Goal: Check status: Check status

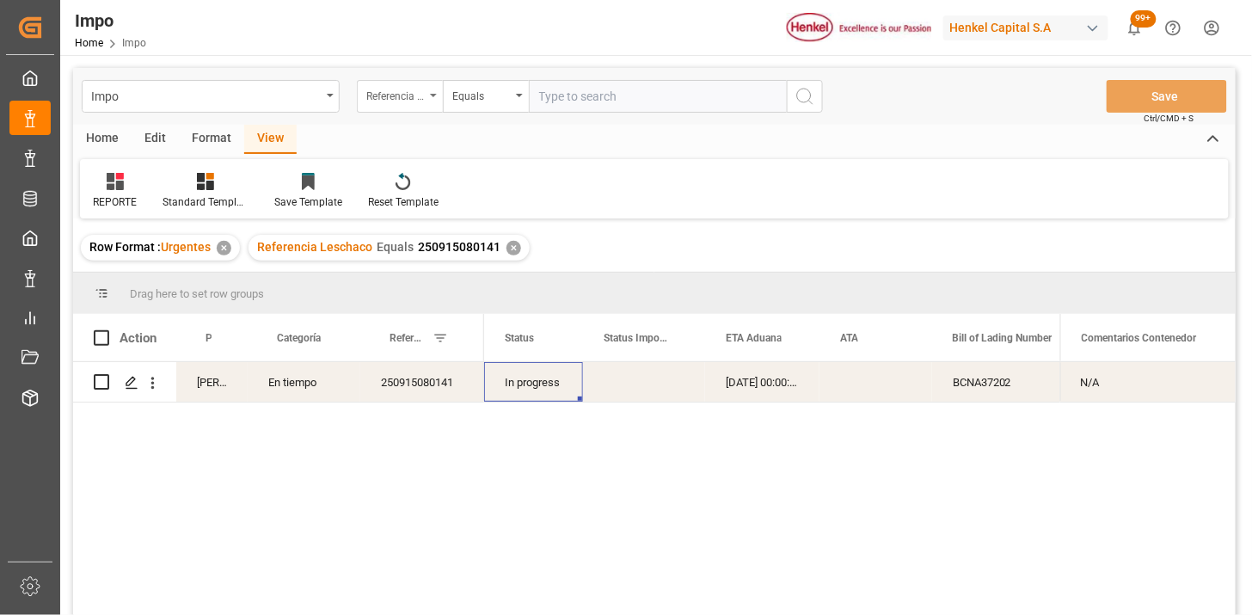
click at [415, 106] on div "Referencia Leschaco" at bounding box center [400, 96] width 86 height 33
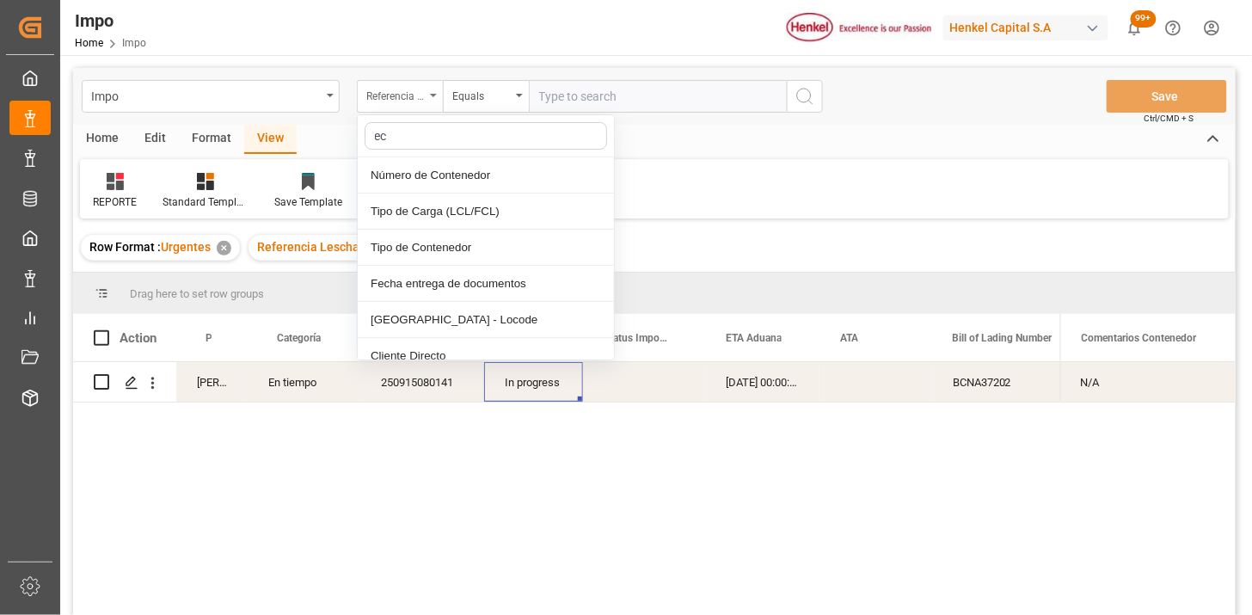
type input "eco"
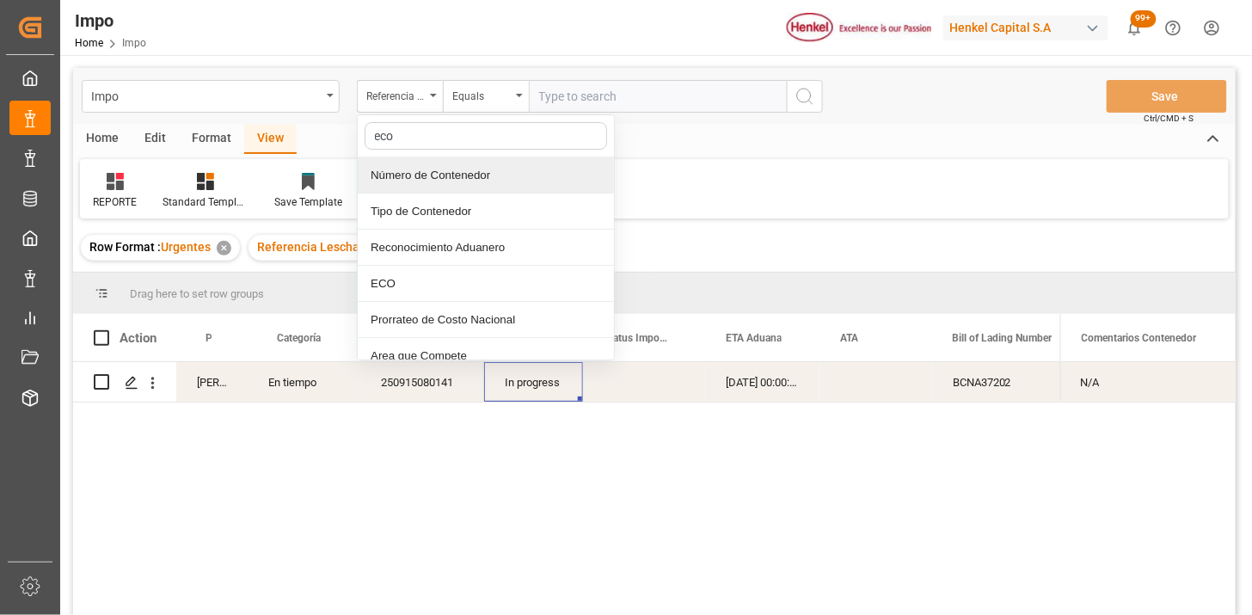
click at [440, 173] on div "Número de Contenedor" at bounding box center [486, 175] width 256 height 36
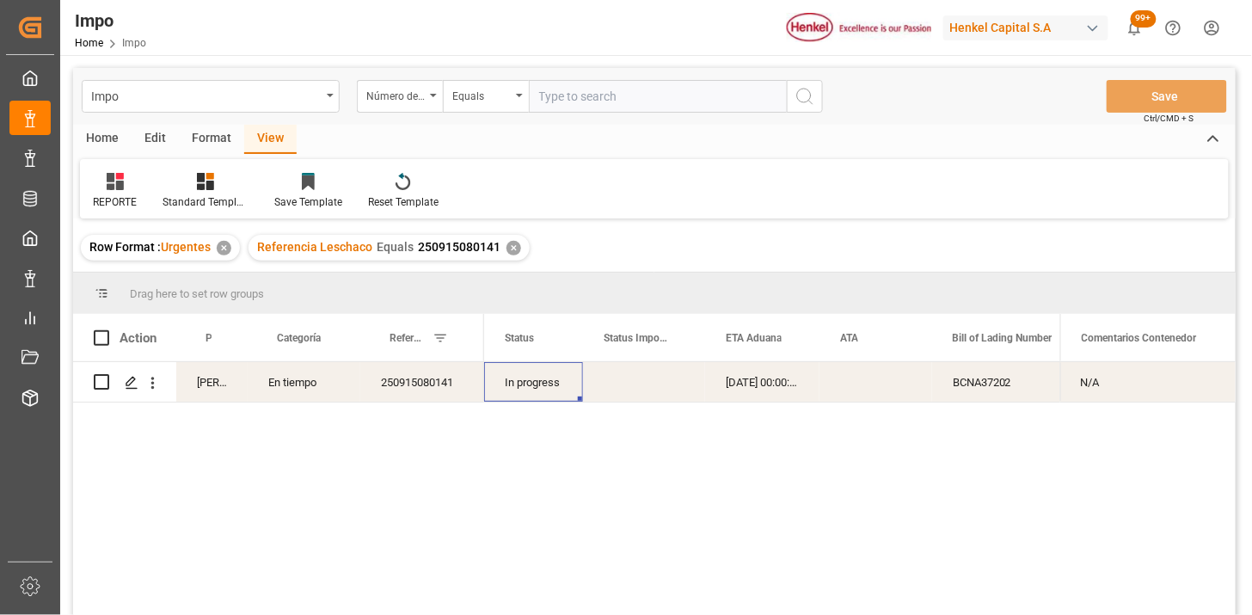
drag, startPoint x: 530, startPoint y: 108, endPoint x: 539, endPoint y: 103, distance: 10.4
click at [536, 104] on input "text" at bounding box center [658, 96] width 258 height 33
paste input "FXEU234979"
type input "FXEU234979"
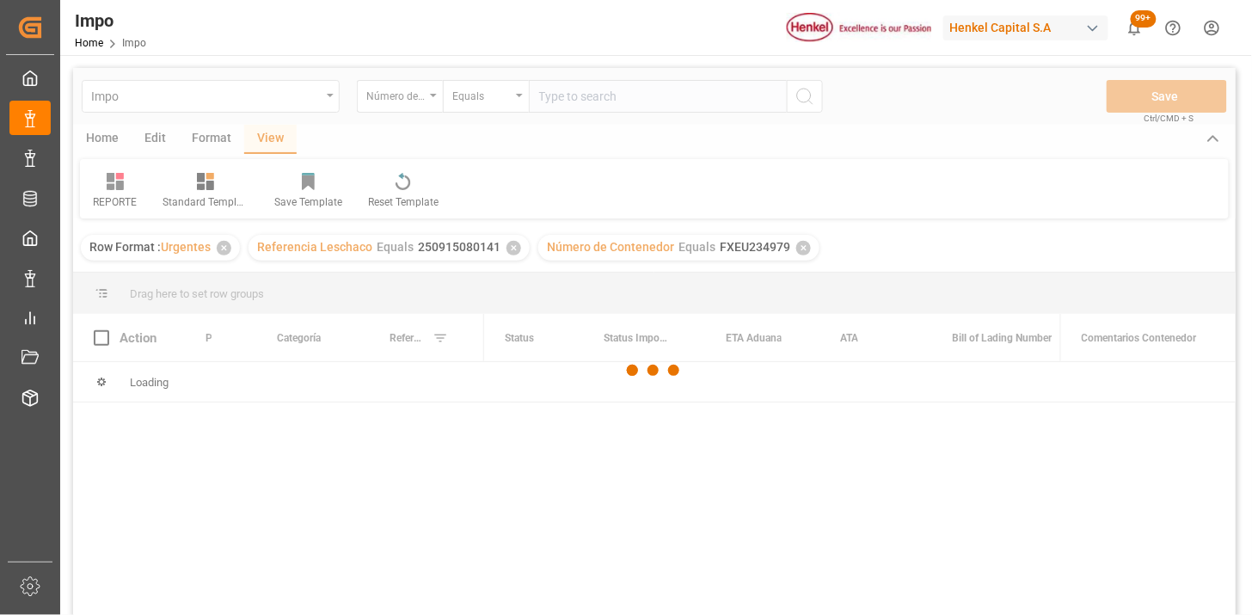
click at [511, 248] on div at bounding box center [654, 370] width 1163 height 605
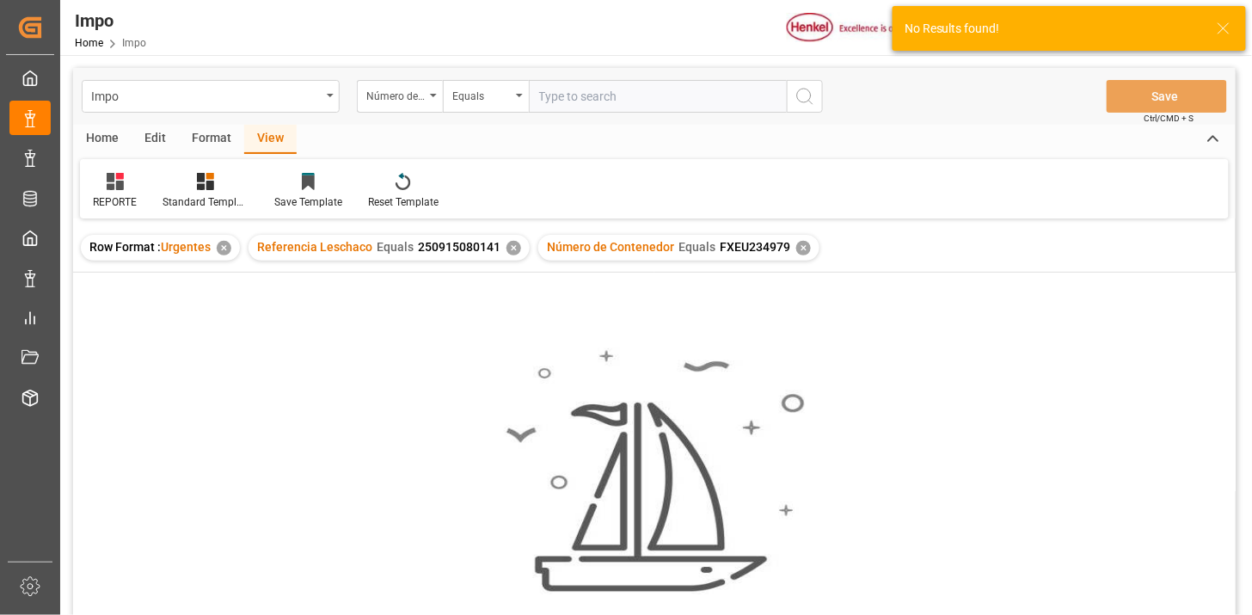
click at [511, 249] on div "✕" at bounding box center [514, 248] width 15 height 15
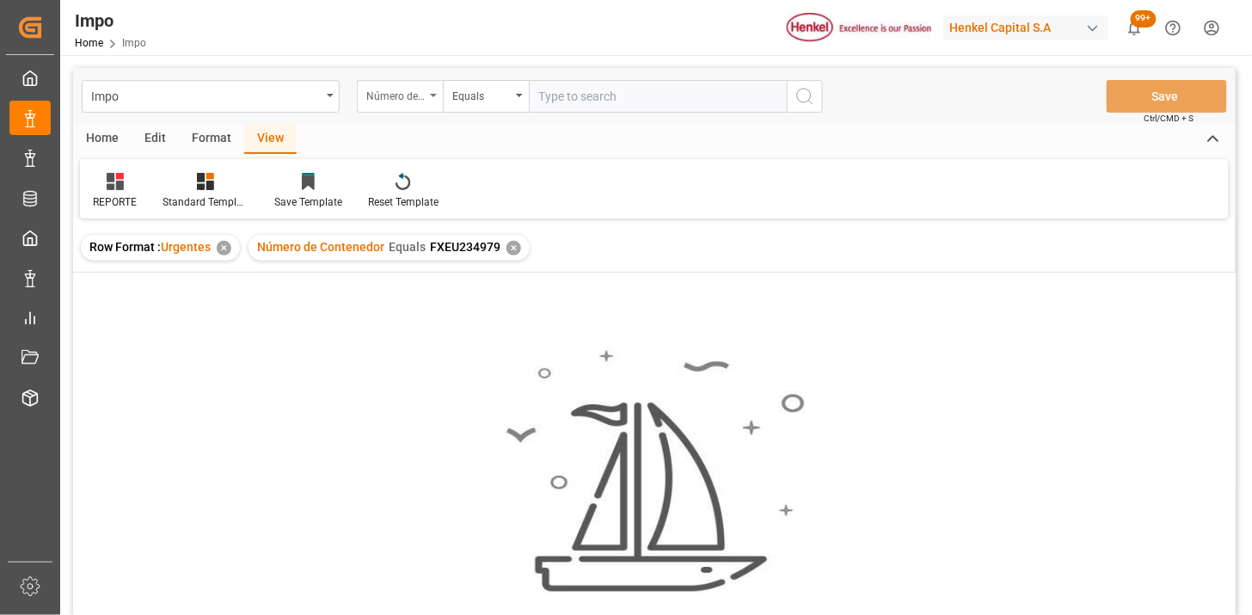
click at [427, 95] on div "Número de Contenedor" at bounding box center [400, 96] width 86 height 33
type input "ecu"
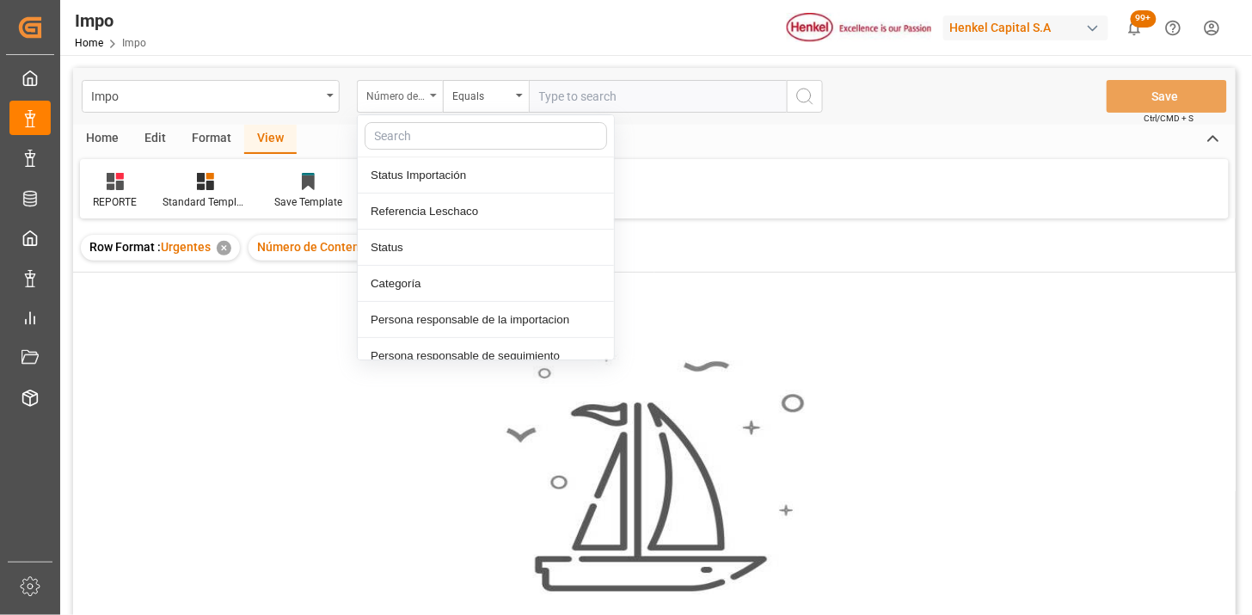
click at [421, 107] on div "Número de Contenedor" at bounding box center [400, 96] width 86 height 33
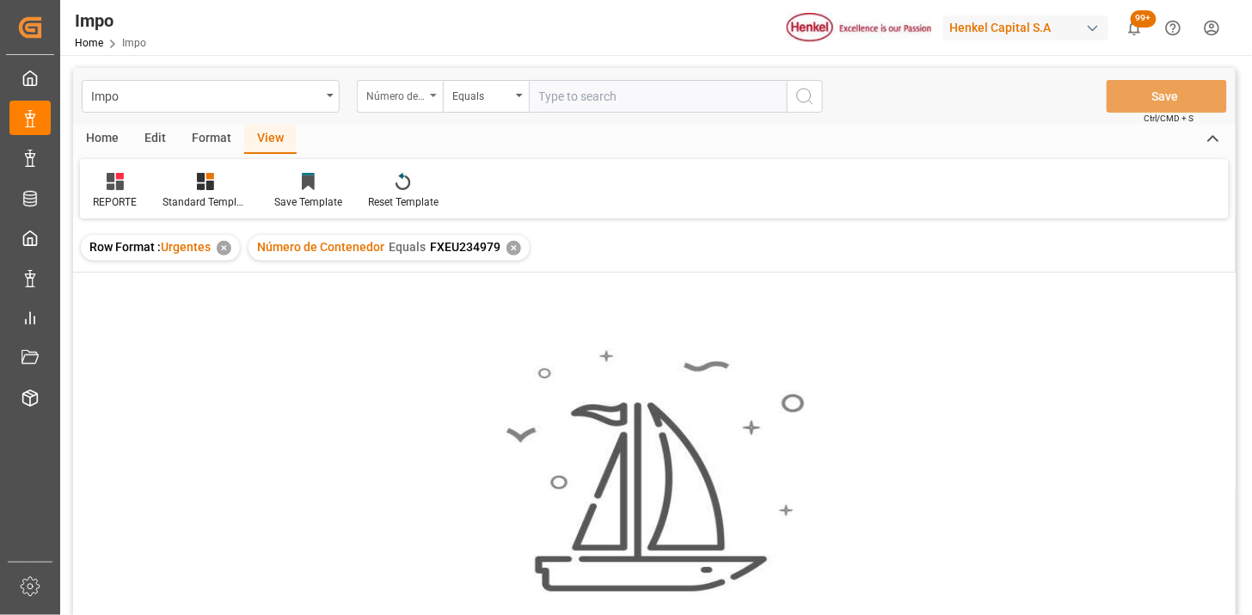
click at [424, 101] on div "Número de Contenedor" at bounding box center [395, 94] width 58 height 20
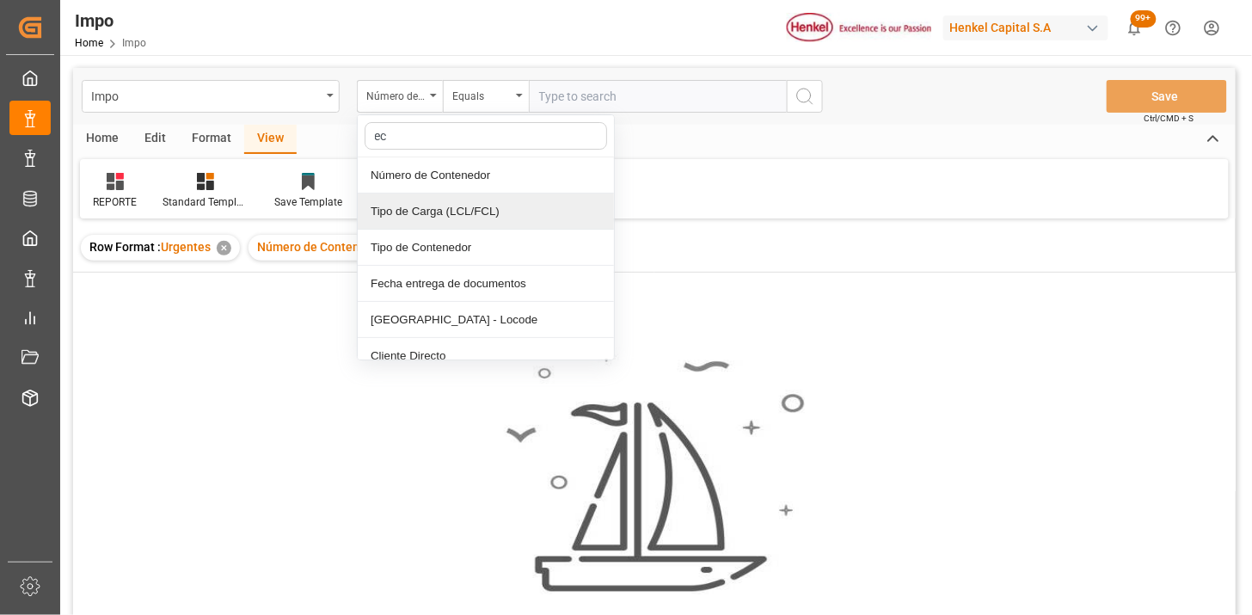
type input "eco"
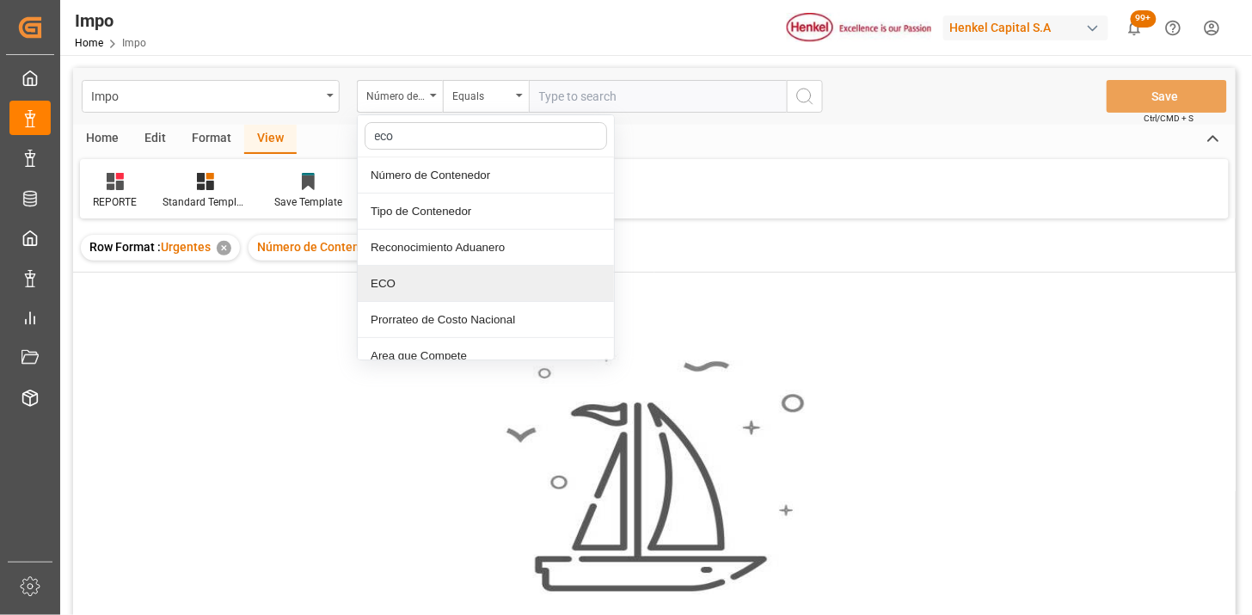
click at [441, 278] on div "ECO" at bounding box center [486, 284] width 256 height 36
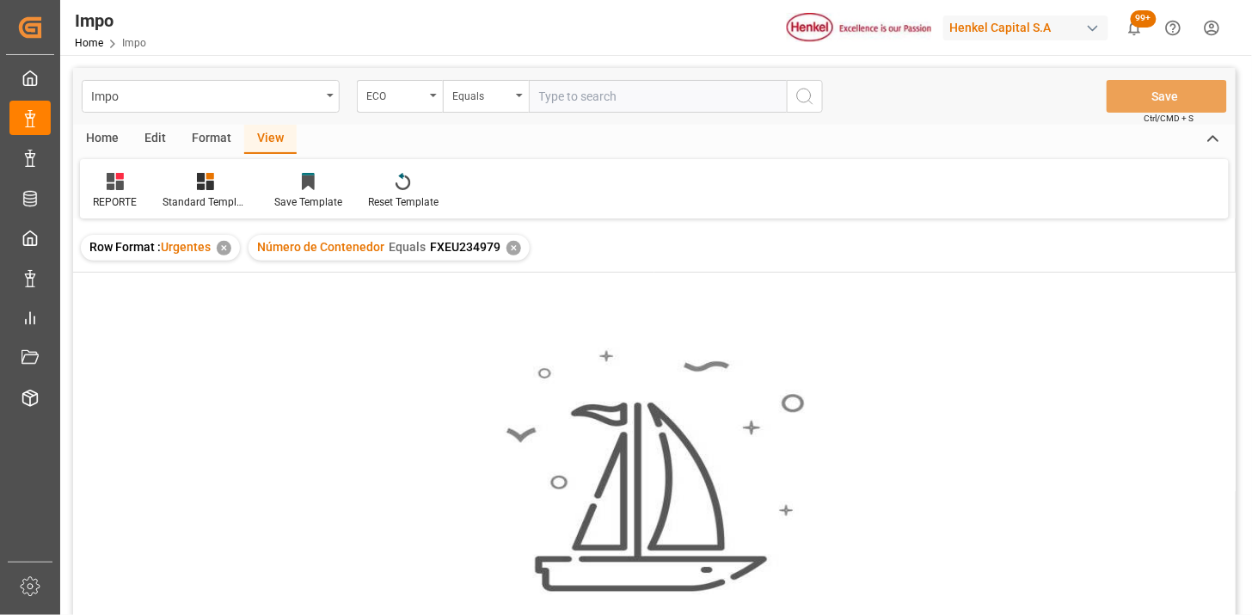
click at [573, 75] on div "Impo ECO Equals Save Ctrl/CMD + S" at bounding box center [654, 96] width 1163 height 57
click at [576, 101] on input "text" at bounding box center [658, 96] width 258 height 33
click at [673, 103] on input "text" at bounding box center [658, 96] width 258 height 33
paste input "FXEU234979"
paste input "9"
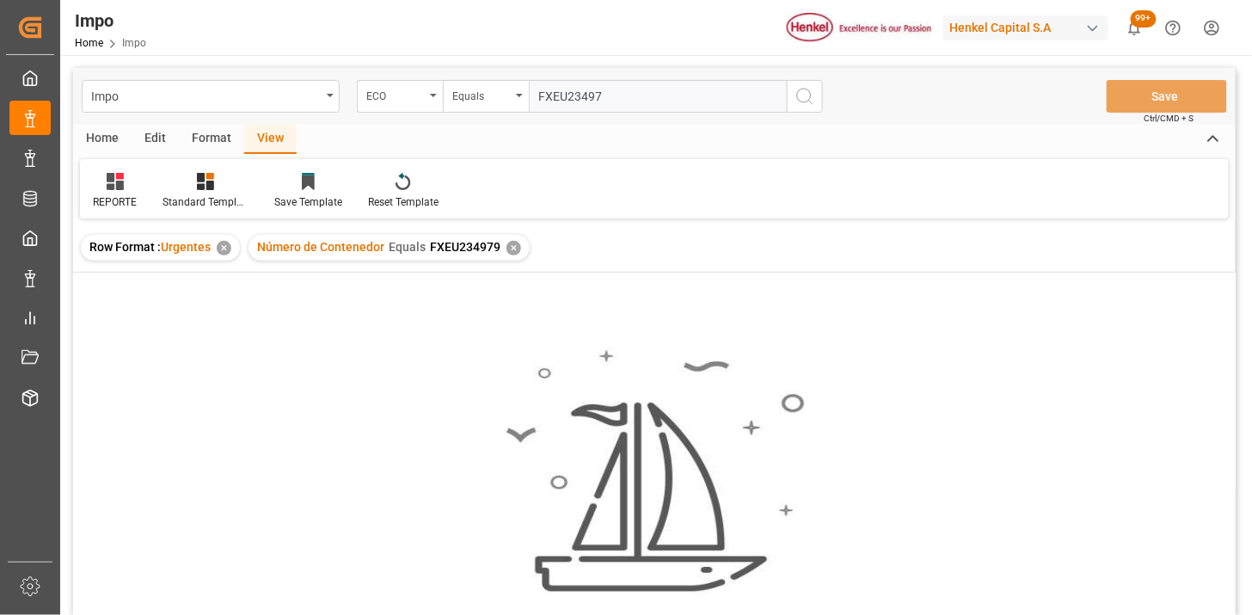
type input "FXEU234979"
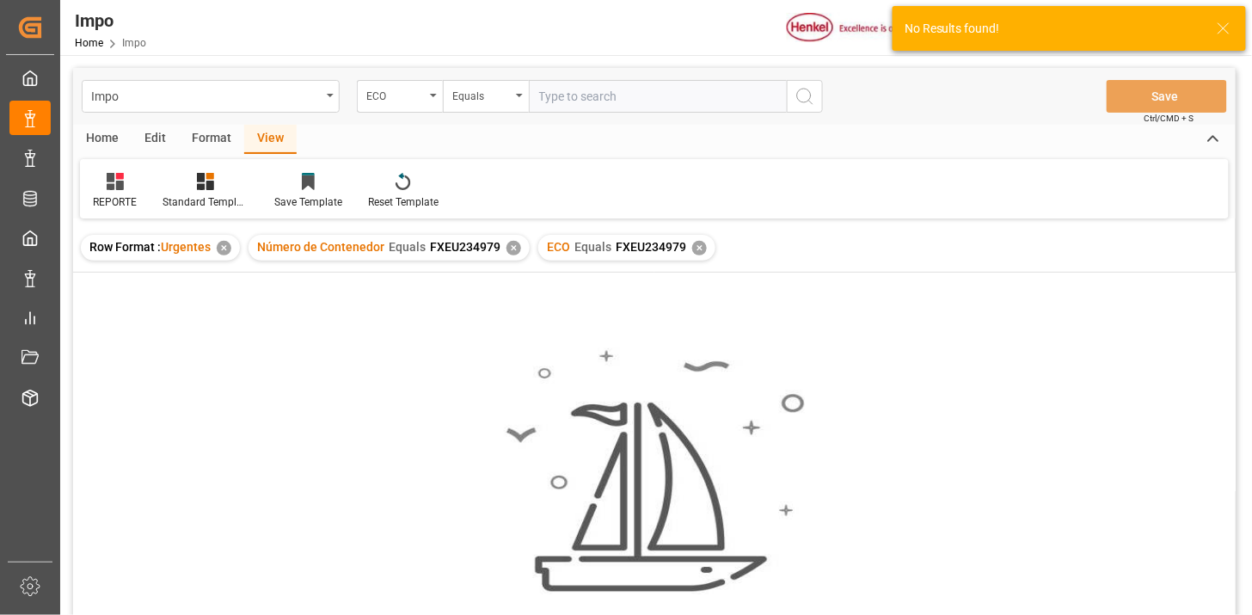
click at [510, 246] on div "✕" at bounding box center [514, 248] width 15 height 15
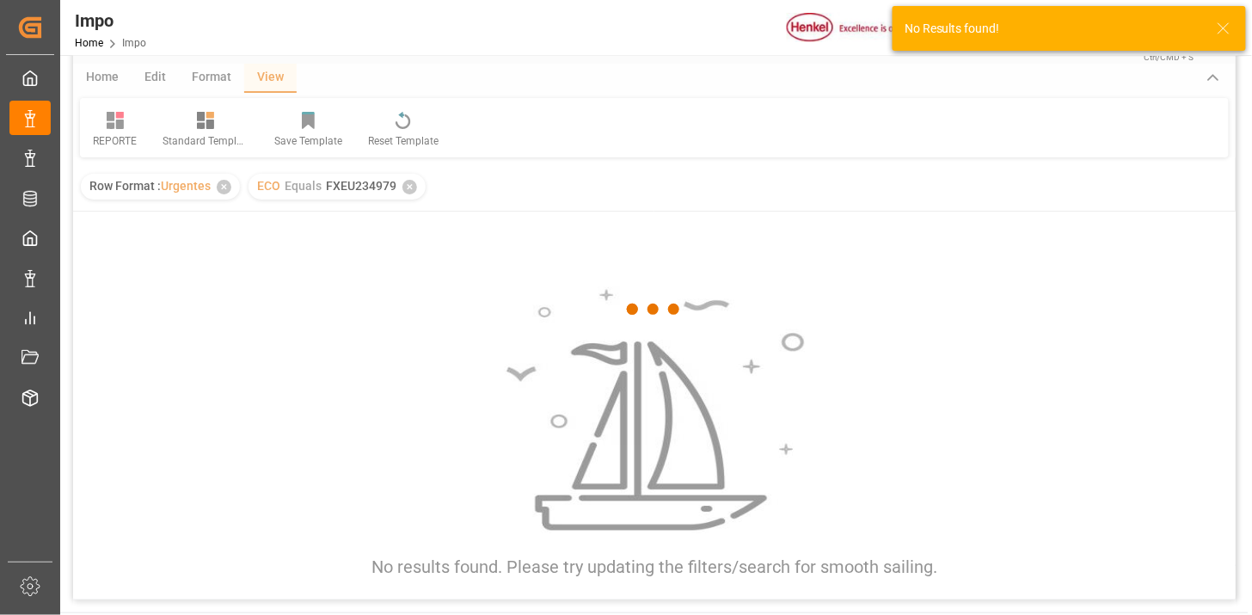
scroll to position [95, 0]
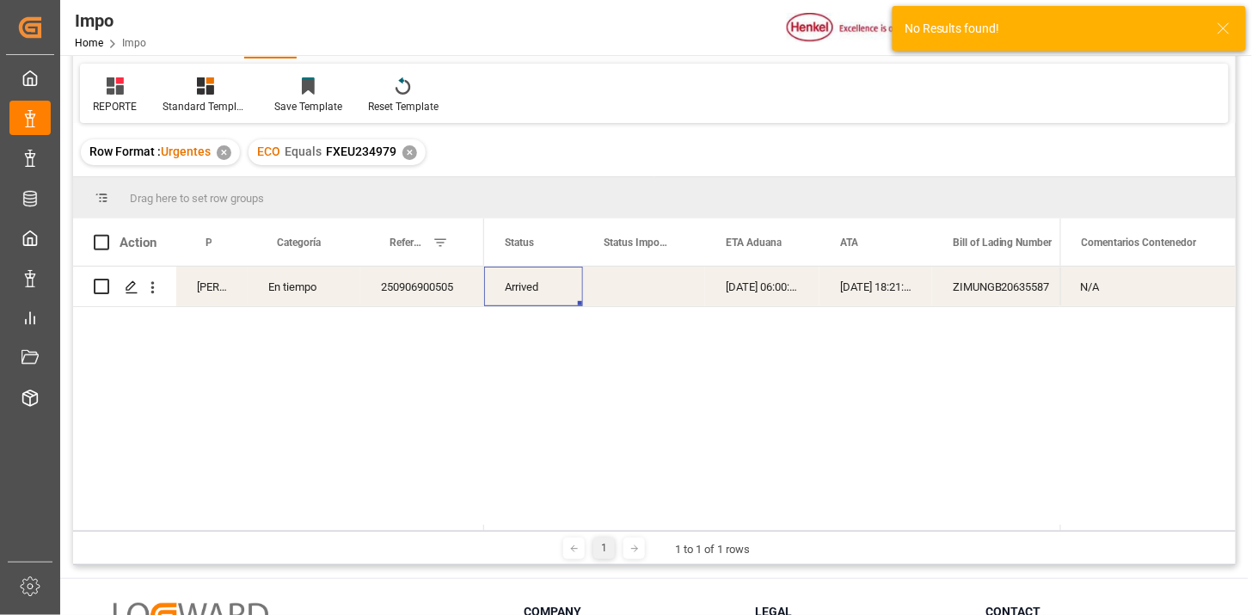
click at [531, 304] on div "Arrived" at bounding box center [533, 287] width 99 height 40
click at [623, 286] on div "Press SPACE to select this row." at bounding box center [644, 287] width 122 height 40
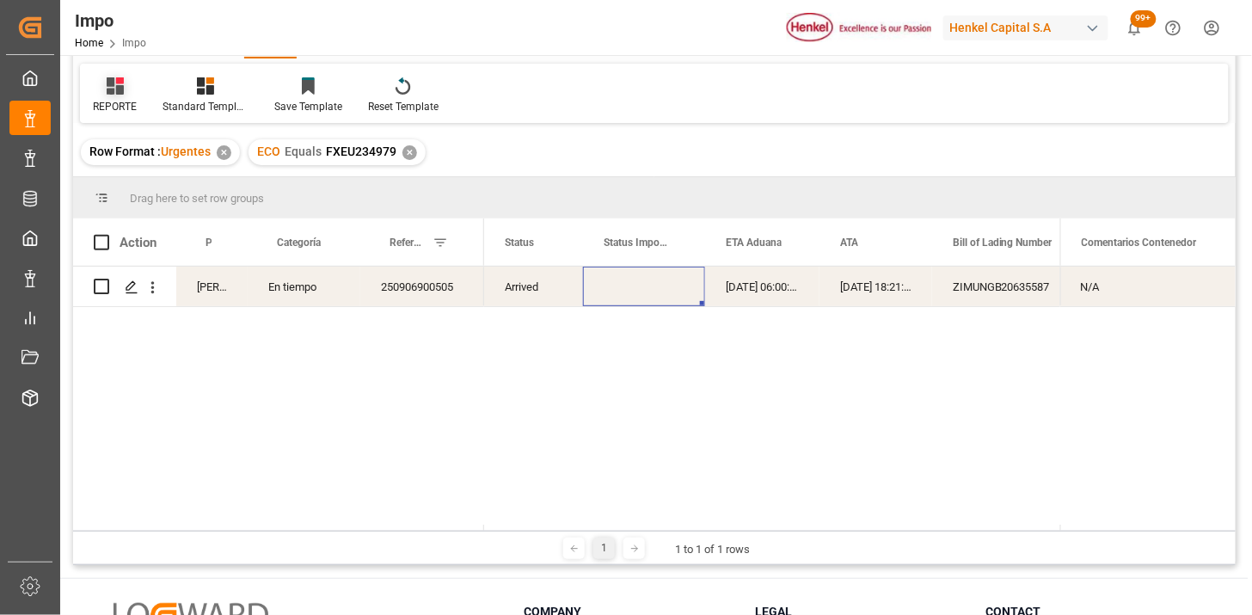
click at [108, 83] on icon at bounding box center [115, 85] width 17 height 17
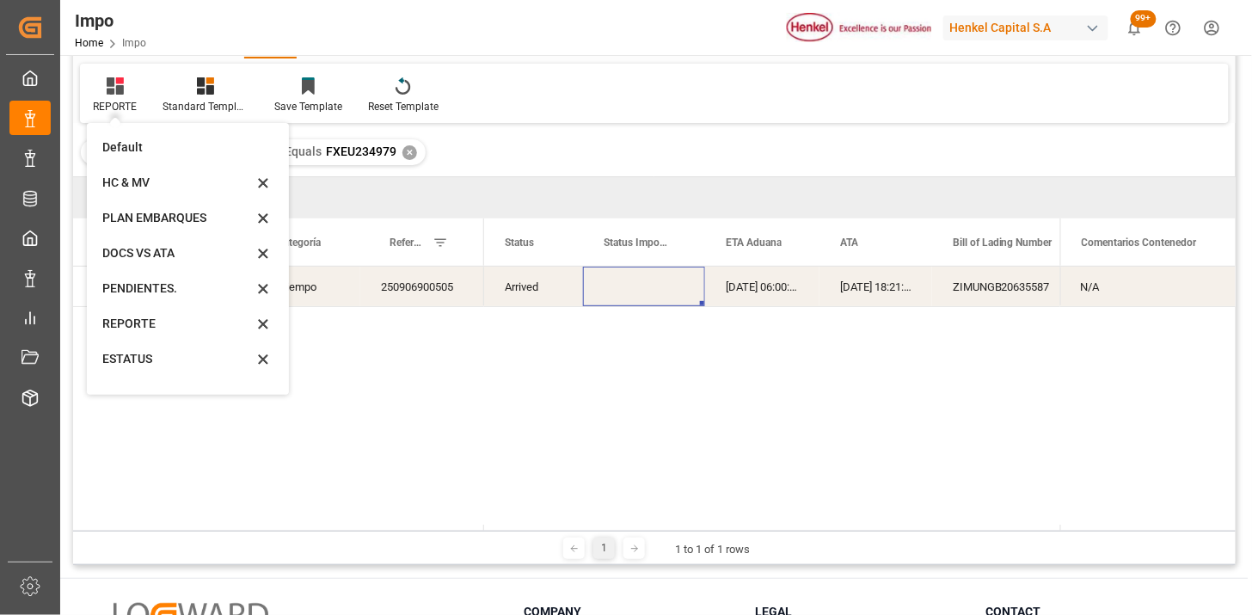
click at [611, 404] on div "Arrived 31-08-2025 06:00:00 01-09-2025 18:21:00 ZIMUNGB20635587 ZCSU6787697" at bounding box center [772, 399] width 576 height 264
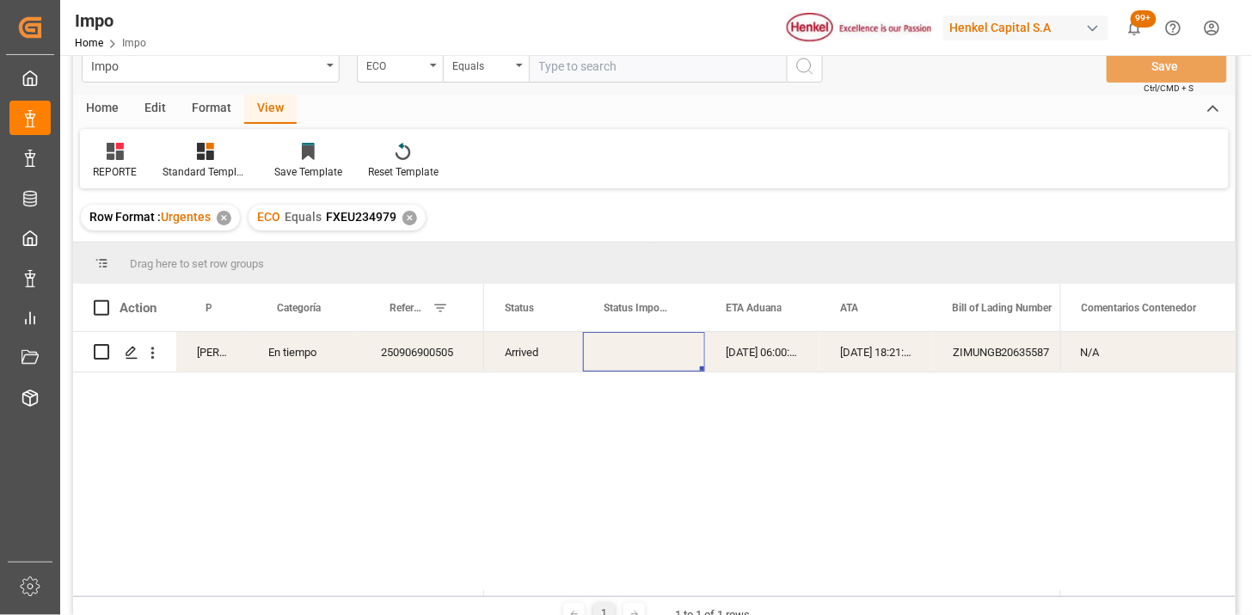
scroll to position [0, 0]
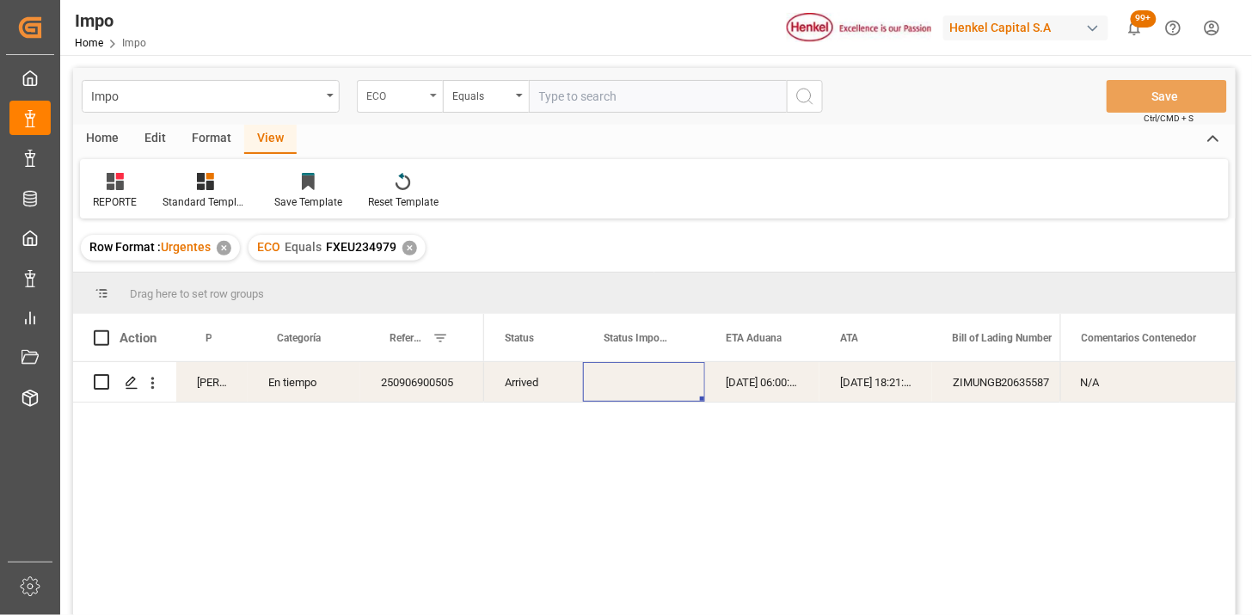
click at [411, 108] on div "ECO" at bounding box center [400, 96] width 86 height 33
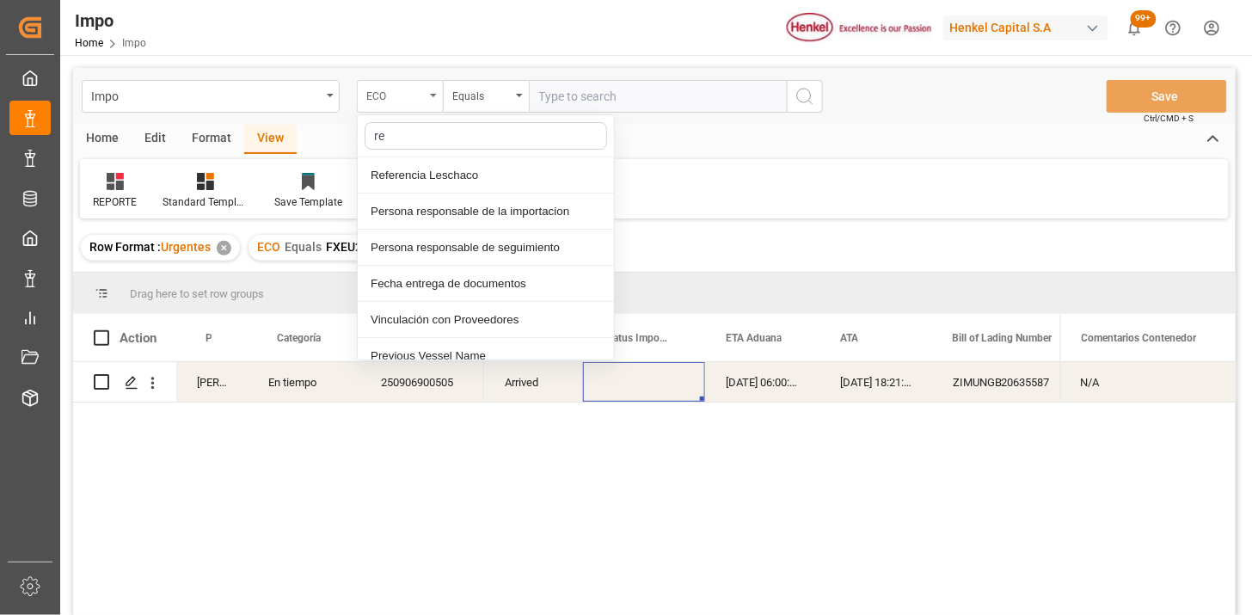
type input "ref"
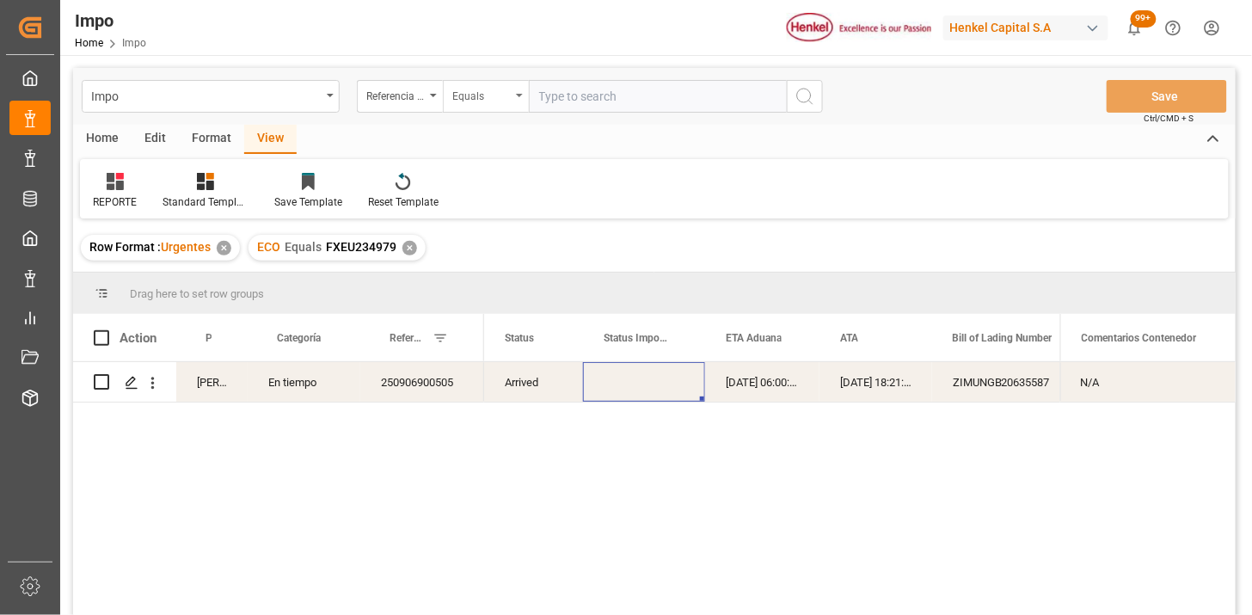
click at [473, 99] on div "Equals" at bounding box center [481, 94] width 58 height 20
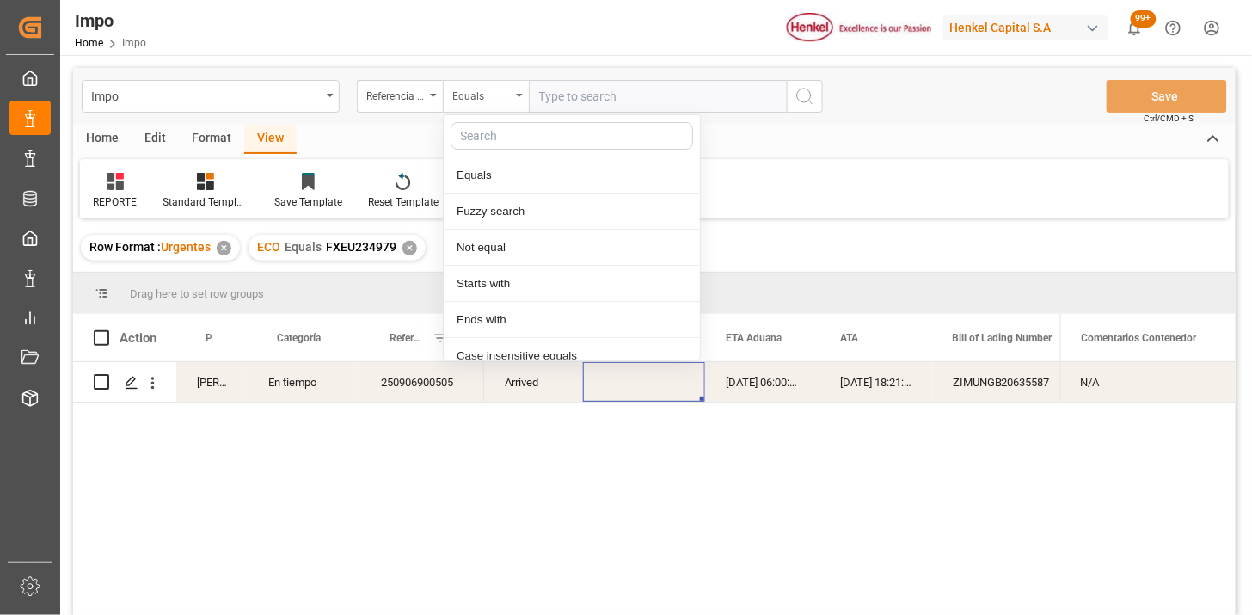
scroll to position [86, 0]
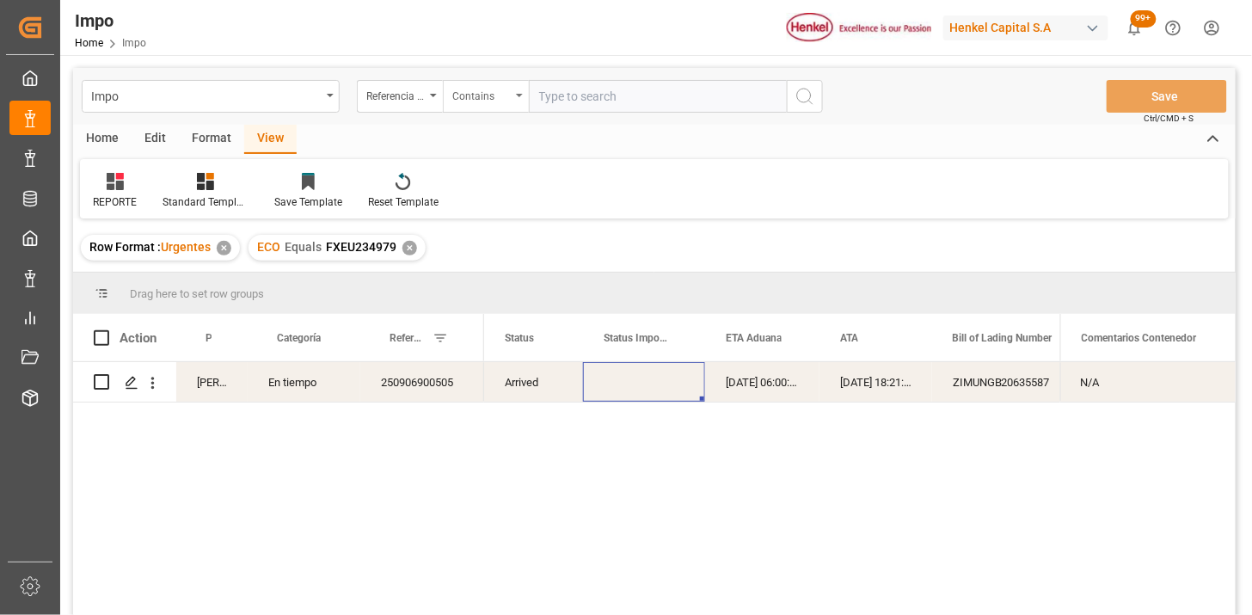
paste input "250906900507 250906900506 250906900505 250906900504"
type input "250906900507,250906900506,250906900505,250906900504"
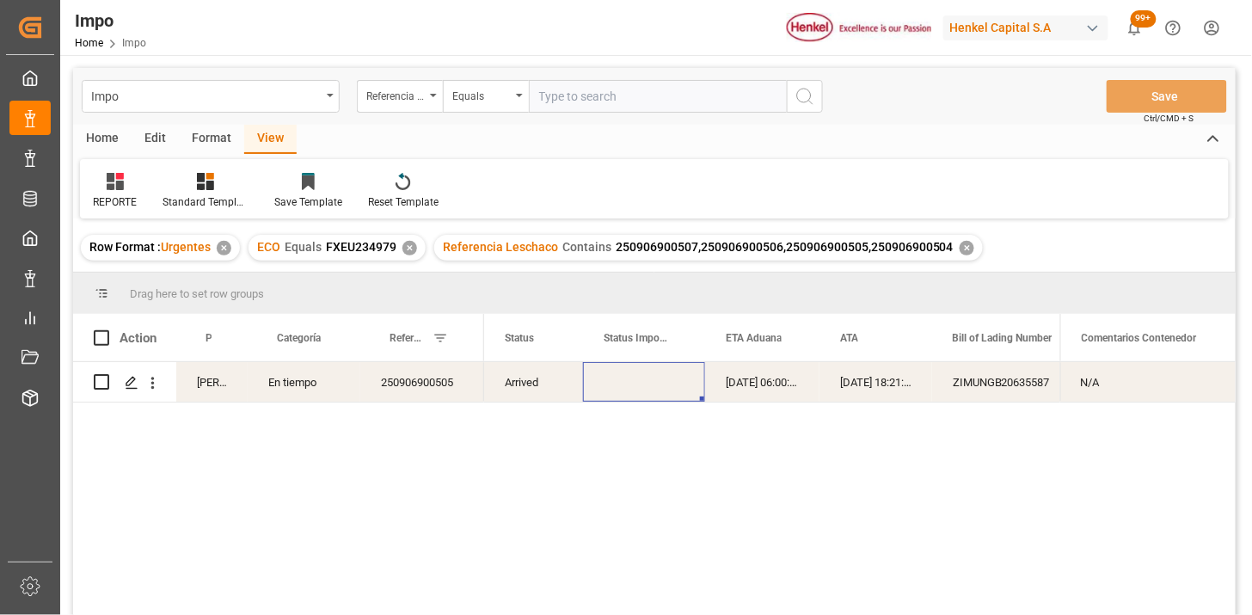
click at [411, 245] on div "✕" at bounding box center [410, 248] width 15 height 15
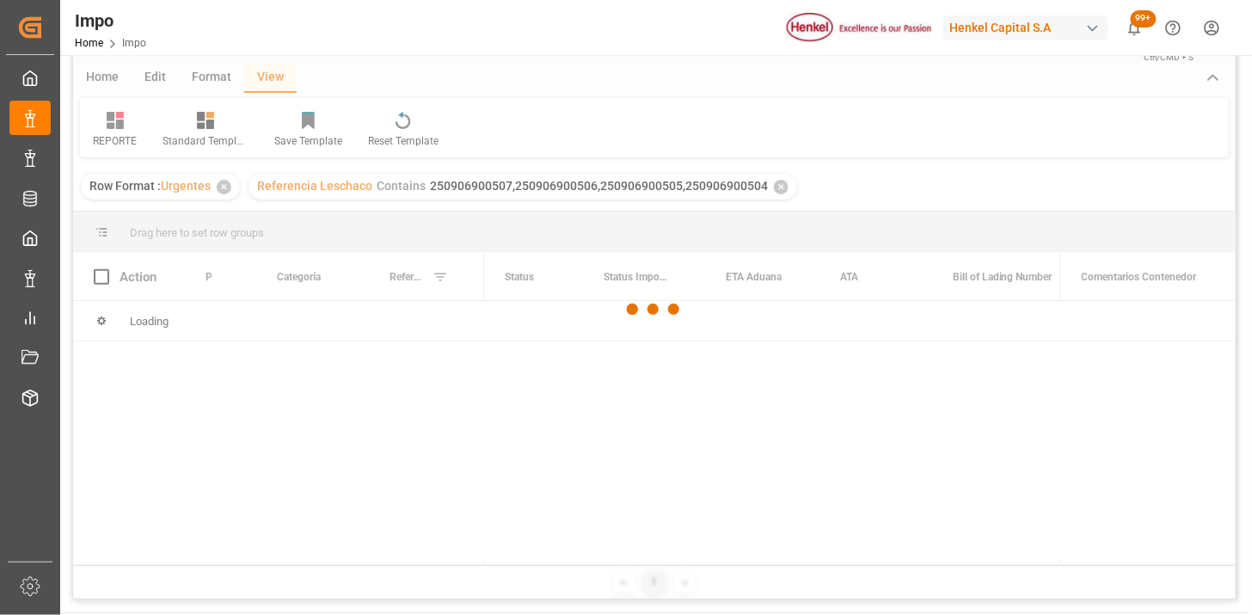
scroll to position [95, 0]
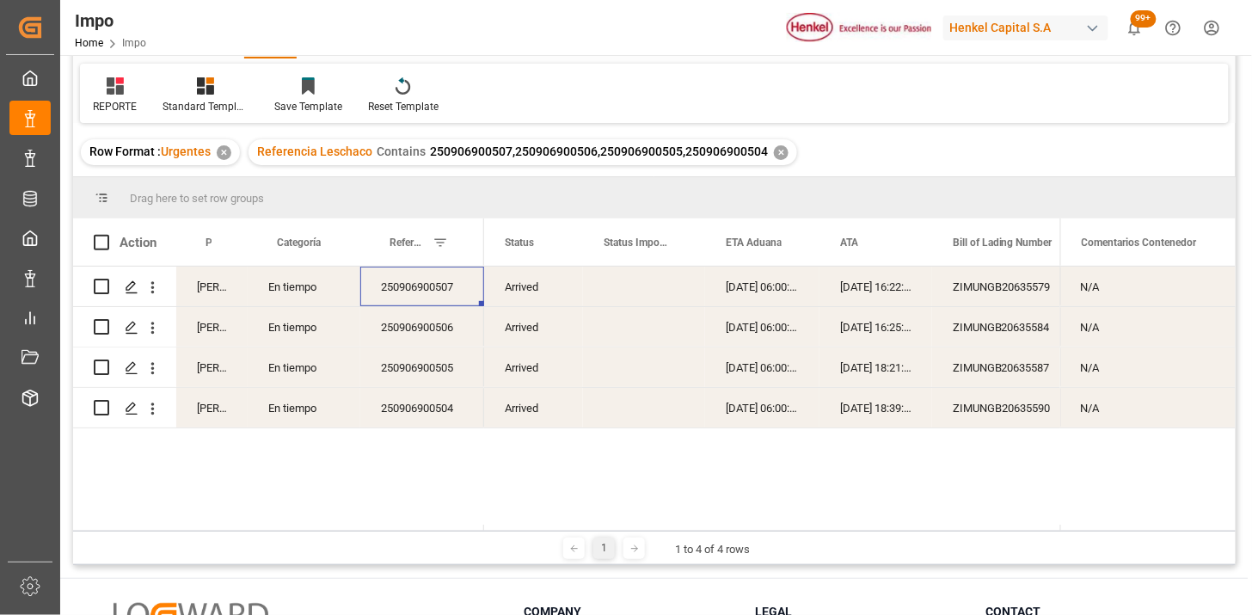
click at [443, 303] on div "250906900507" at bounding box center [422, 287] width 124 height 40
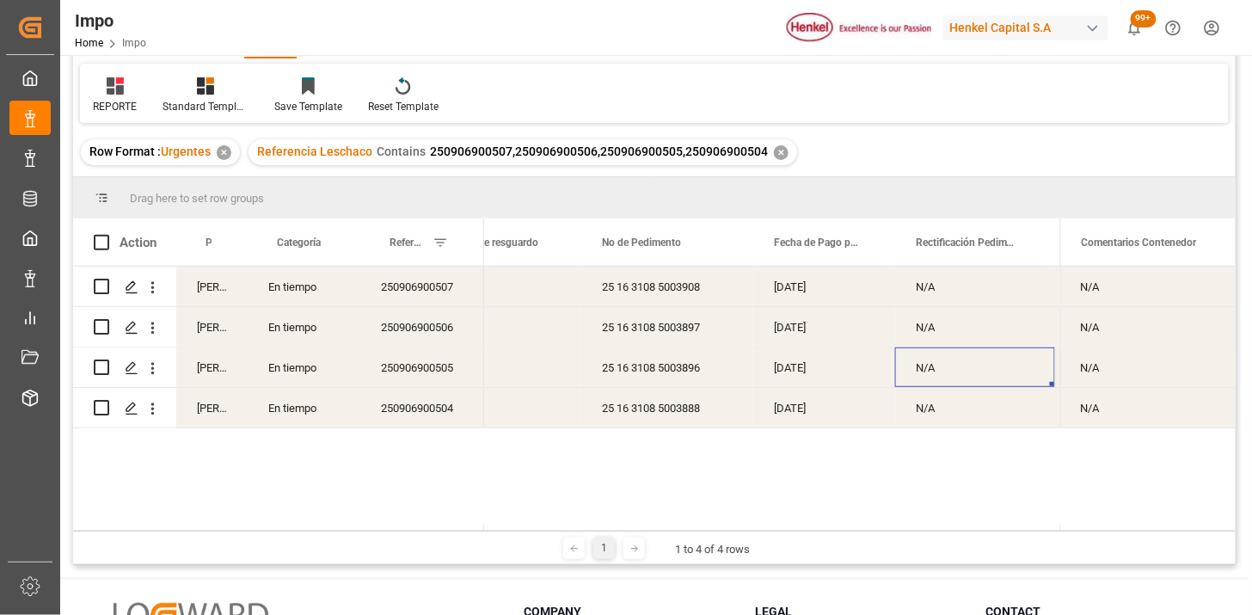
scroll to position [0, 1311]
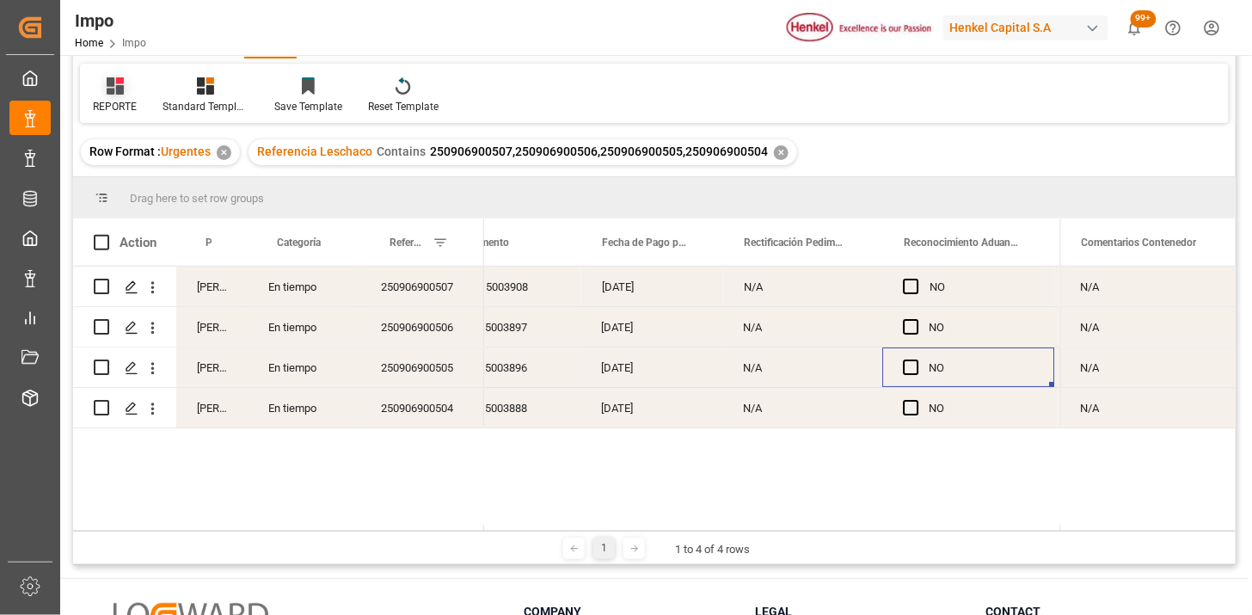
click at [106, 99] on div "REPORTE" at bounding box center [115, 106] width 44 height 15
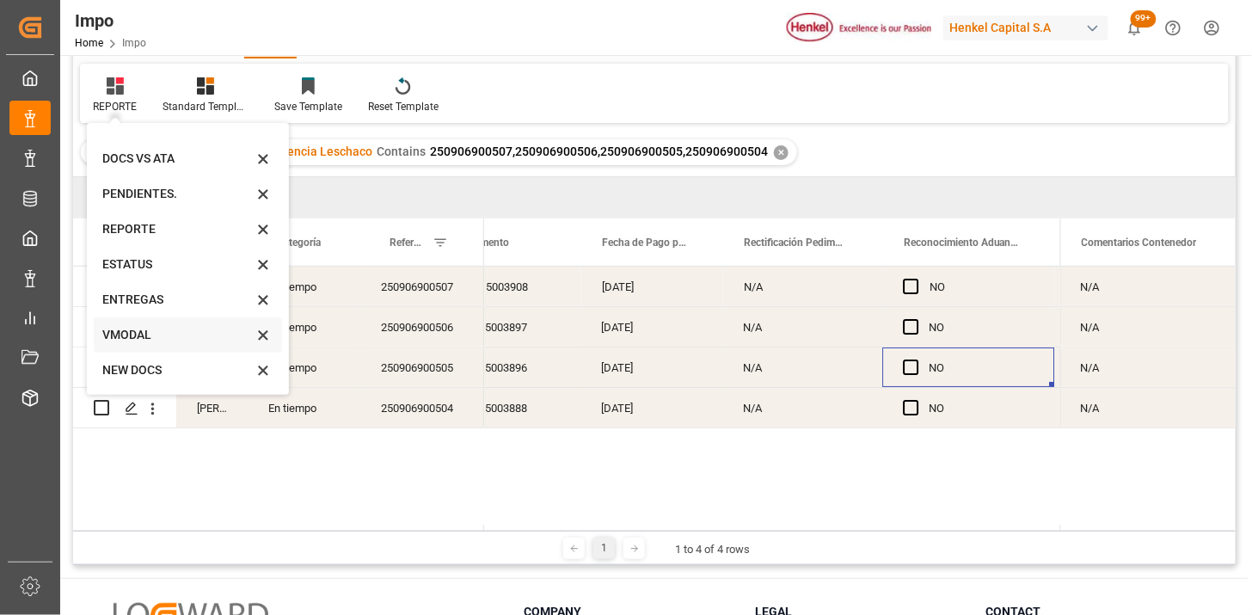
click at [166, 340] on div "VMODAL" at bounding box center [177, 335] width 151 height 18
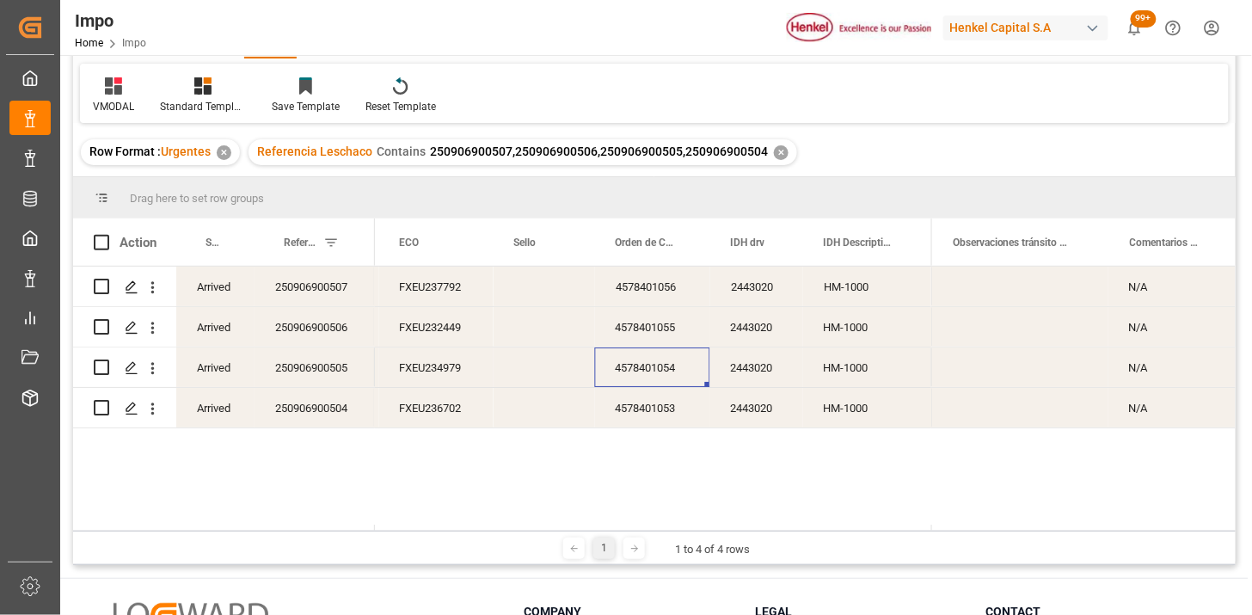
drag, startPoint x: 643, startPoint y: 365, endPoint x: 792, endPoint y: 380, distance: 150.5
click at [643, 364] on div "4578401054" at bounding box center [652, 367] width 115 height 40
click at [864, 381] on div "HM-1000" at bounding box center [868, 367] width 130 height 40
click at [939, 372] on div "Press SPACE to select this row." at bounding box center [1020, 367] width 177 height 40
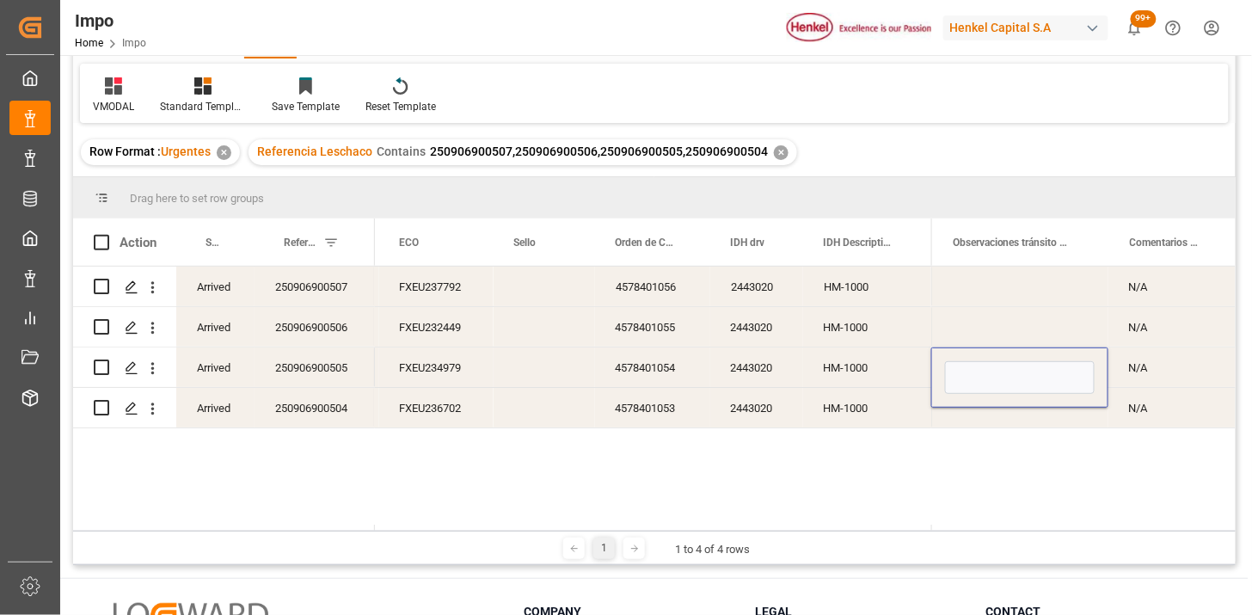
click at [945, 372] on input "Press SPACE to select this row." at bounding box center [1020, 377] width 150 height 33
type input "CONTENEDOR CON MAL OLOR | CAMBIO DE DATOS DE UNIDAD"
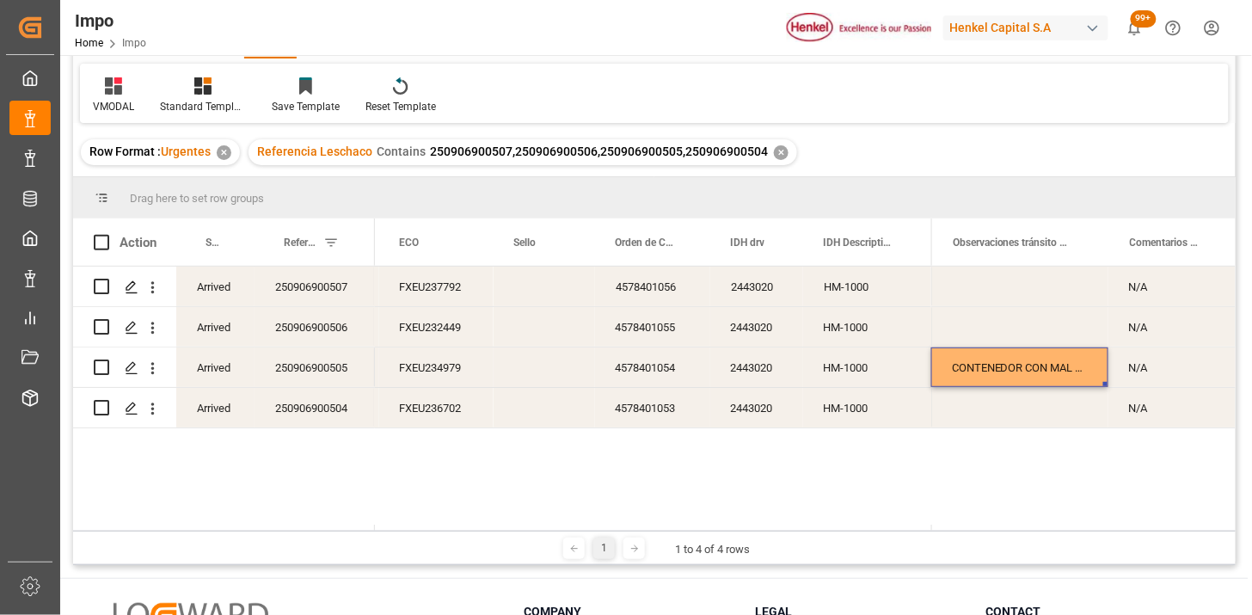
click at [440, 364] on div "FXEU234979" at bounding box center [436, 367] width 114 height 40
click at [452, 372] on div "FXEU234979" at bounding box center [436, 367] width 114 height 40
click at [452, 372] on input "FXEU234979" at bounding box center [436, 377] width 87 height 33
paste input "7724"
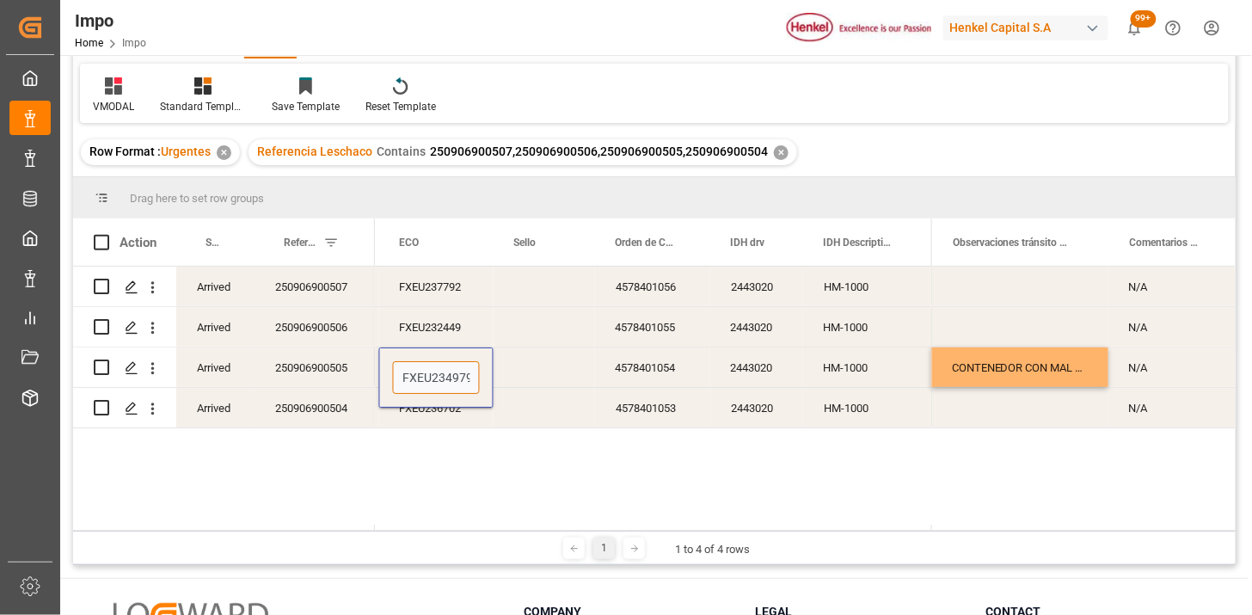
type input "FXEU237724"
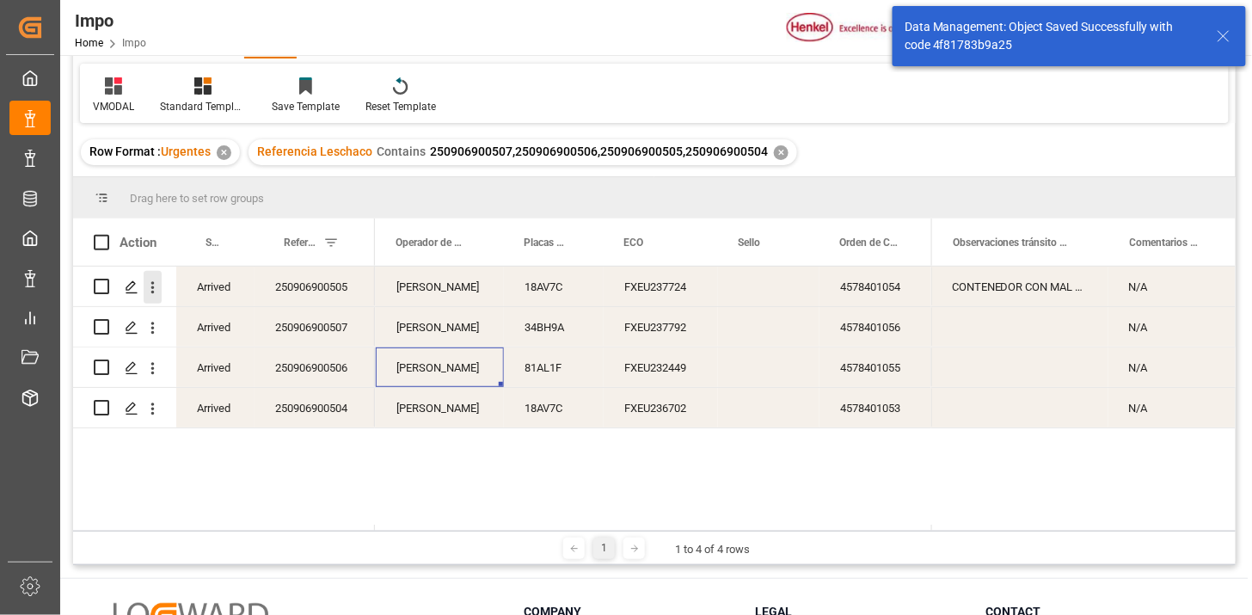
click at [157, 298] on button "open menu" at bounding box center [153, 287] width 18 height 33
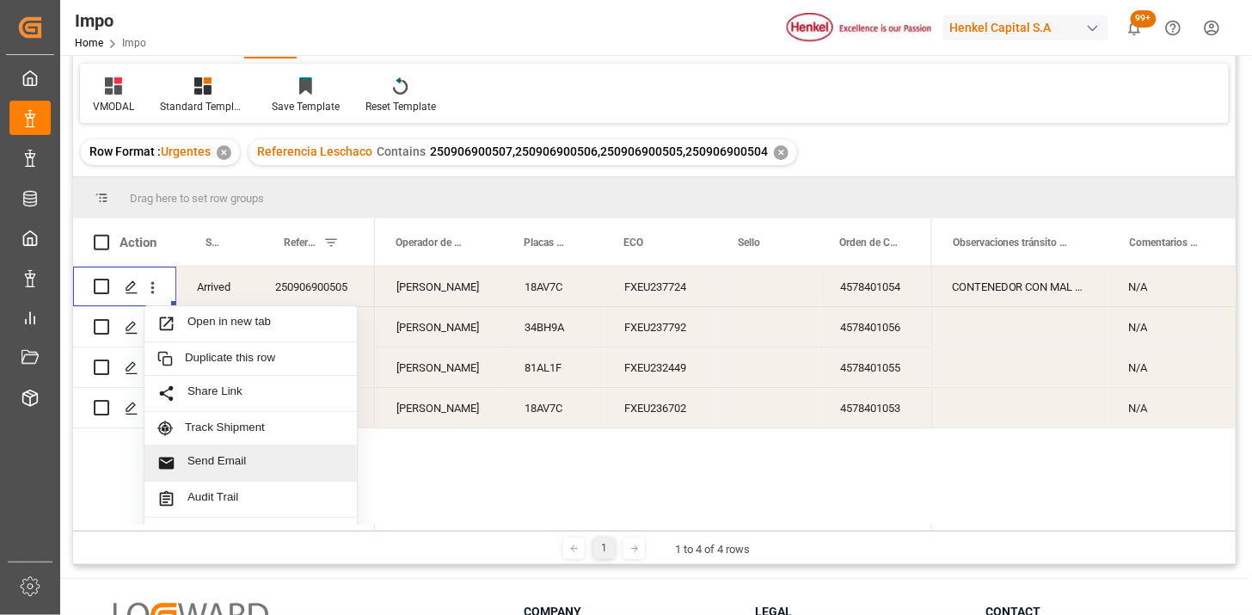
click at [261, 466] on span "Send Email" at bounding box center [266, 463] width 157 height 18
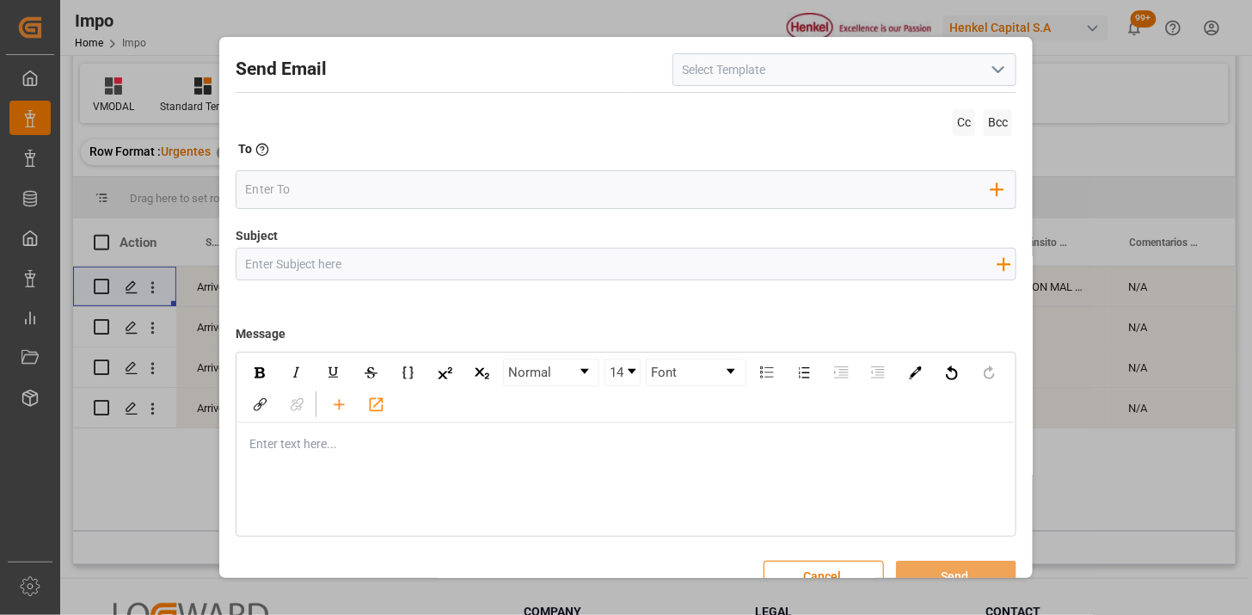
click at [991, 67] on icon "open menu" at bounding box center [998, 69] width 21 height 21
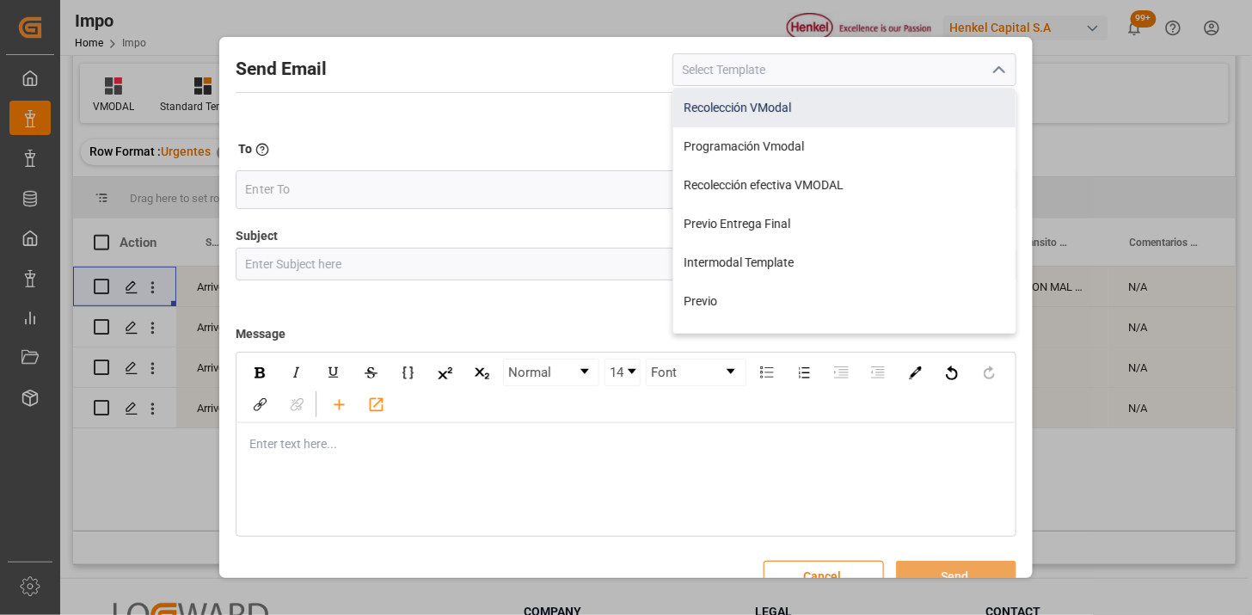
click at [807, 113] on div "Recolección VModal" at bounding box center [844, 108] width 342 height 39
type input "Recolección VModal"
type input "RECOLECCIÓN {{scheduledDeliveryDate}} || OC {{customerpoDerived}} || {{freightF…"
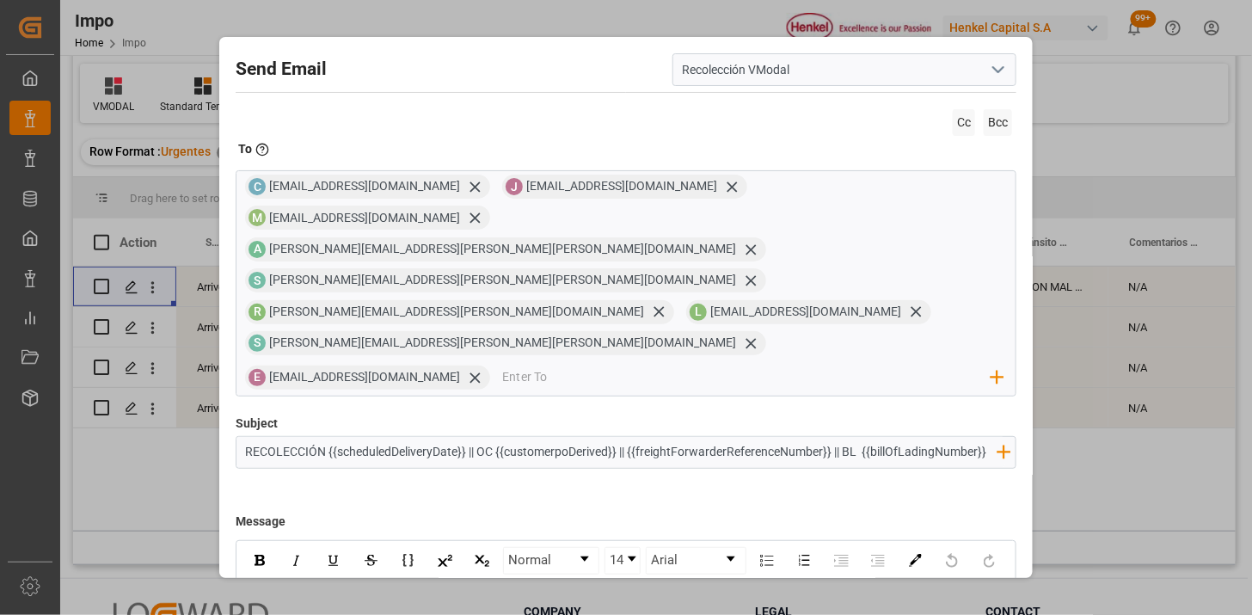
drag, startPoint x: 950, startPoint y: 123, endPoint x: 895, endPoint y: 200, distance: 94.3
click at [953, 123] on span "Cc" at bounding box center [964, 122] width 22 height 27
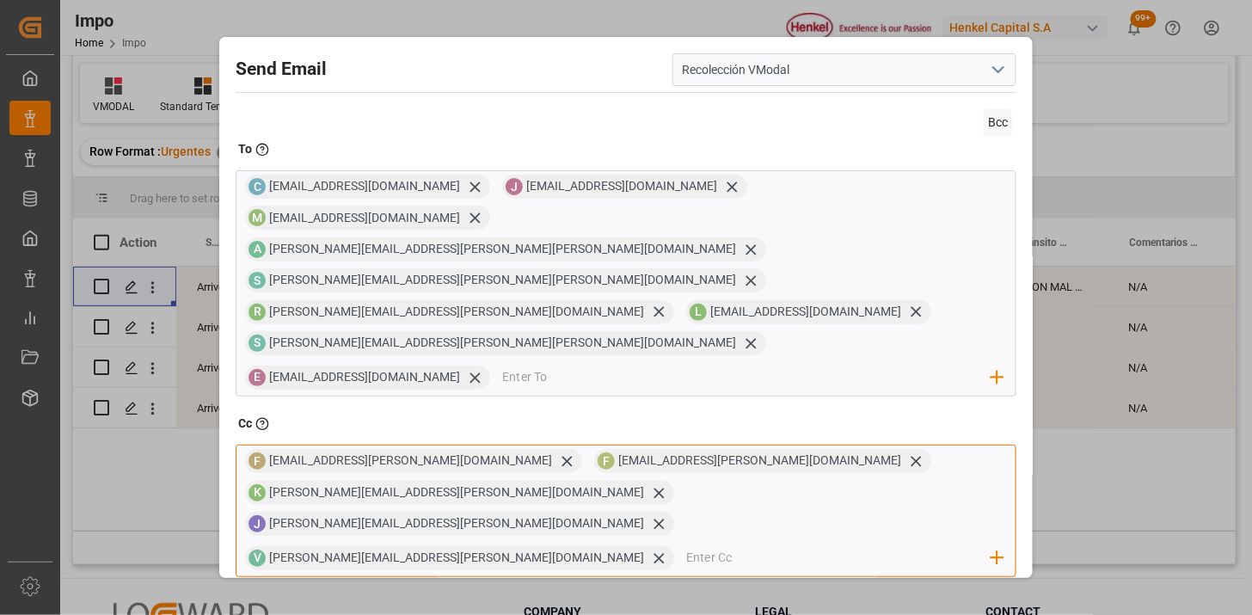
click at [716, 545] on input "email" at bounding box center [838, 558] width 305 height 26
paste input "karla.sanchez@jacser.mx"
type input "karla.sanchez@jacser.mx"
click at [845, 571] on div "Use this address: karla.sanchez@jacser.mx" at bounding box center [836, 606] width 301 height 71
click at [686, 576] on input "email" at bounding box center [838, 589] width 305 height 26
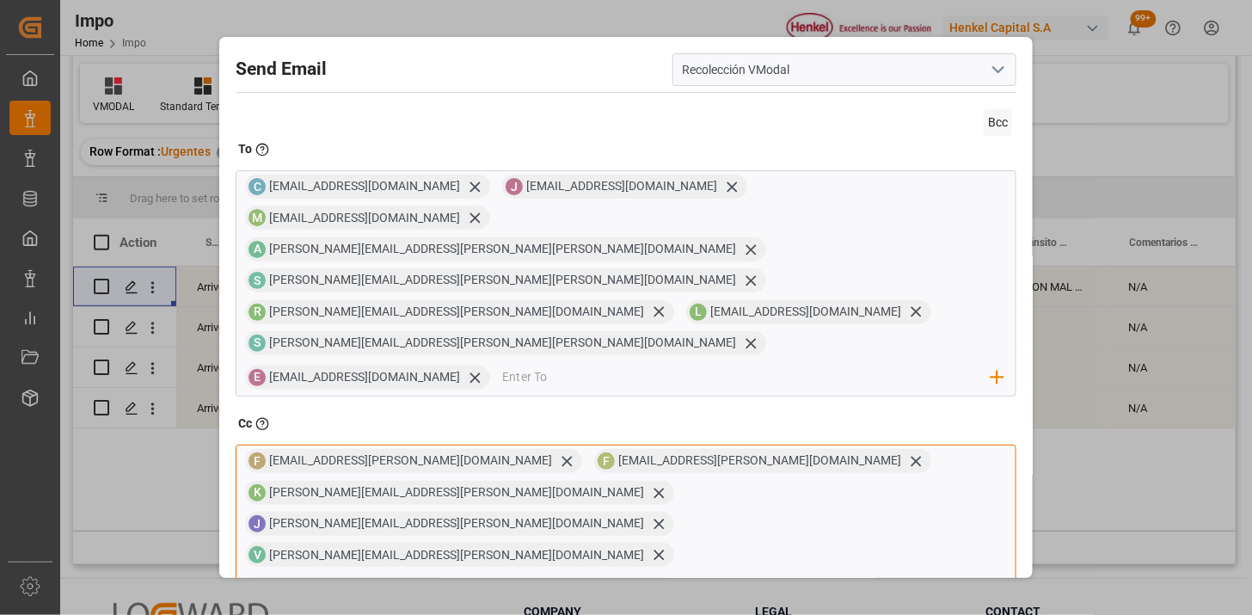
paste input "carmen.gutierrez@jacser.mx"
type input "carmen.gutierrez@jacser.mx"
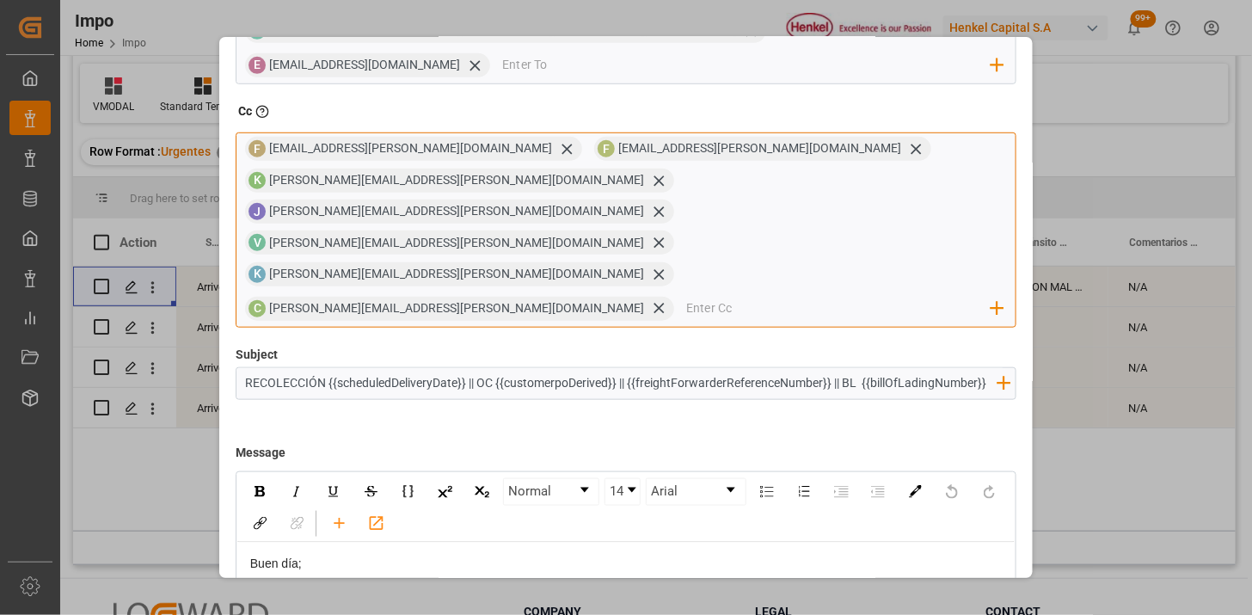
scroll to position [607, 0]
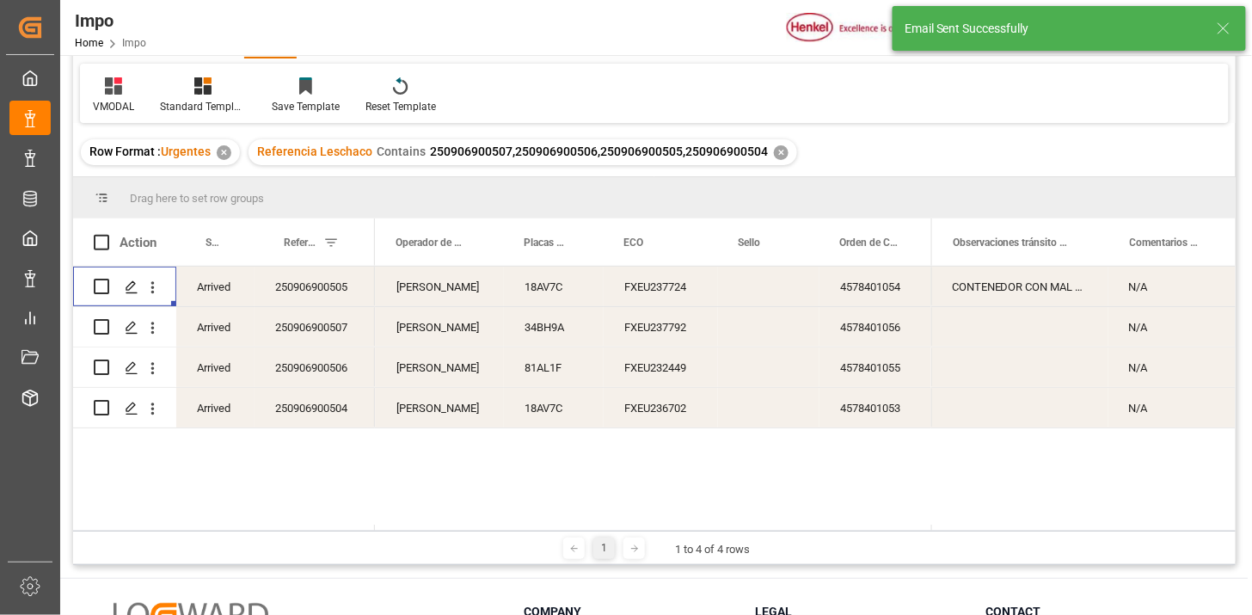
click at [323, 287] on div "250906900505" at bounding box center [315, 287] width 120 height 40
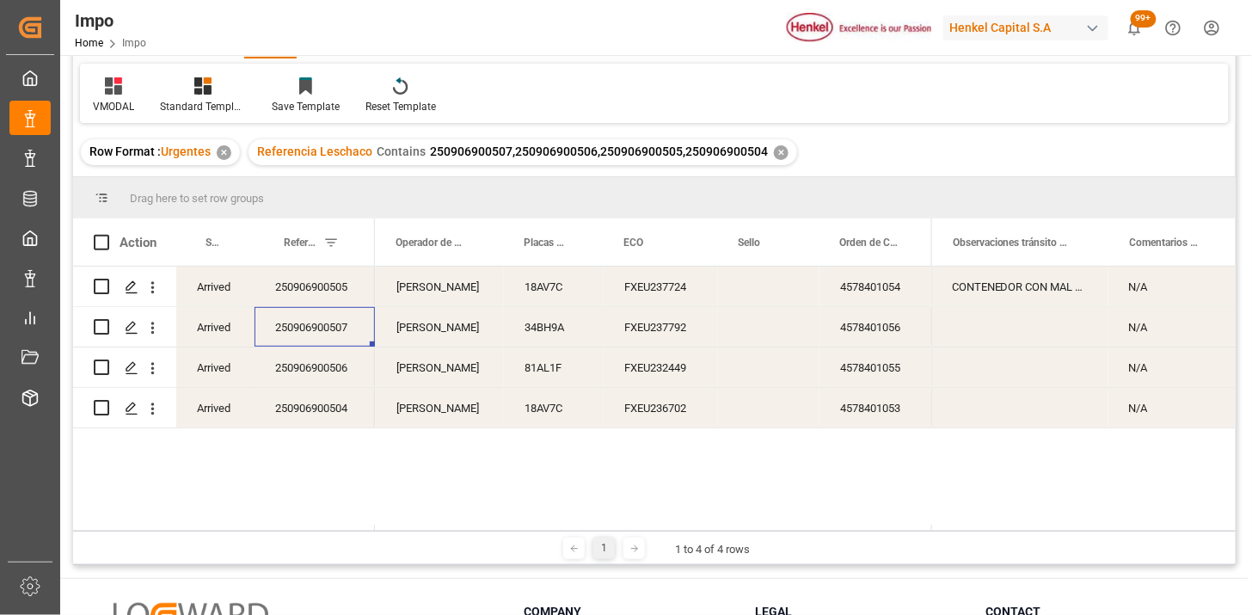
click at [344, 335] on div "250906900507" at bounding box center [315, 327] width 120 height 40
click at [333, 304] on div "250906900505" at bounding box center [315, 287] width 120 height 40
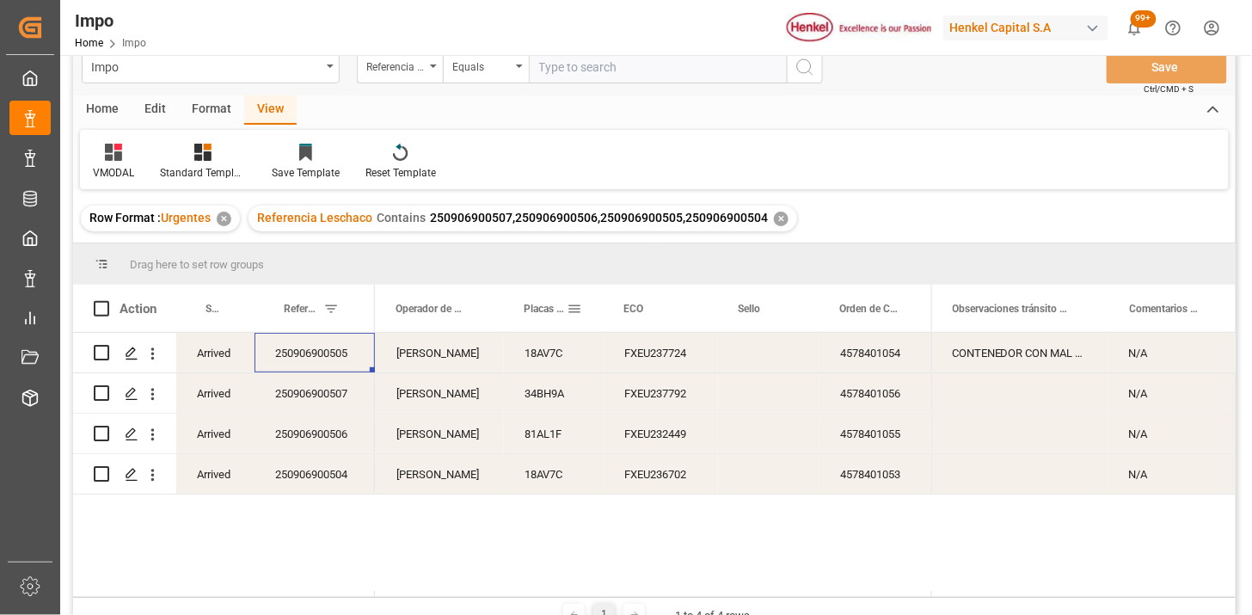
scroll to position [0, 0]
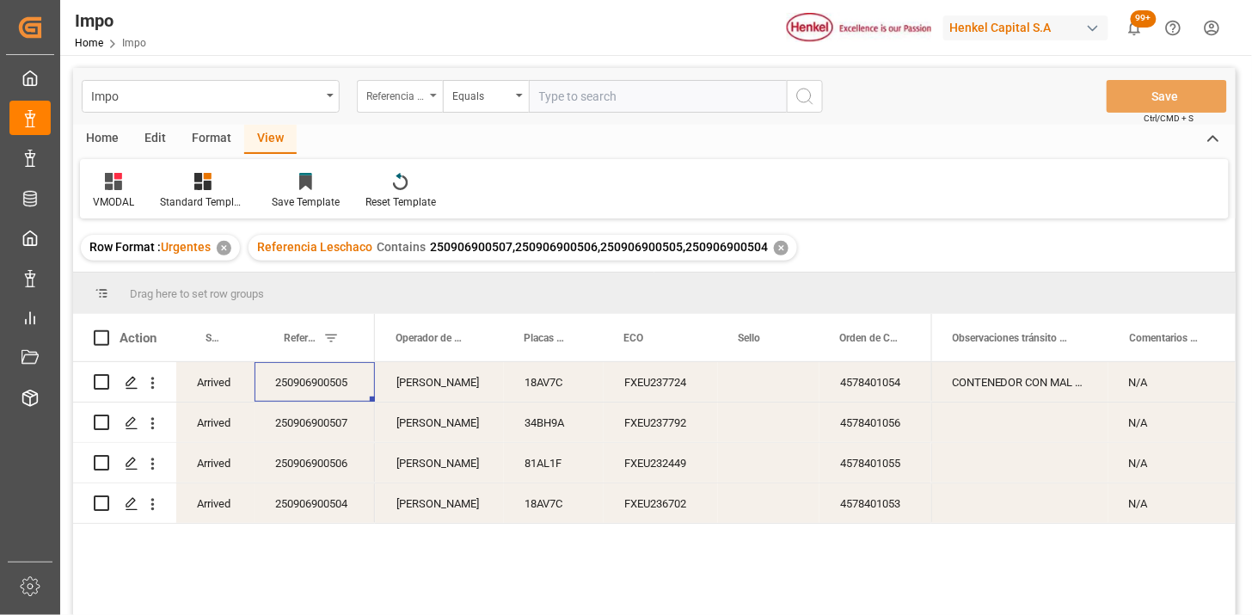
click at [384, 89] on div "Referencia Leschaco" at bounding box center [395, 94] width 58 height 20
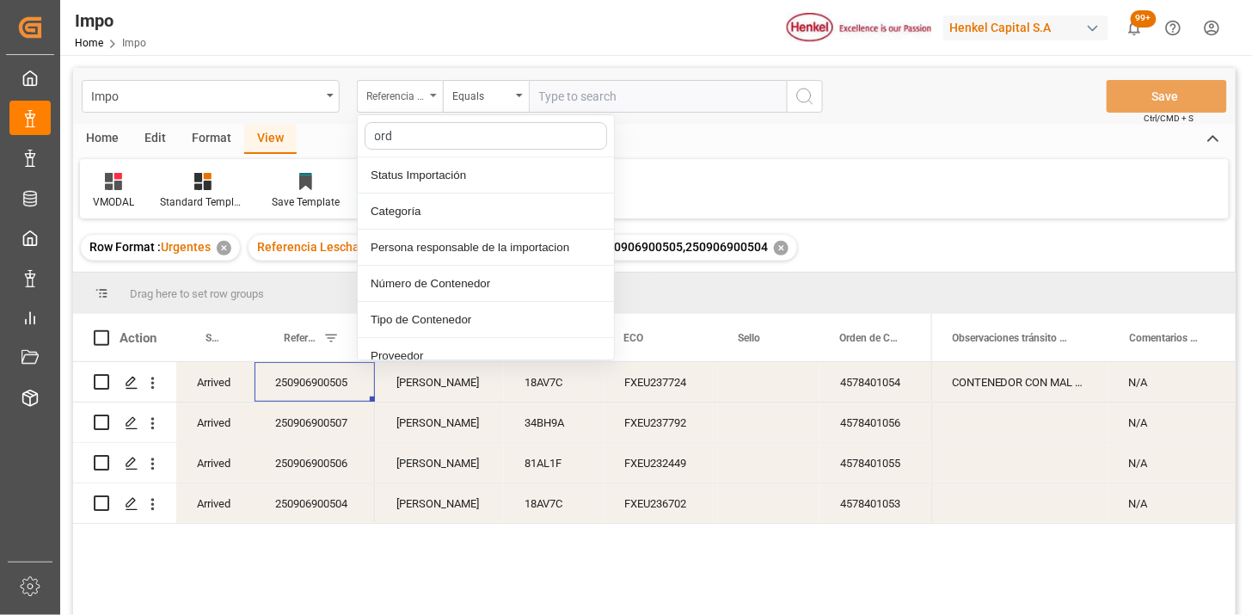
type input "orde"
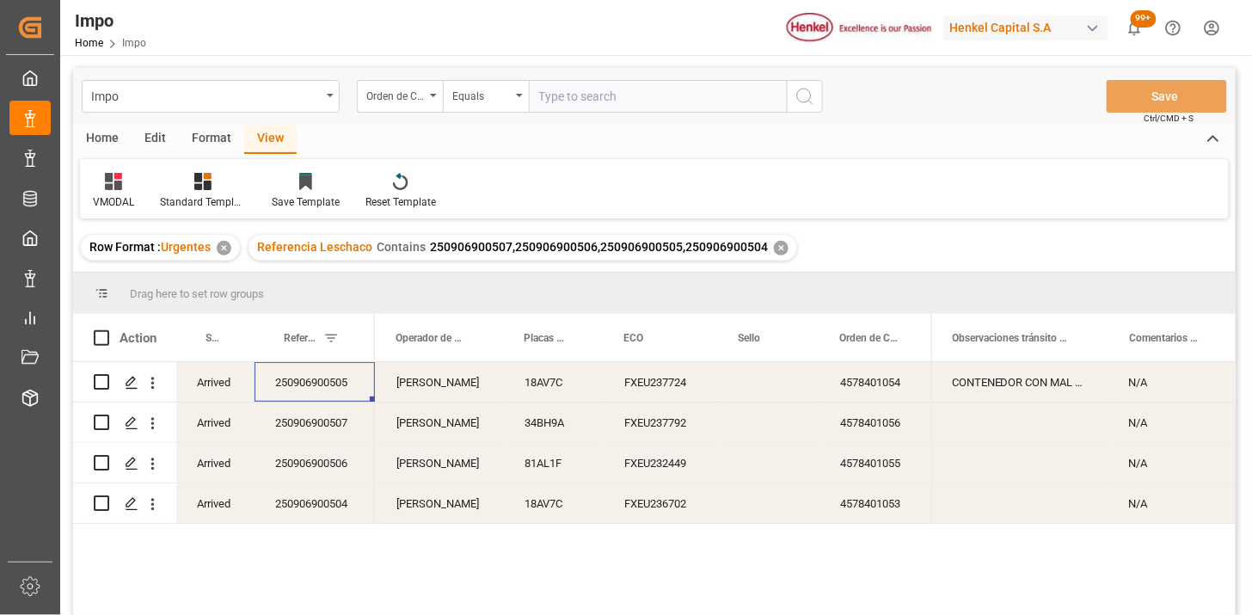
click at [606, 96] on input "text" at bounding box center [658, 96] width 258 height 33
paste input "4578337945"
type input "4578337945"
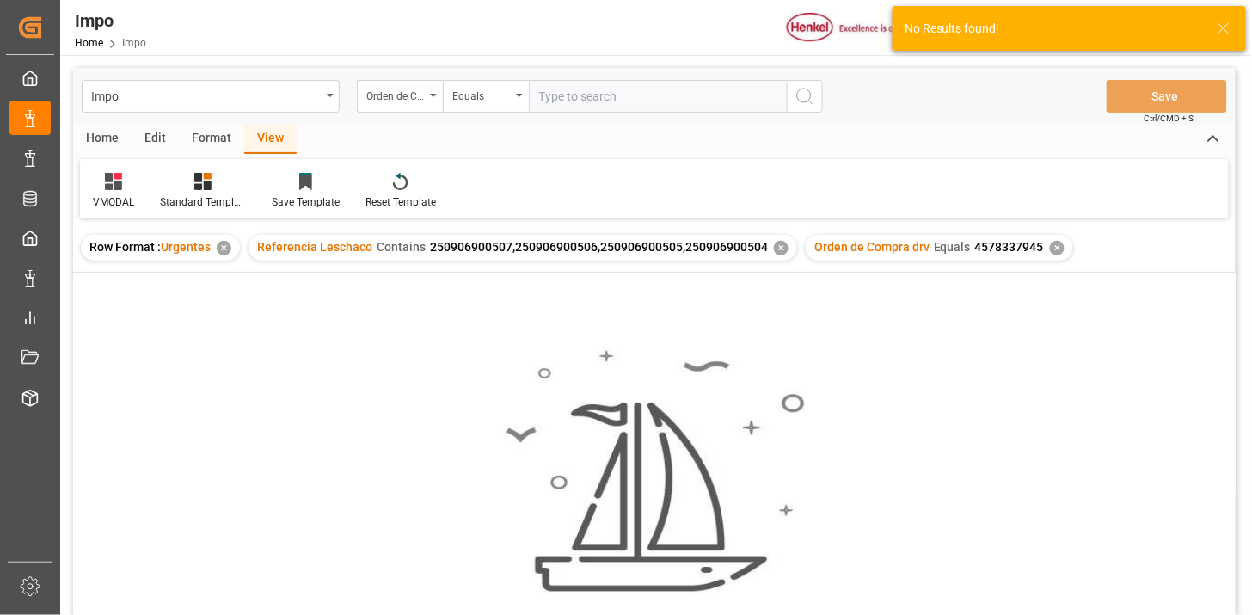
click at [778, 247] on div "✕" at bounding box center [781, 248] width 15 height 15
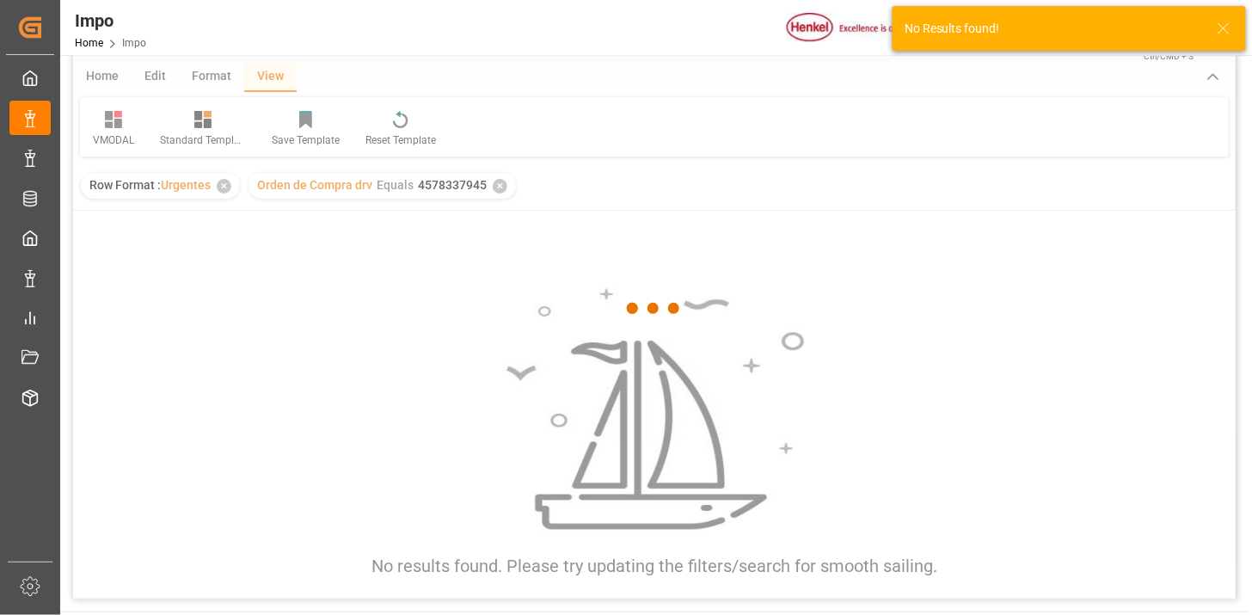
scroll to position [95, 0]
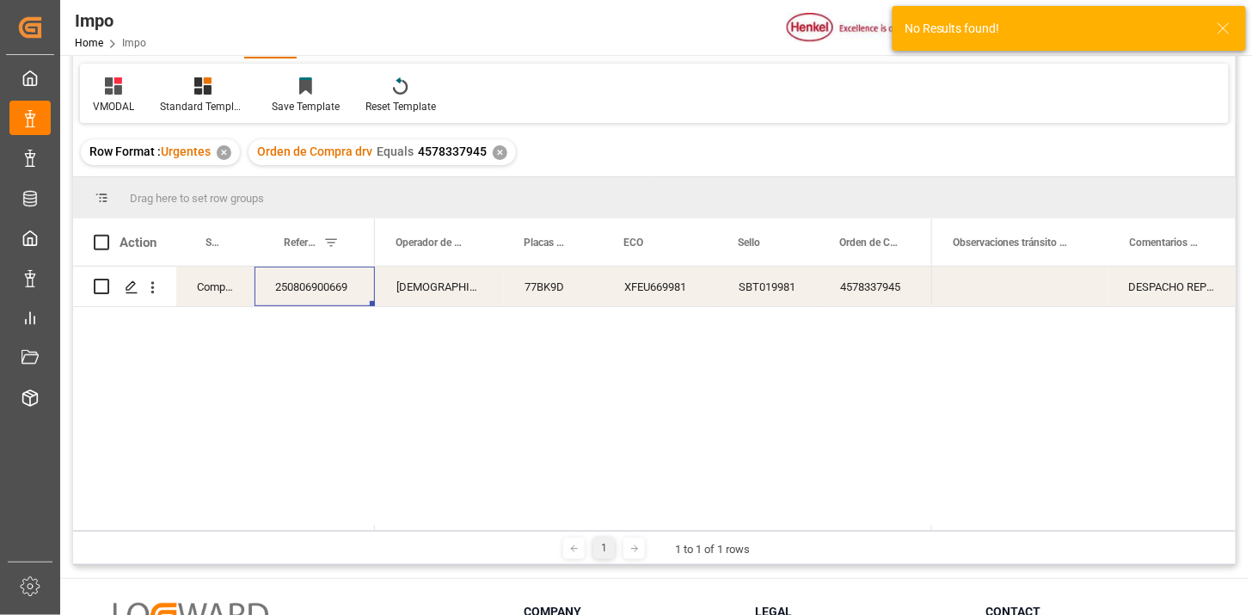
click at [478, 298] on div "JESUS PAZ" at bounding box center [440, 287] width 128 height 40
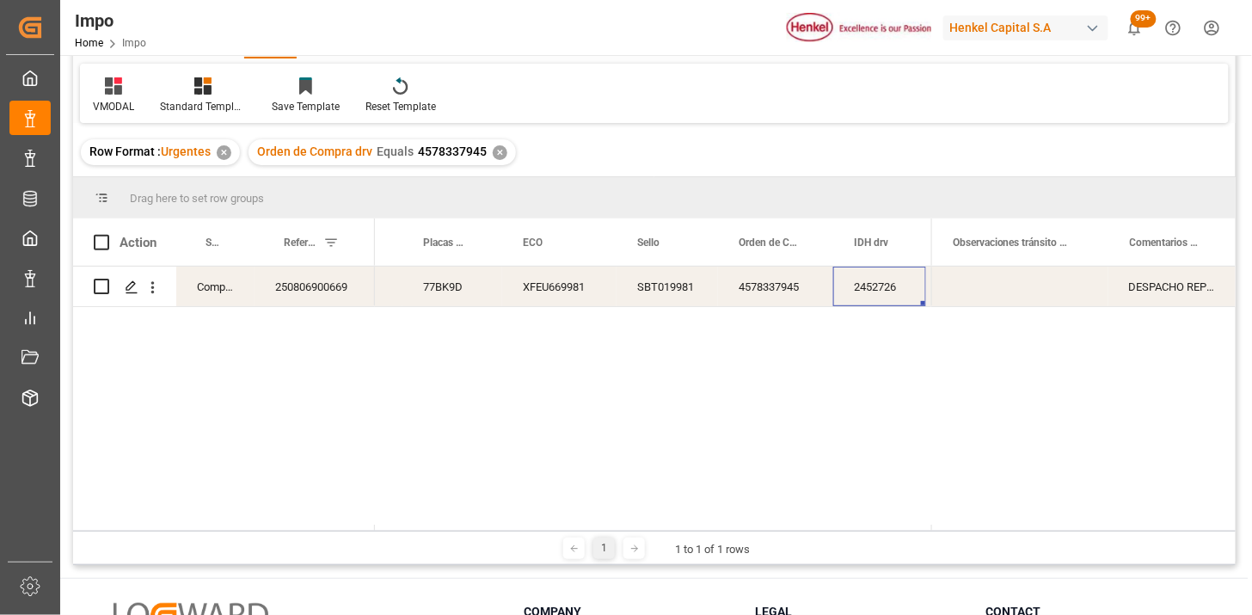
scroll to position [0, 1004]
click at [129, 104] on div "VMODAL" at bounding box center [113, 106] width 41 height 15
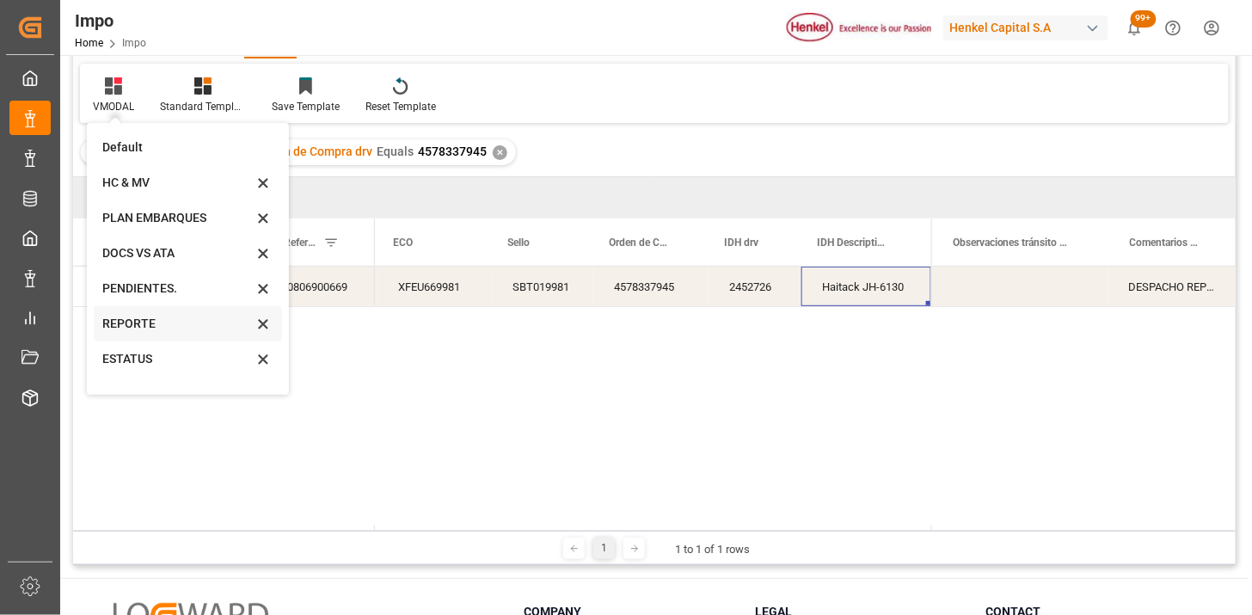
click at [157, 329] on div "REPORTE" at bounding box center [177, 324] width 151 height 18
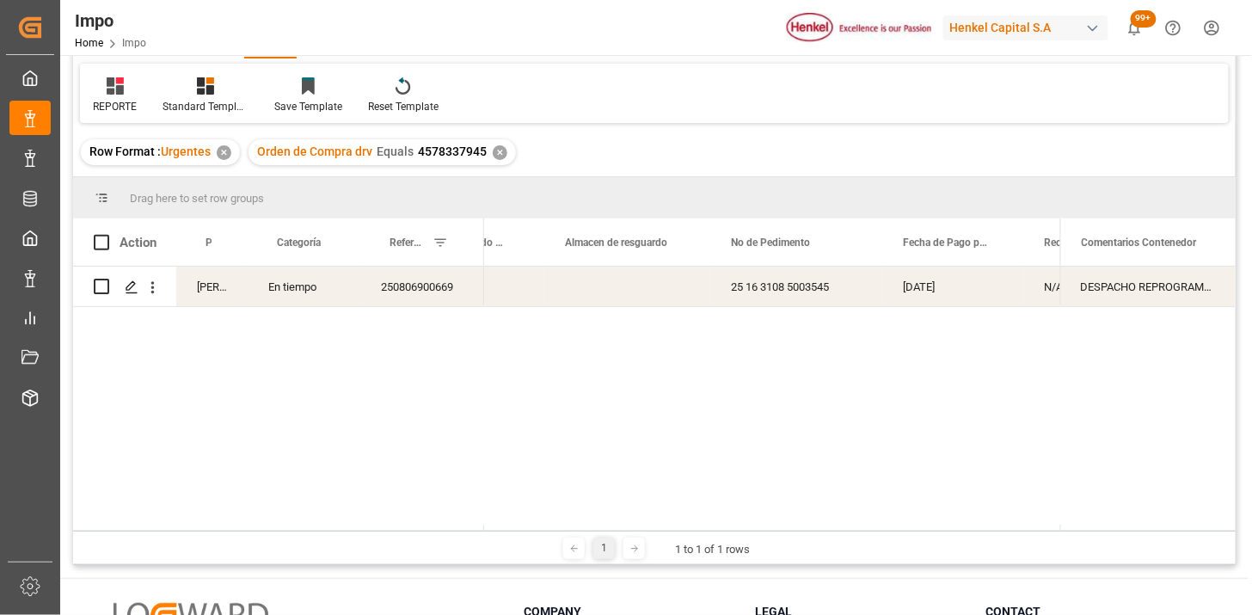
click at [421, 285] on div "250806900669" at bounding box center [422, 287] width 124 height 40
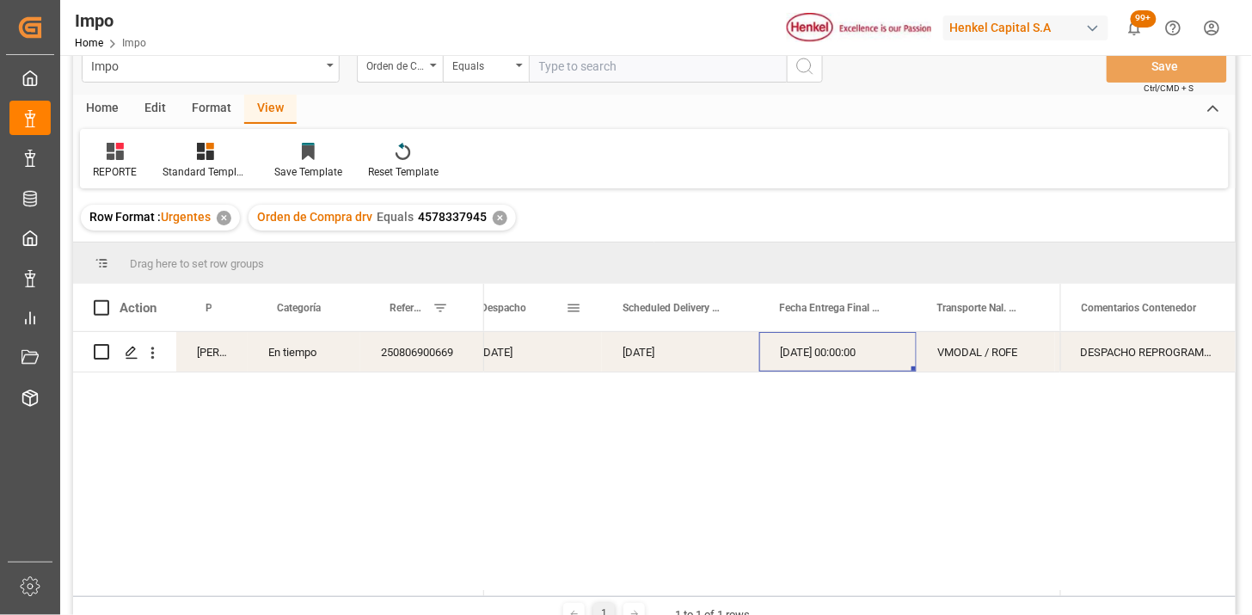
scroll to position [0, 0]
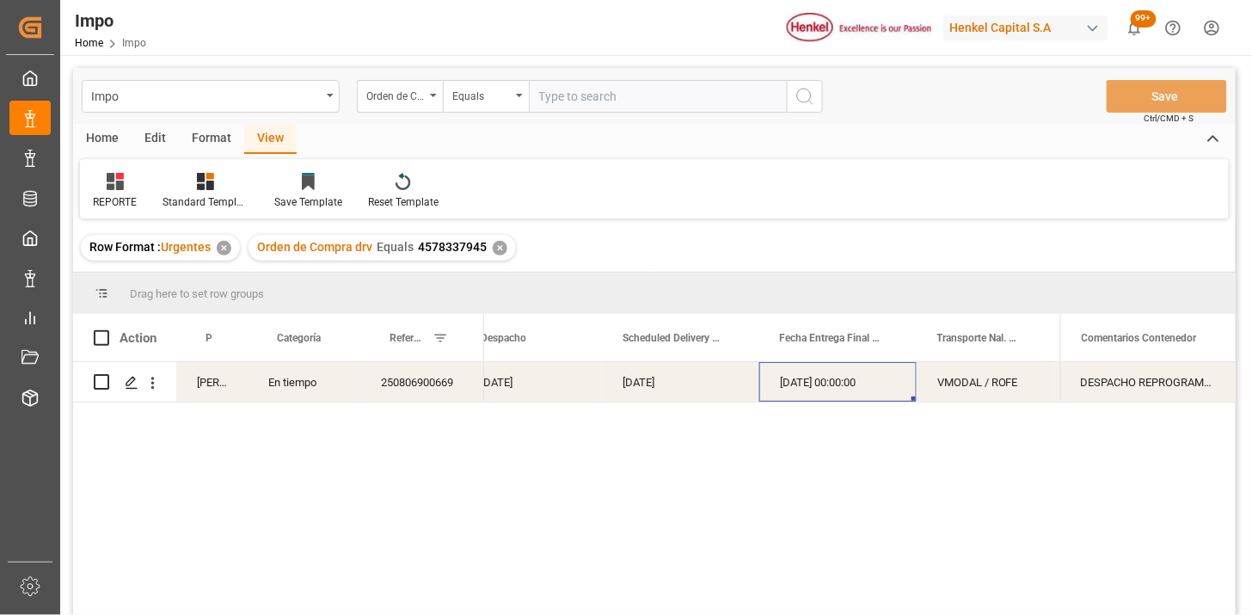
click at [609, 92] on input "text" at bounding box center [658, 96] width 258 height 33
click at [404, 100] on div "Orden de Compra drv" at bounding box center [395, 94] width 58 height 20
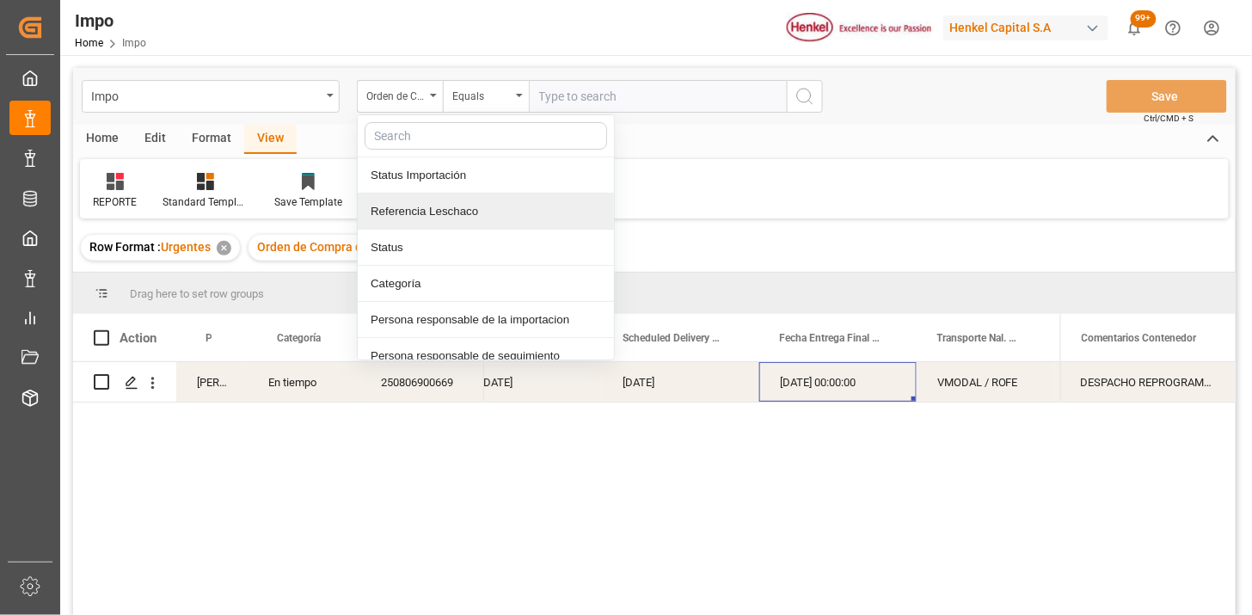
drag, startPoint x: 452, startPoint y: 200, endPoint x: 466, endPoint y: 191, distance: 17.0
click at [452, 200] on div "Referencia Leschaco" at bounding box center [486, 212] width 256 height 36
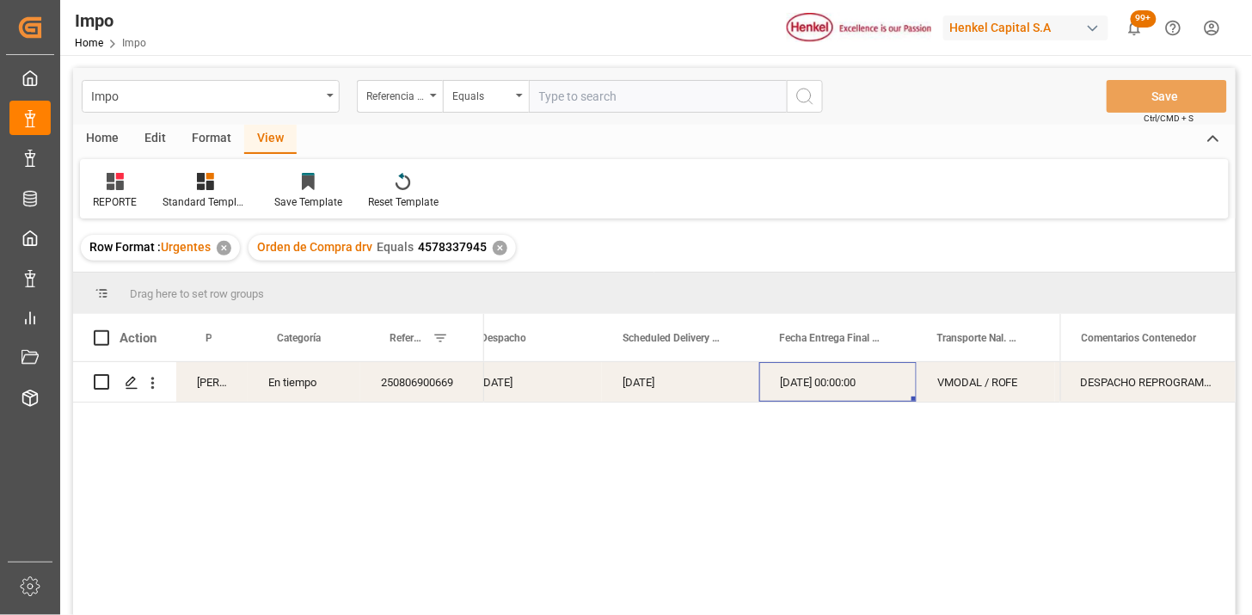
click at [539, 108] on input "text" at bounding box center [658, 96] width 258 height 33
paste input "250915080122"
type input "250915080122"
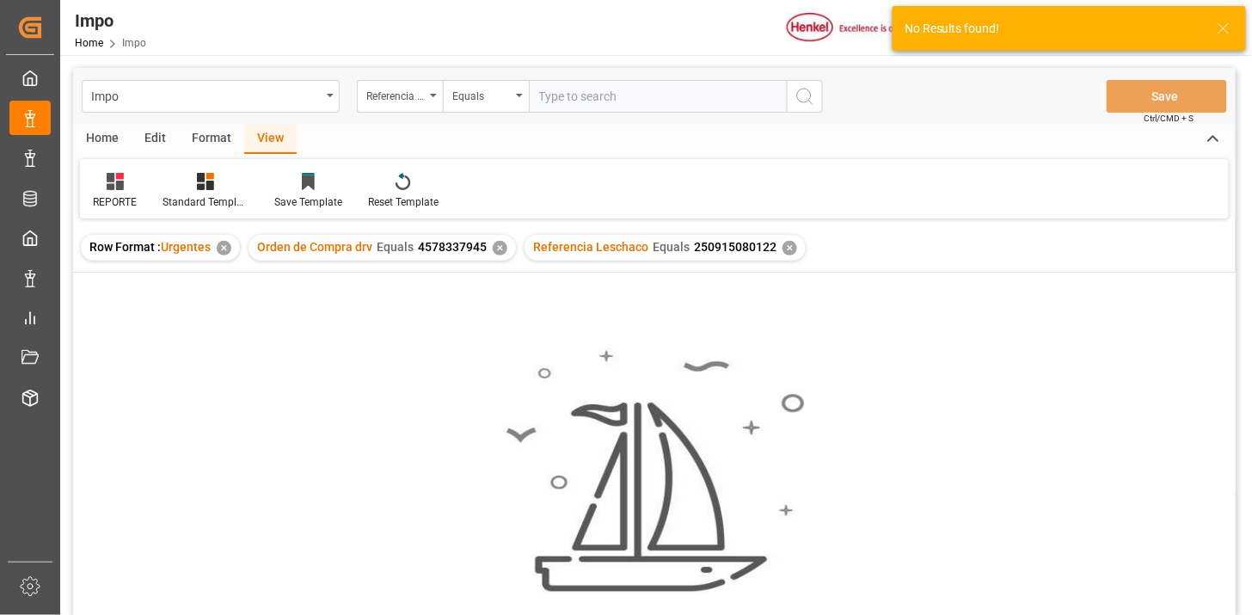
click at [497, 250] on div "✕" at bounding box center [500, 248] width 15 height 15
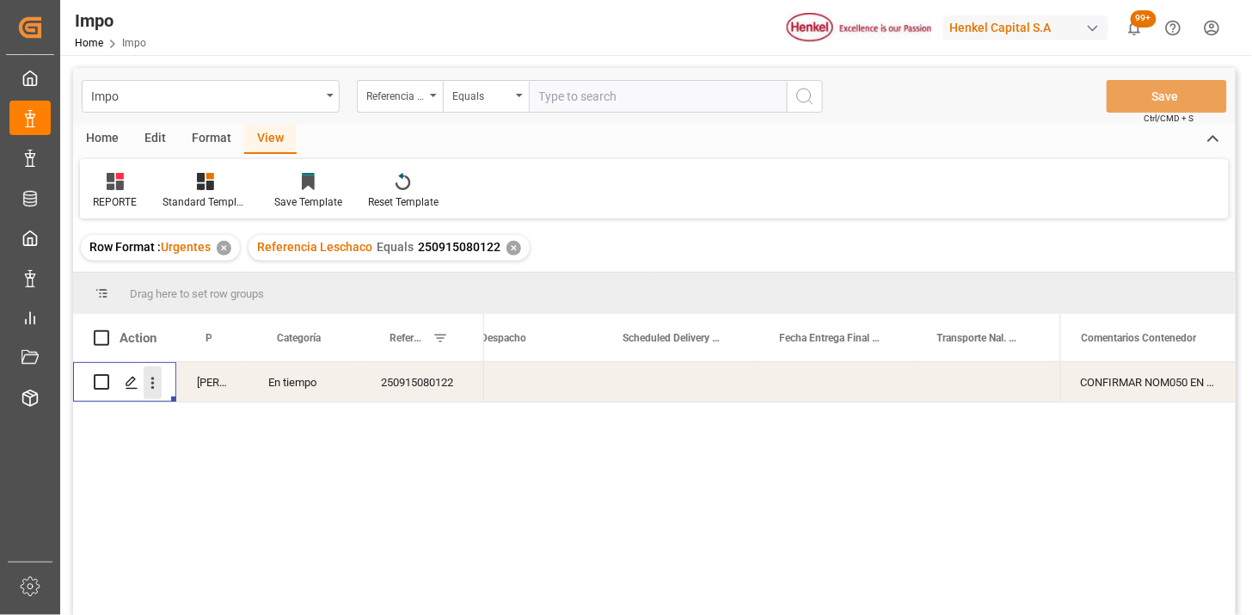
click at [158, 385] on icon "open menu" at bounding box center [153, 383] width 18 height 18
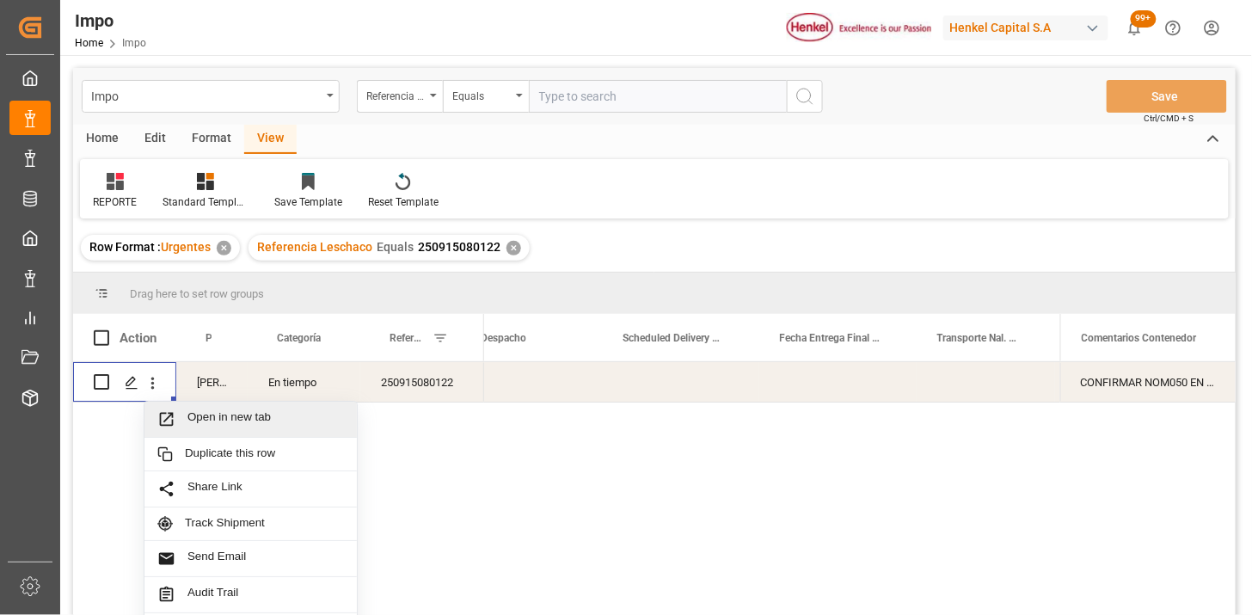
click at [209, 410] on span "Open in new tab" at bounding box center [266, 419] width 157 height 18
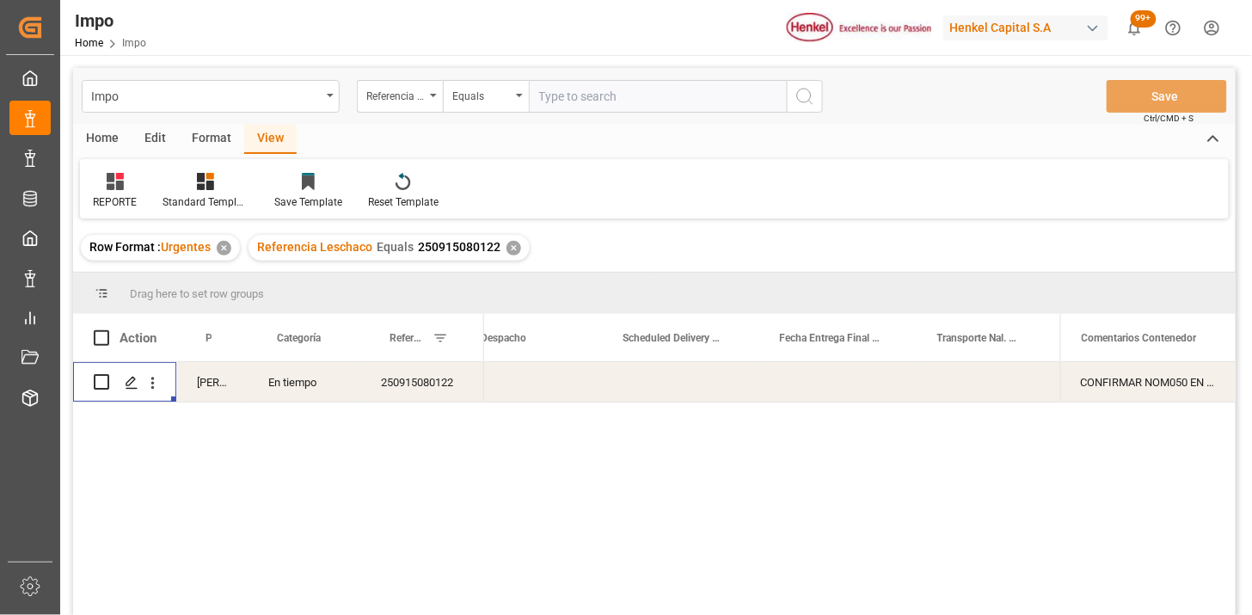
click at [415, 381] on div "250915080122" at bounding box center [422, 382] width 124 height 40
click at [597, 98] on input "text" at bounding box center [658, 96] width 258 height 33
paste input "250915080026"
type input "250915080026"
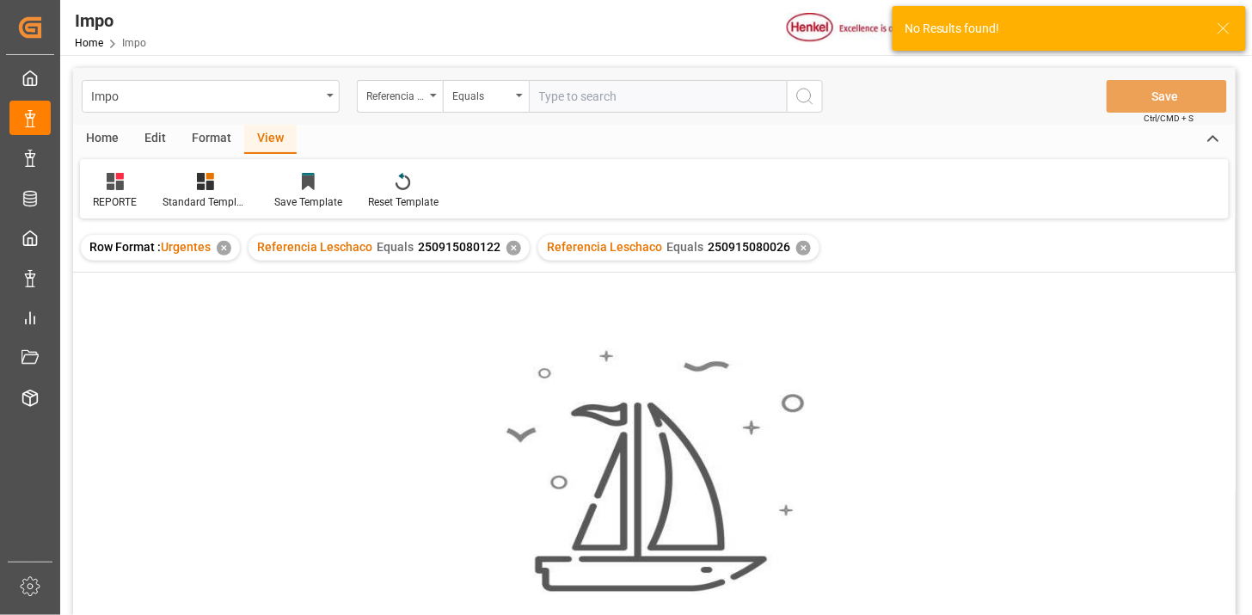
click at [513, 250] on div "✕" at bounding box center [514, 248] width 15 height 15
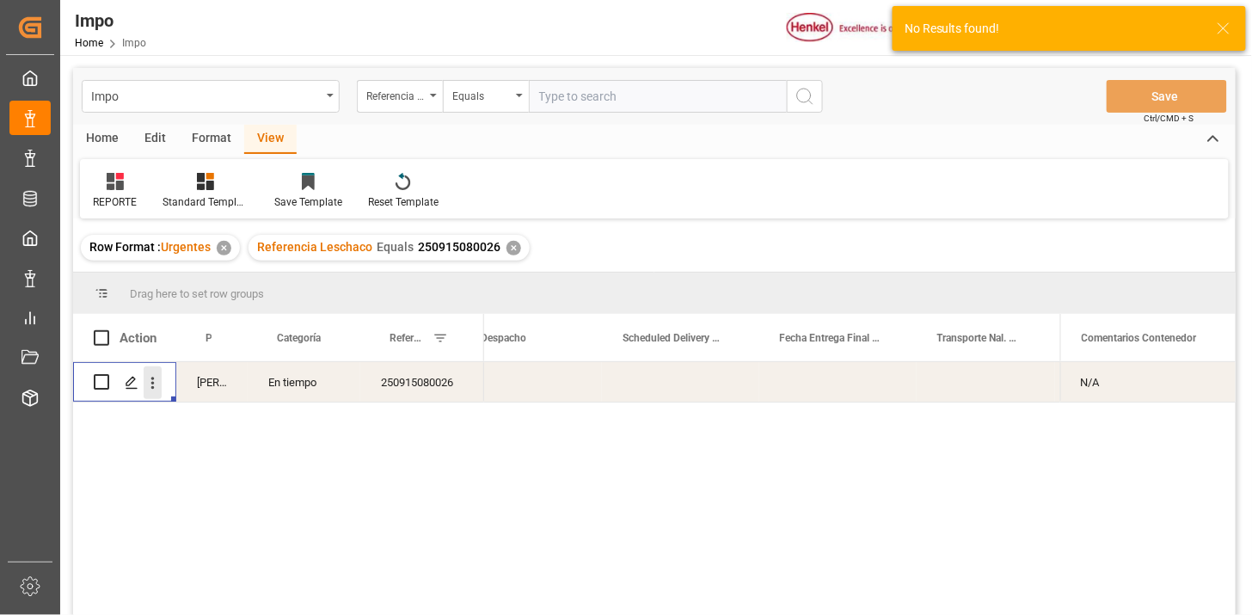
click at [149, 389] on icon "open menu" at bounding box center [153, 383] width 18 height 18
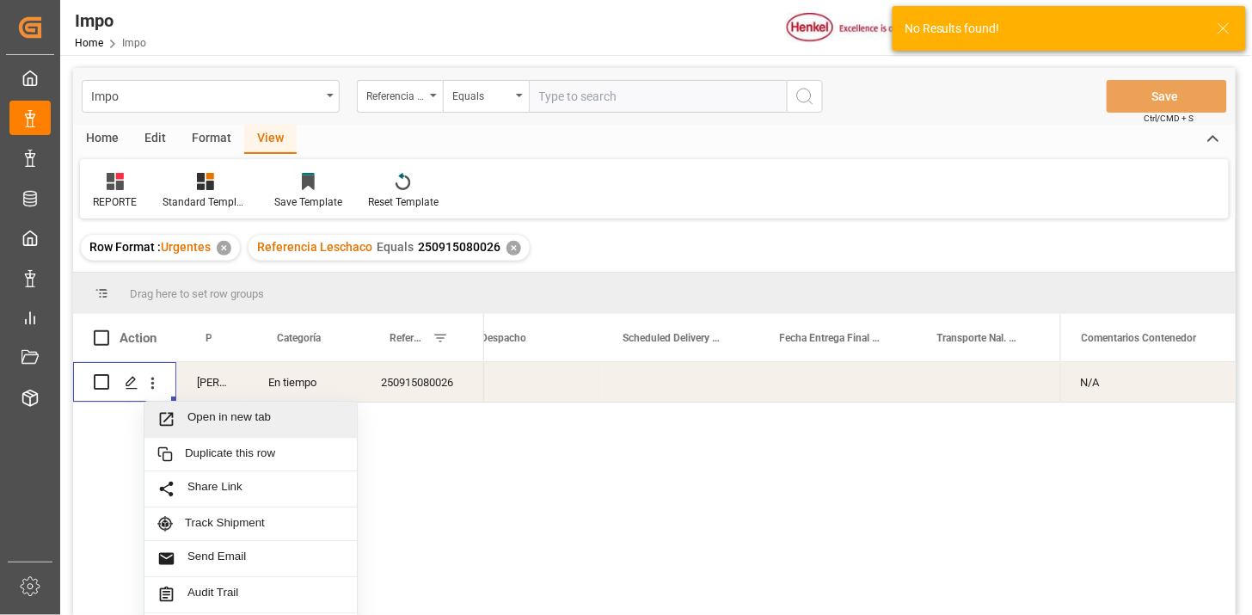
click at [211, 430] on div "Open in new tab" at bounding box center [250, 420] width 212 height 36
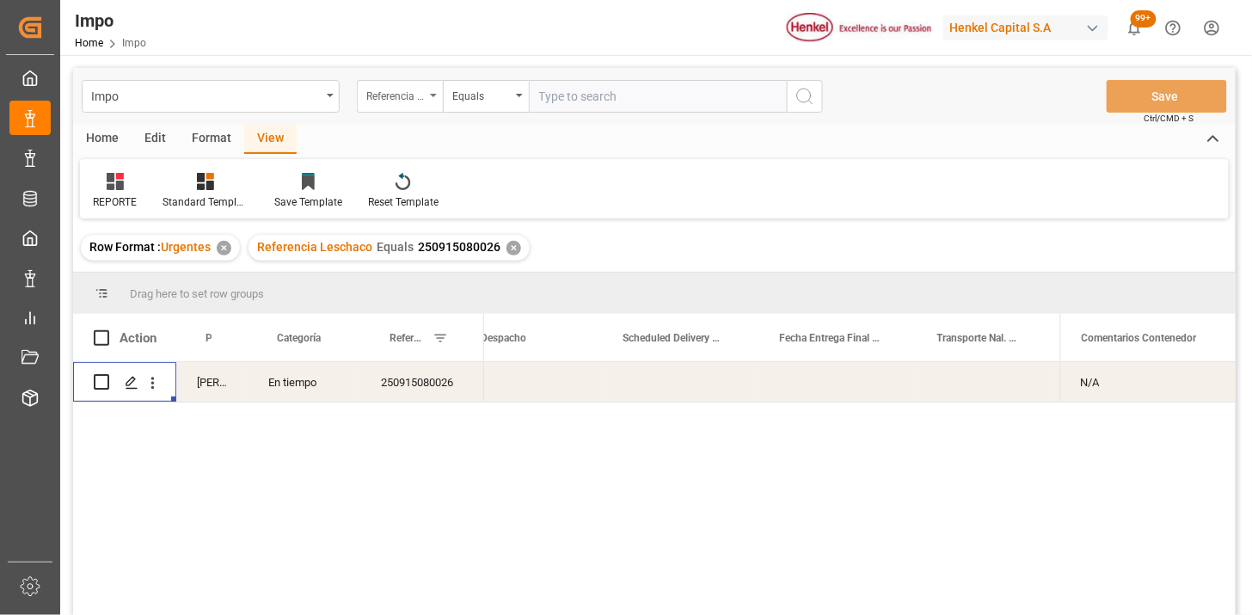
click at [415, 96] on div "Referencia Leschaco" at bounding box center [395, 94] width 58 height 20
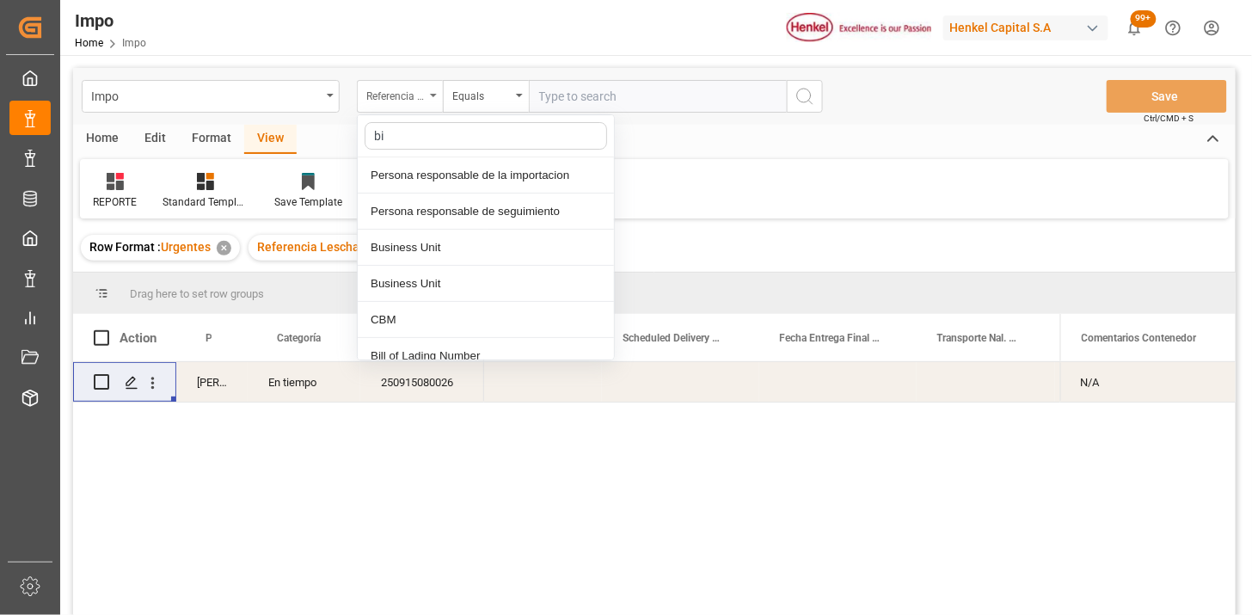
type input "bil"
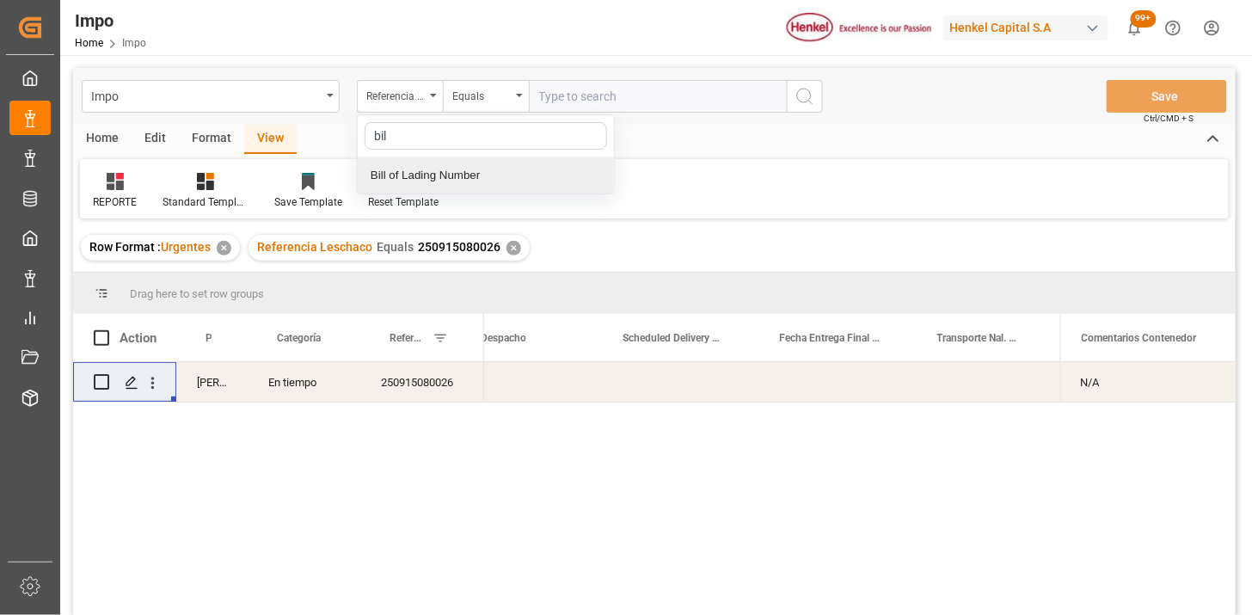
drag, startPoint x: 440, startPoint y: 169, endPoint x: 497, endPoint y: 156, distance: 59.1
click at [441, 169] on div "Bill of Lading Number" at bounding box center [486, 175] width 256 height 36
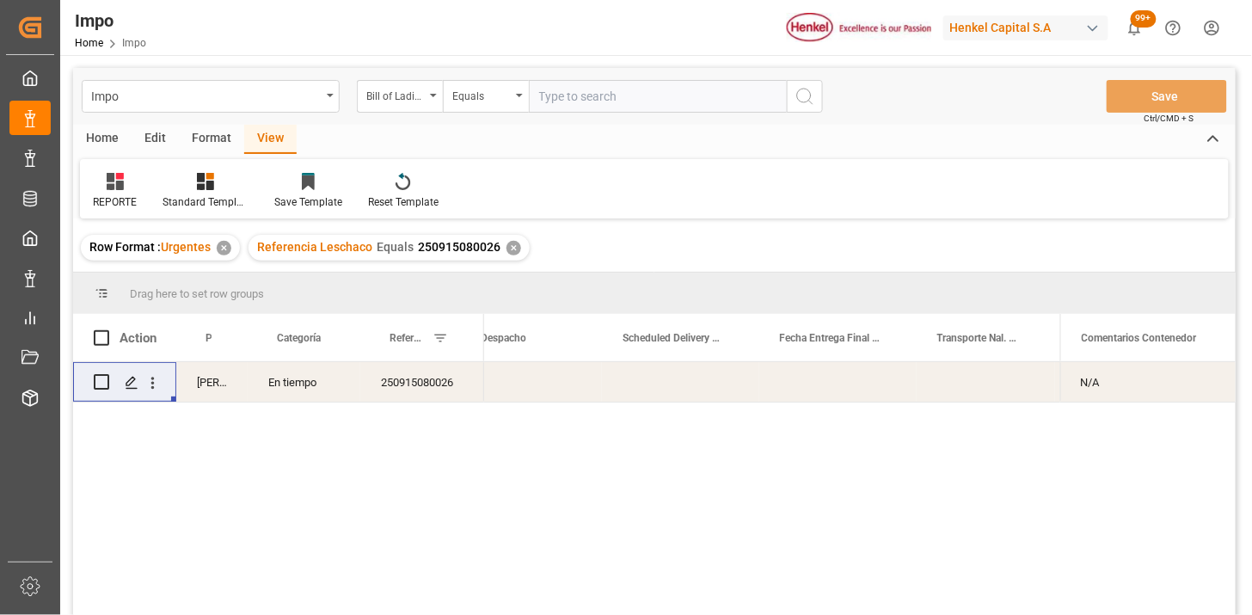
drag, startPoint x: 547, startPoint y: 132, endPoint x: 562, endPoint y: 114, distance: 22.6
click at [554, 126] on div "Home Edit Format View" at bounding box center [654, 139] width 1163 height 29
click at [571, 98] on input "text" at bounding box center [658, 96] width 258 height 33
paste input "DUS0188054"
type input "DUS0188054"
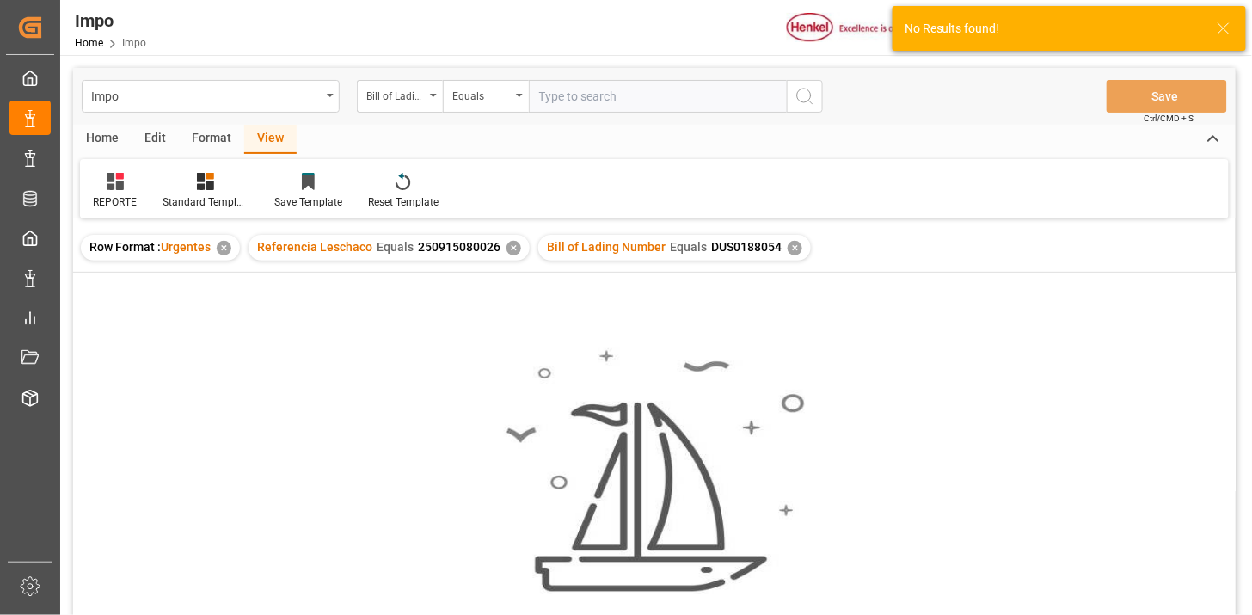
click at [511, 249] on div "✕" at bounding box center [514, 248] width 15 height 15
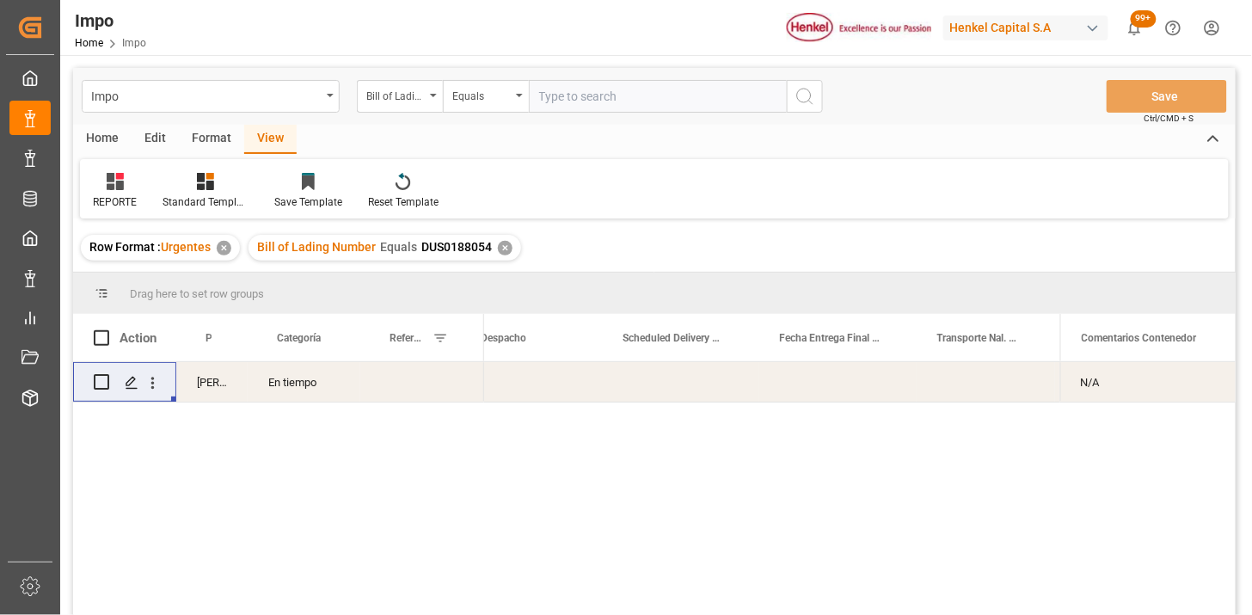
click at [310, 387] on div "En tiempo" at bounding box center [304, 382] width 113 height 40
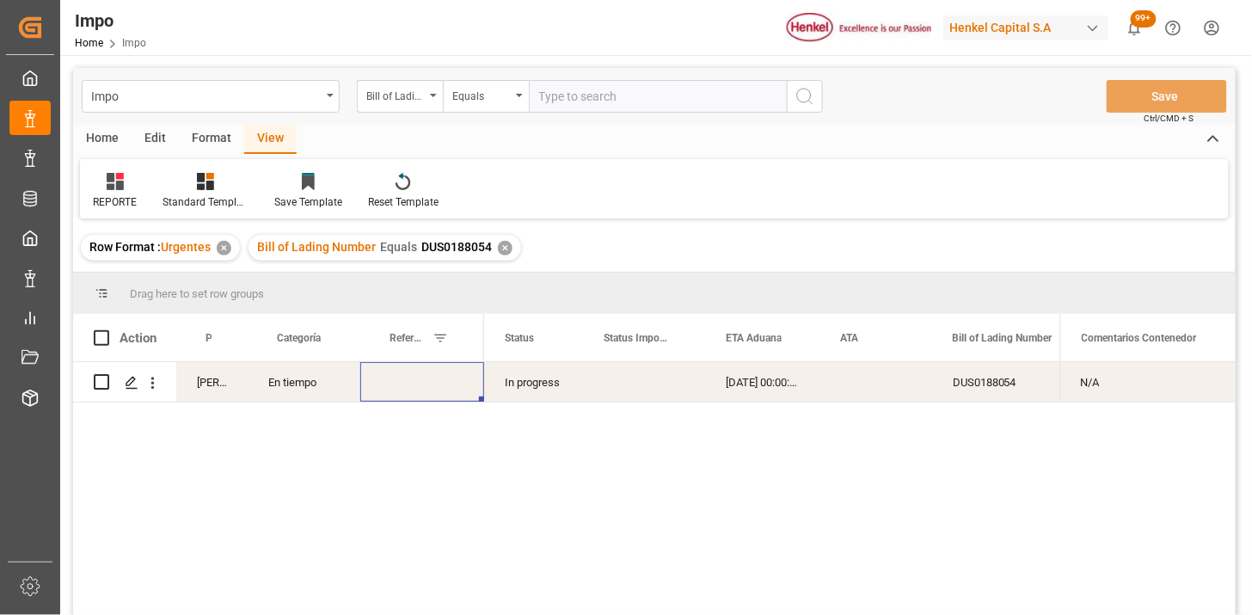
click at [413, 388] on div "Press SPACE to select this row." at bounding box center [422, 382] width 124 height 40
type input "250906900813"
click at [658, 104] on input "text" at bounding box center [658, 96] width 258 height 33
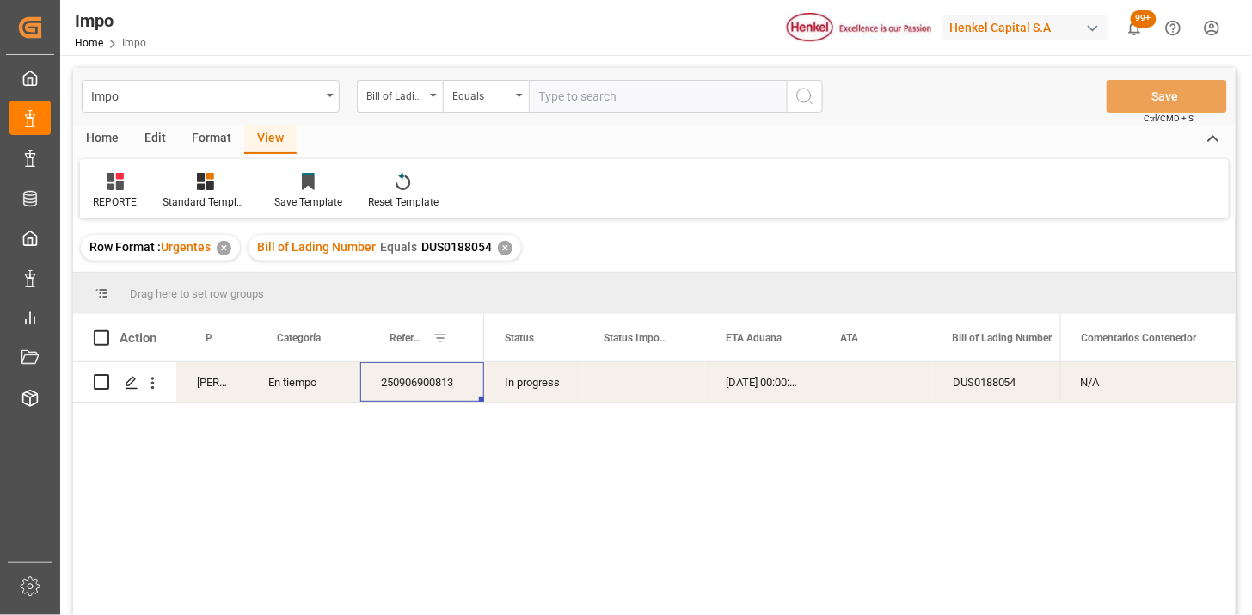
paste input "250906900774"
type input "250906900774"
drag, startPoint x: 411, startPoint y: 100, endPoint x: 409, endPoint y: 109, distance: 9.6
click at [411, 101] on div "Bill of Lading Number" at bounding box center [395, 94] width 58 height 20
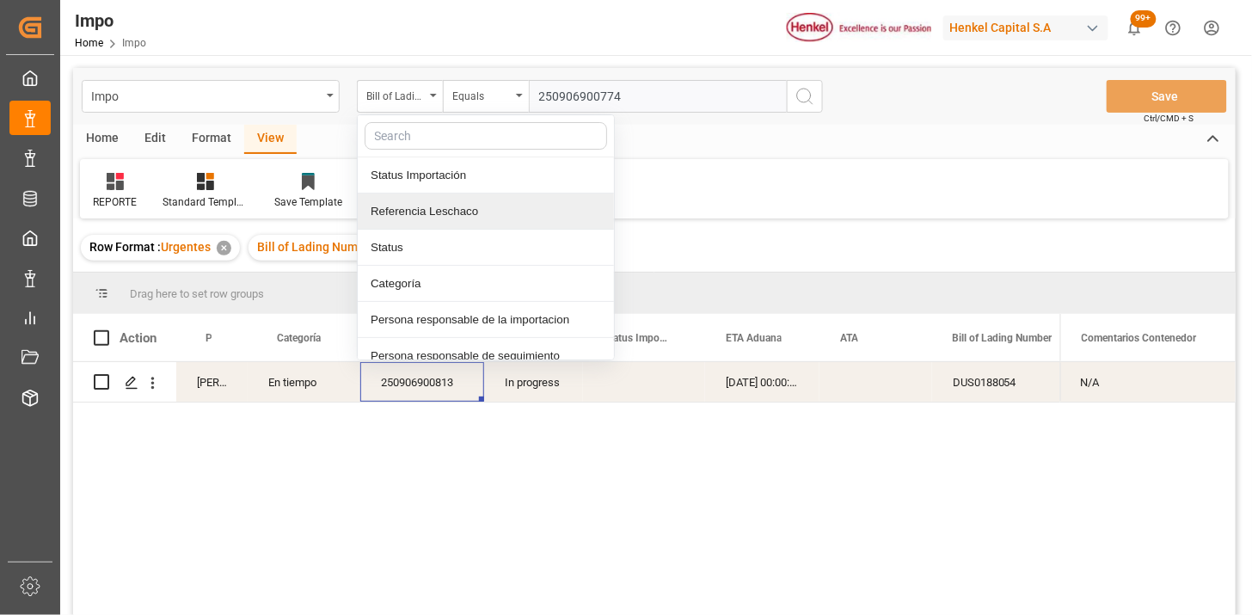
drag, startPoint x: 431, startPoint y: 205, endPoint x: 482, endPoint y: 175, distance: 58.6
click at [433, 205] on div "Referencia Leschaco" at bounding box center [486, 212] width 256 height 36
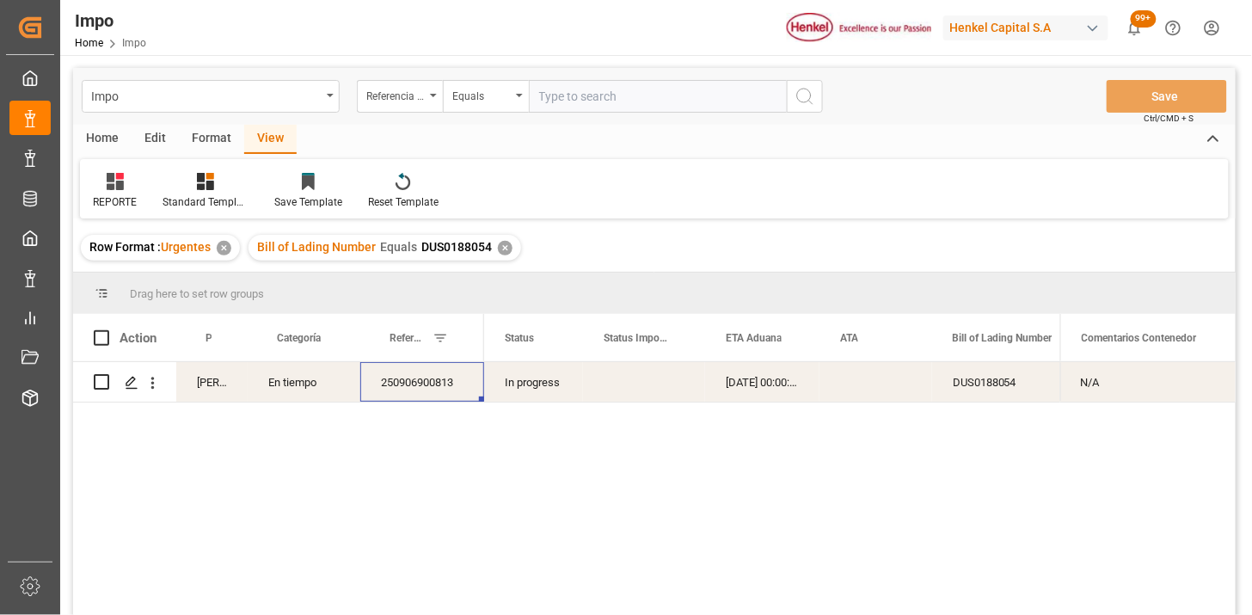
click at [571, 99] on input "text" at bounding box center [658, 96] width 258 height 33
paste input "250906900774"
type input "250906900774"
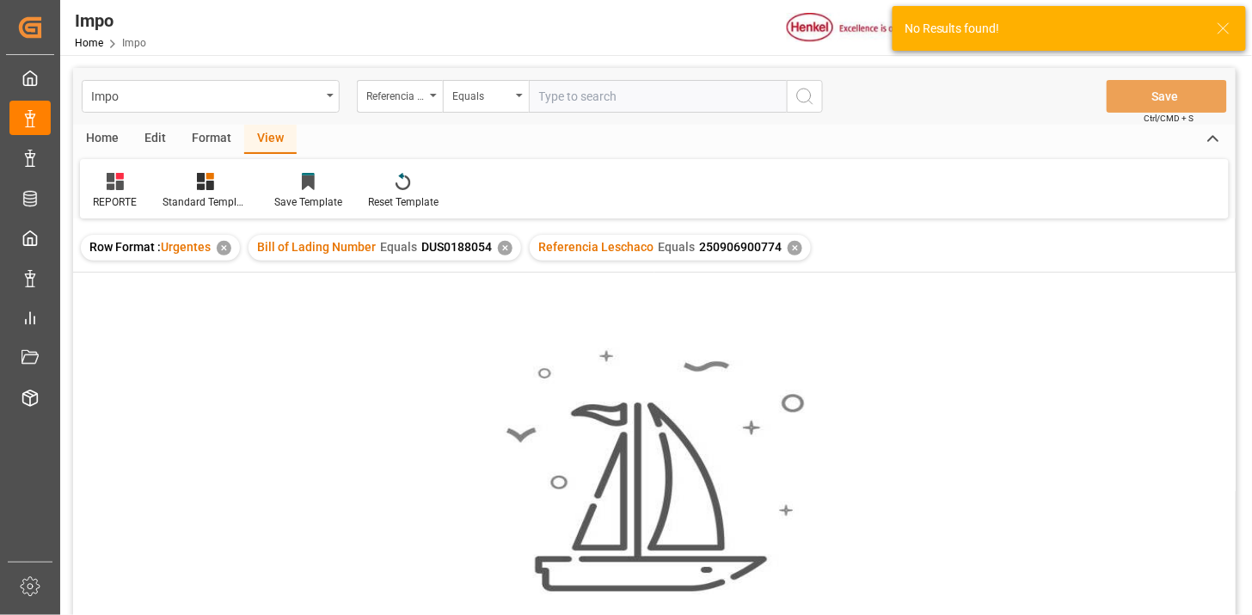
click at [503, 250] on div "✕" at bounding box center [505, 248] width 15 height 15
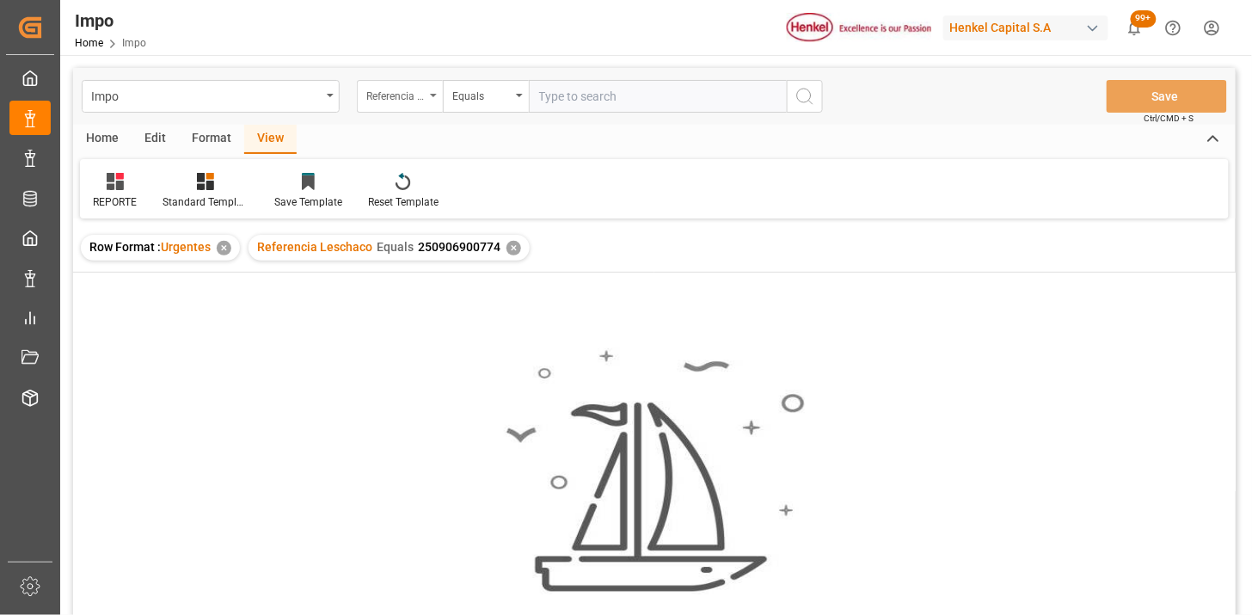
click at [414, 101] on div "Referencia Leschaco" at bounding box center [395, 94] width 58 height 20
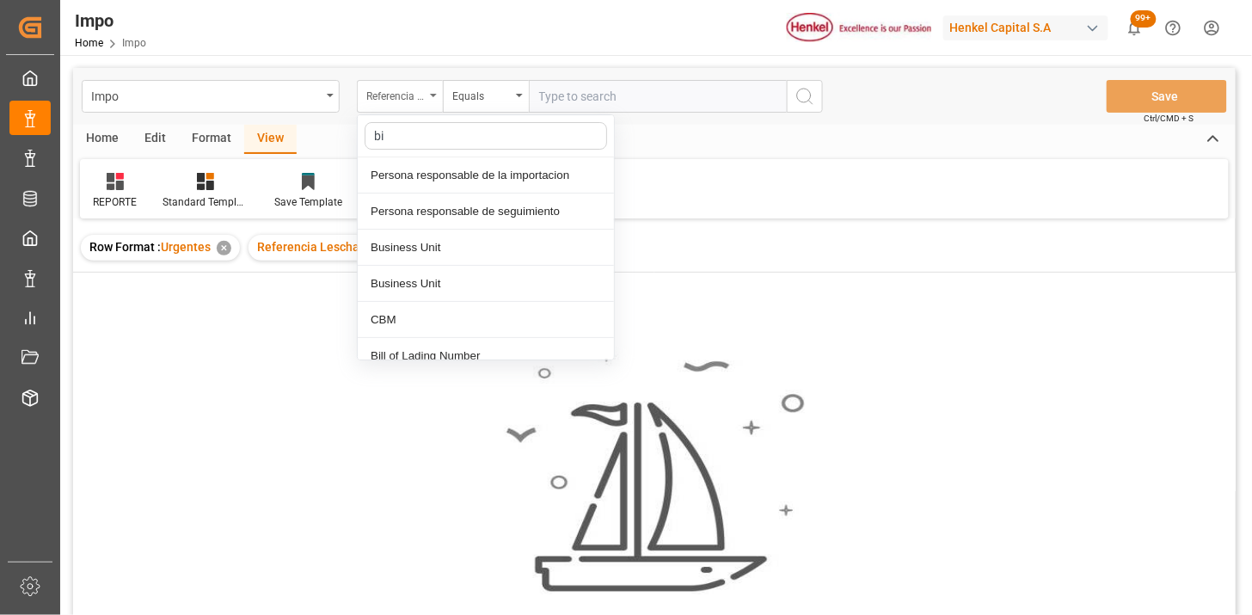
type input "bil"
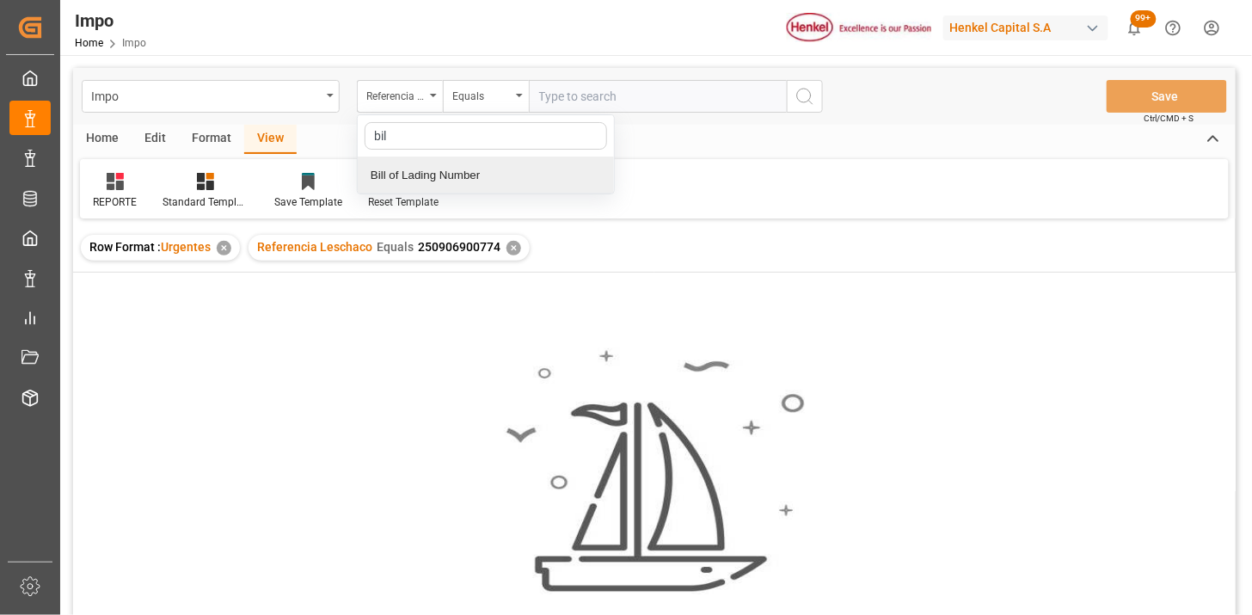
drag, startPoint x: 451, startPoint y: 159, endPoint x: 499, endPoint y: 147, distance: 49.6
click at [452, 160] on div "Bill of Lading Number" at bounding box center [486, 175] width 256 height 36
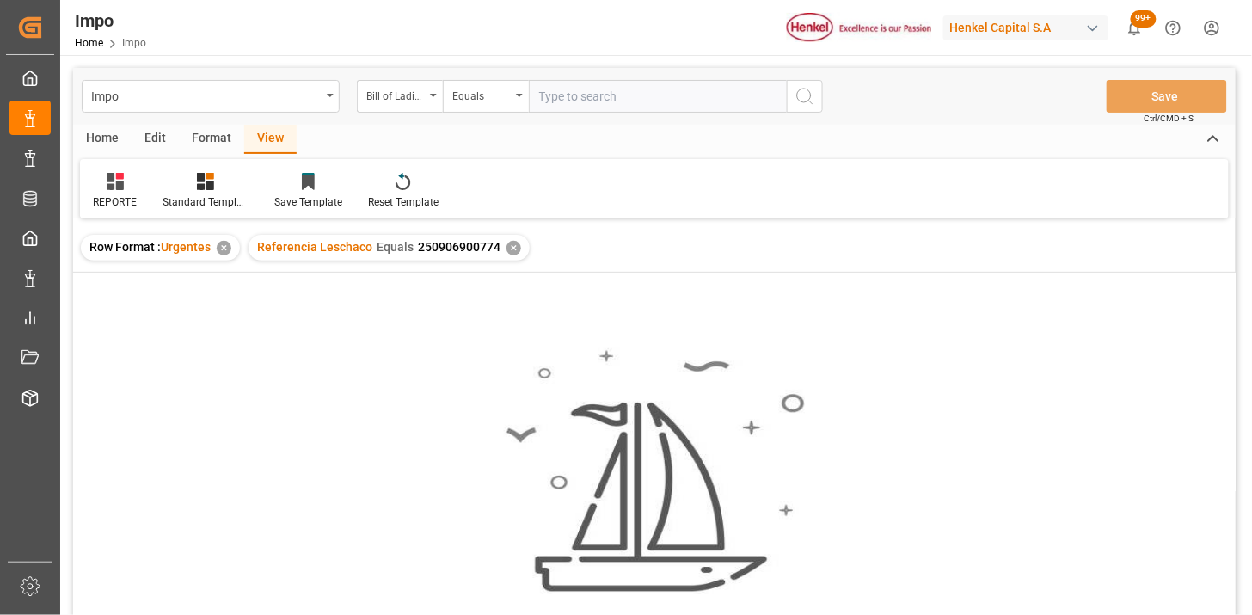
click at [562, 108] on input "text" at bounding box center [658, 96] width 258 height 33
paste input "HAMB93758"
type input "HAMB93758"
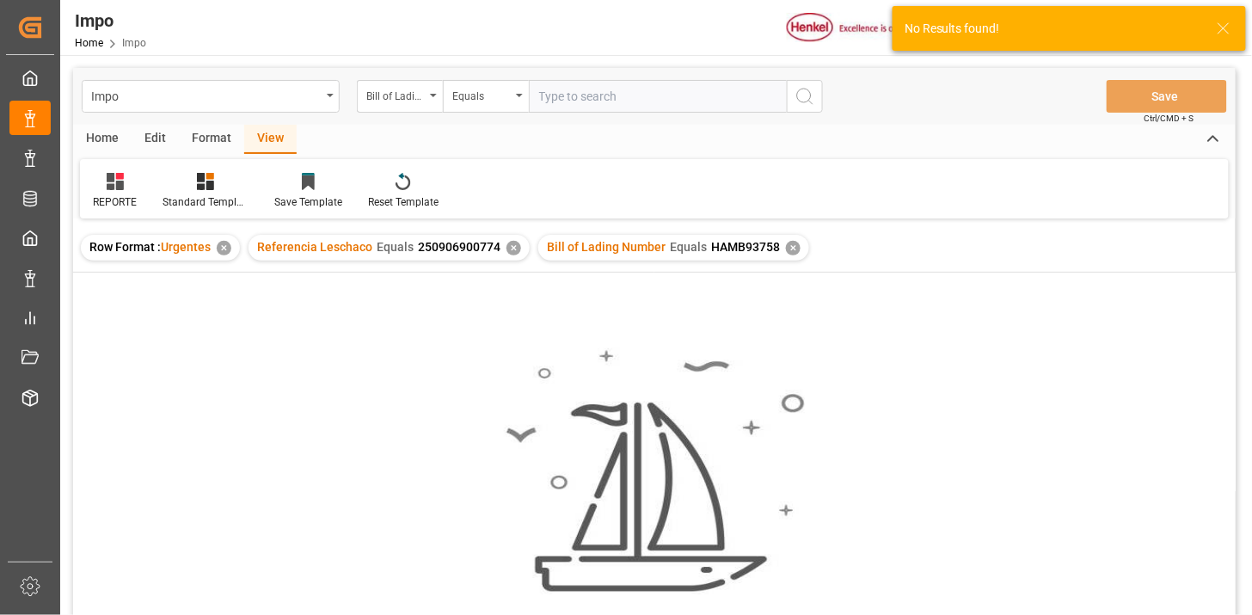
click at [508, 248] on div "✕" at bounding box center [514, 248] width 15 height 15
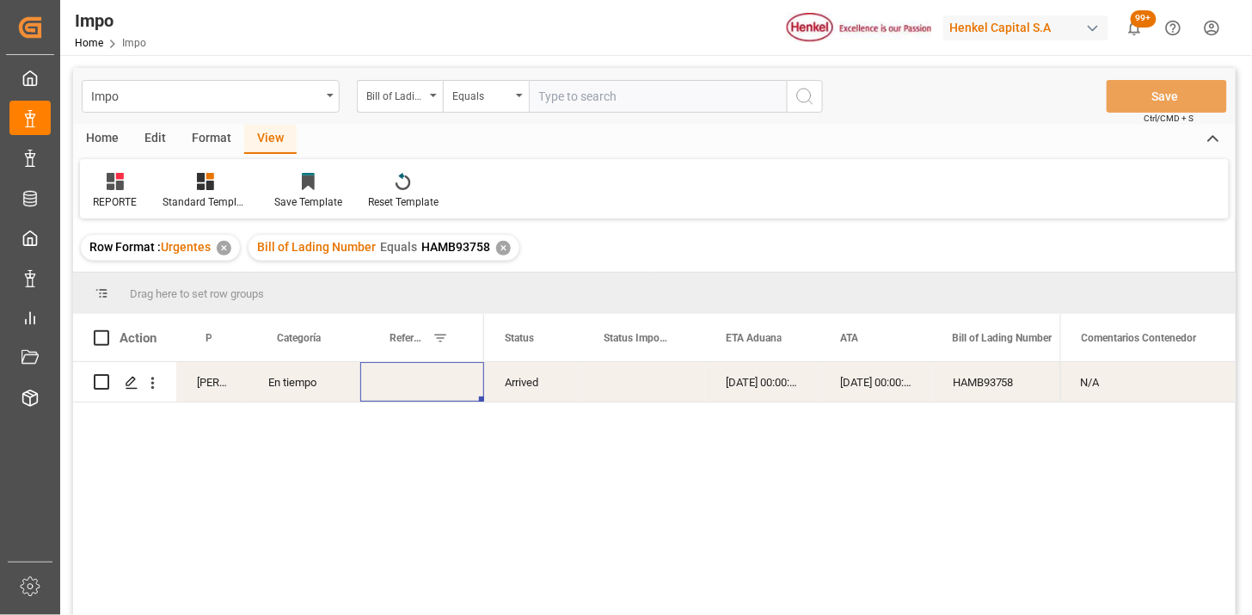
click at [396, 384] on div "Press SPACE to select this row." at bounding box center [422, 382] width 124 height 40
click at [396, 384] on input "Press SPACE to select this row." at bounding box center [422, 392] width 96 height 33
paste input "250906900774"
type input "250906900774"
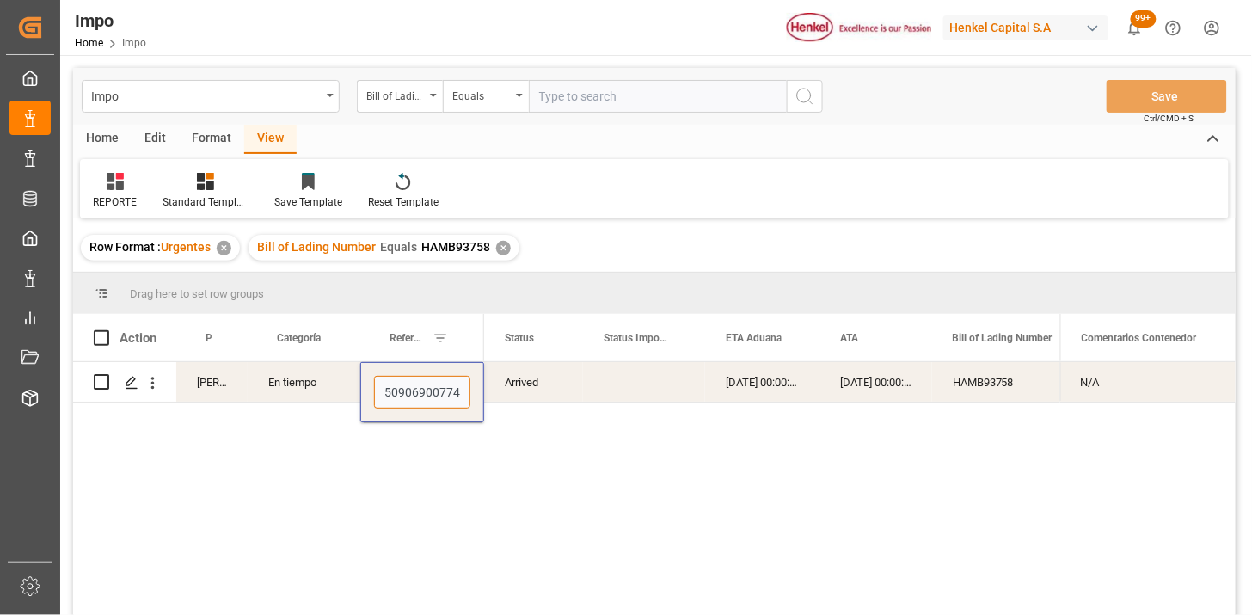
scroll to position [0, 4]
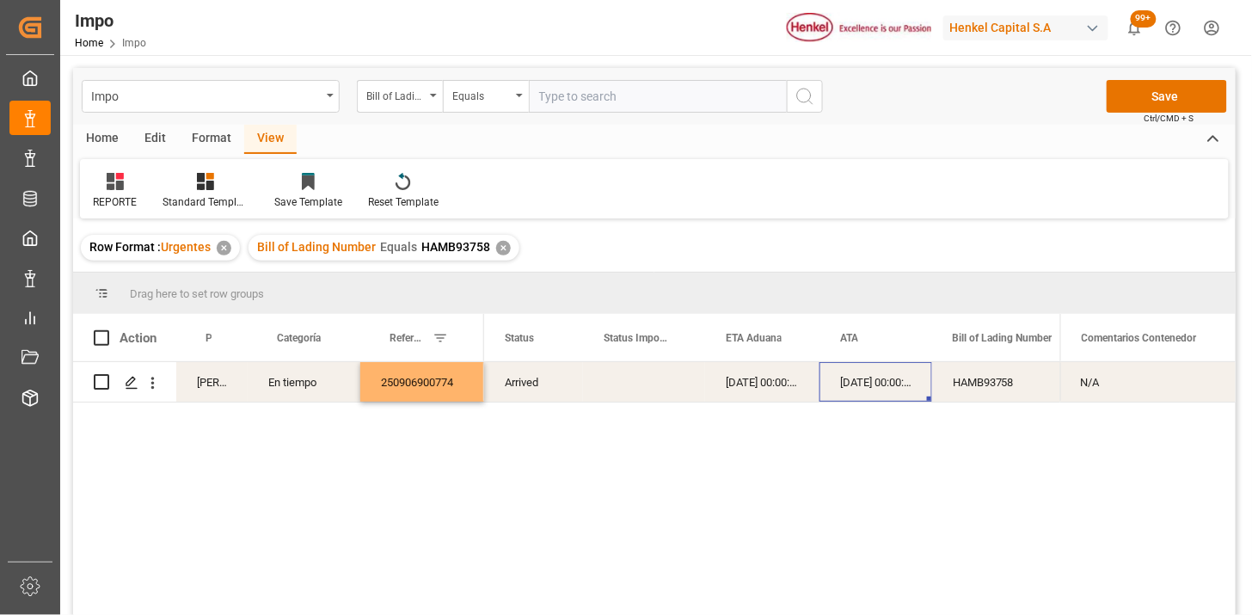
click at [839, 399] on div "09-09-2025 00:00:00" at bounding box center [876, 382] width 113 height 40
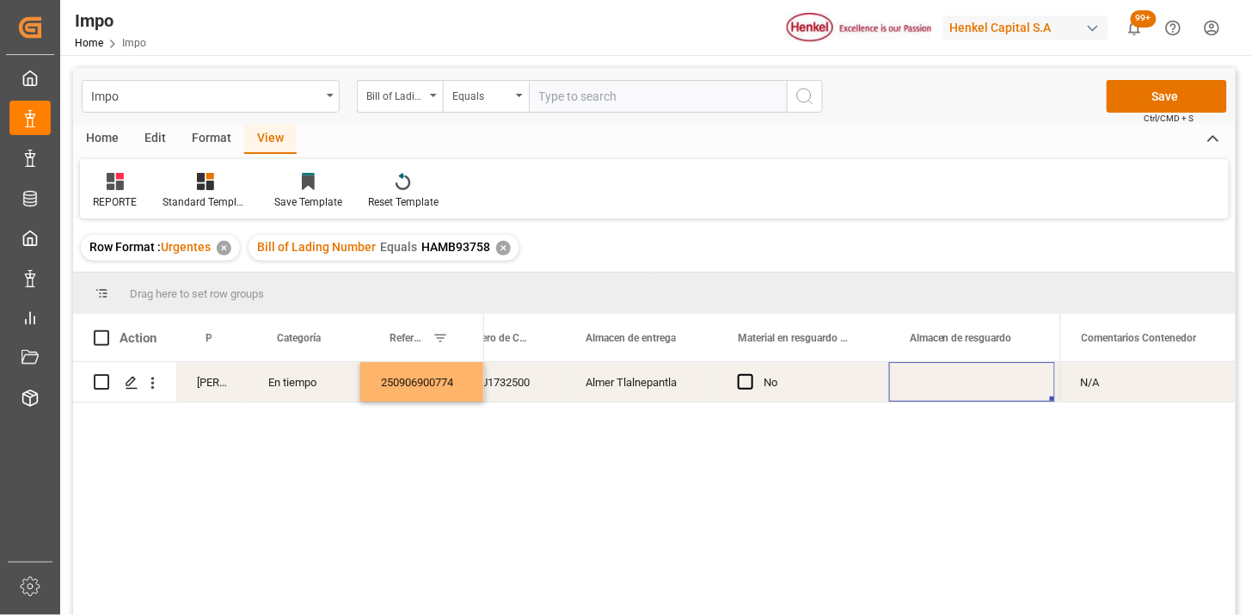
scroll to position [0, 837]
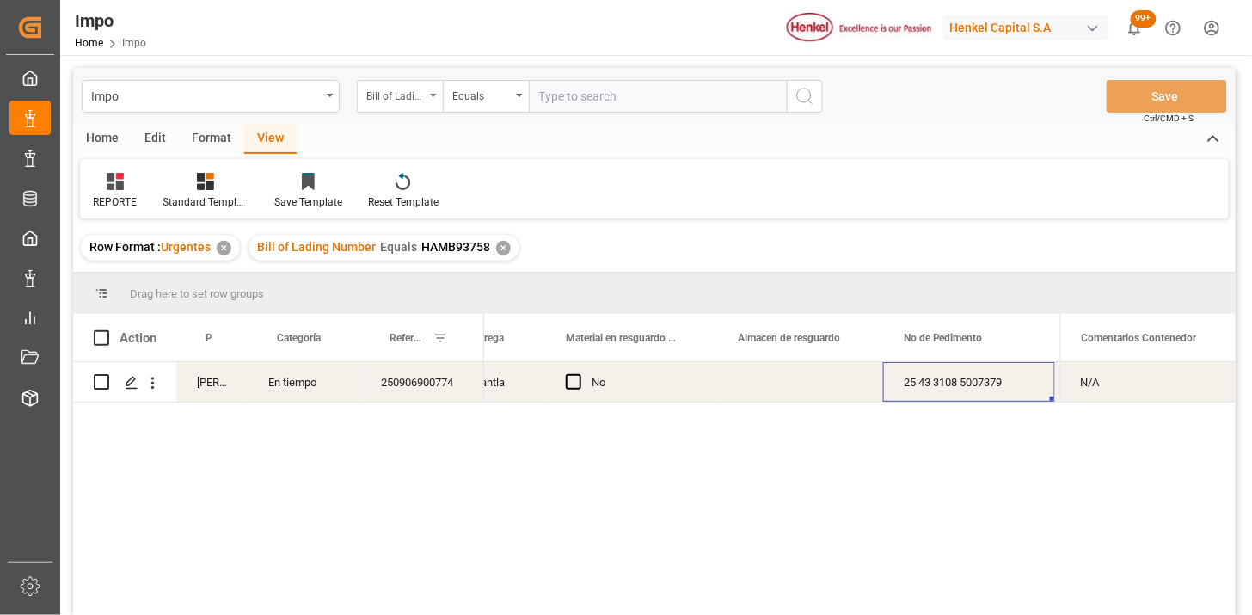
click at [409, 93] on div "Bill of Lading Number" at bounding box center [395, 94] width 58 height 20
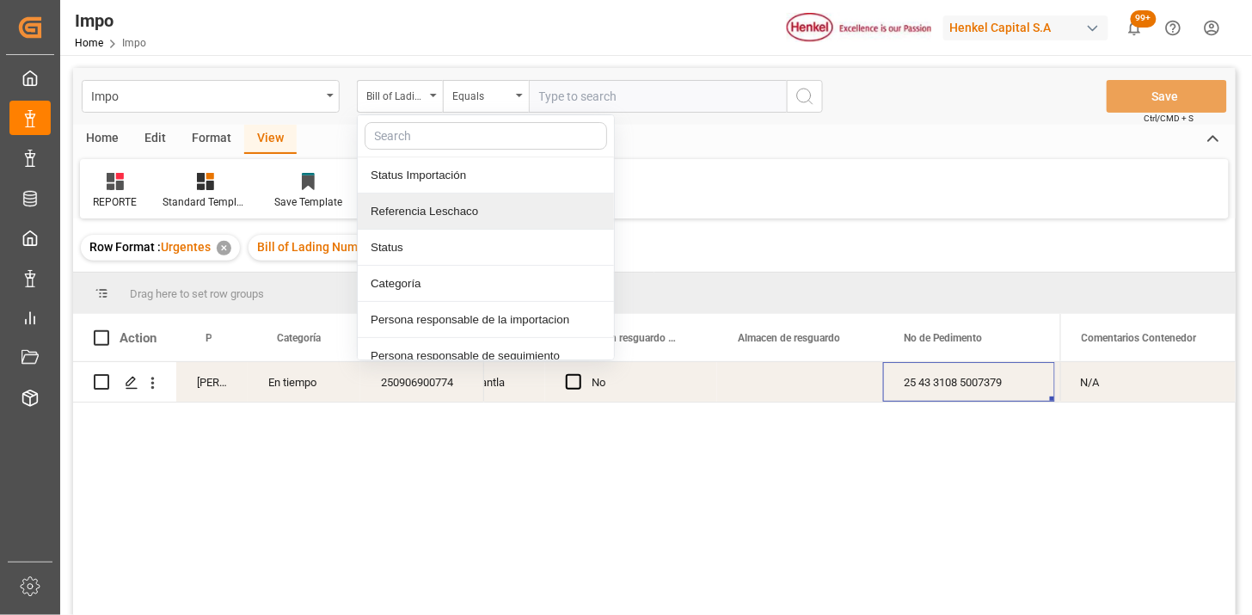
drag, startPoint x: 447, startPoint y: 204, endPoint x: 503, endPoint y: 167, distance: 67.0
click at [452, 202] on div "Referencia Leschaco" at bounding box center [486, 212] width 256 height 36
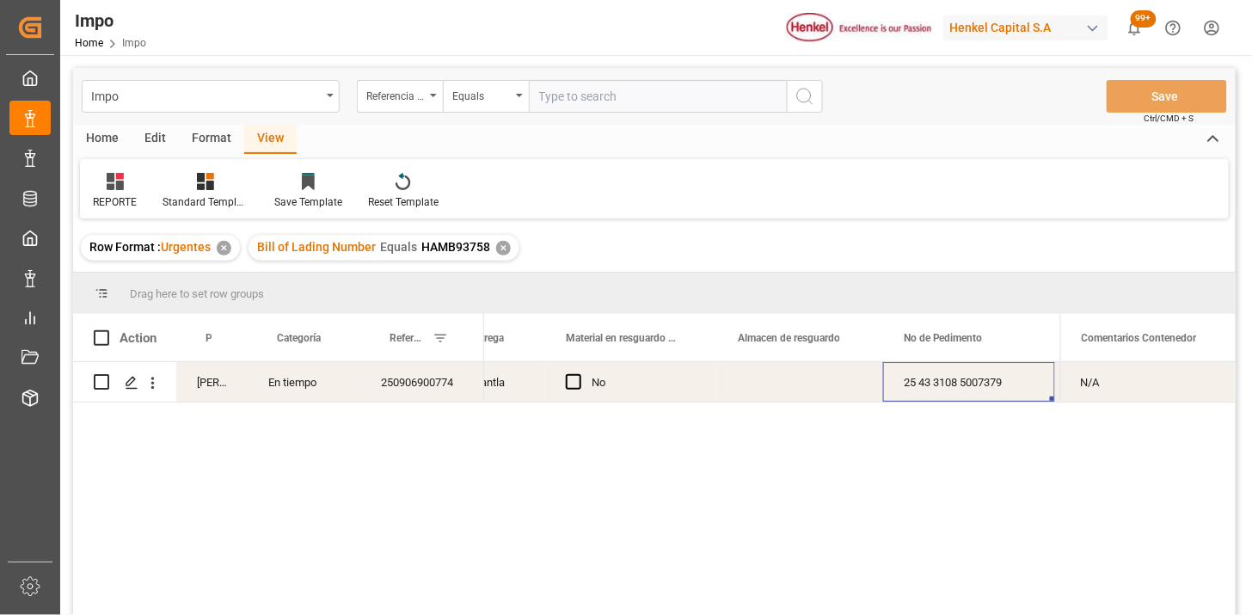
drag, startPoint x: 553, startPoint y: 115, endPoint x: 559, endPoint y: 108, distance: 9.1
click at [555, 115] on div "Impo Referencia Leschaco Equals Save Ctrl/CMD + S" at bounding box center [654, 96] width 1163 height 57
click at [559, 101] on input "text" at bounding box center [658, 96] width 258 height 33
paste input "250906900473"
type input "250906900473"
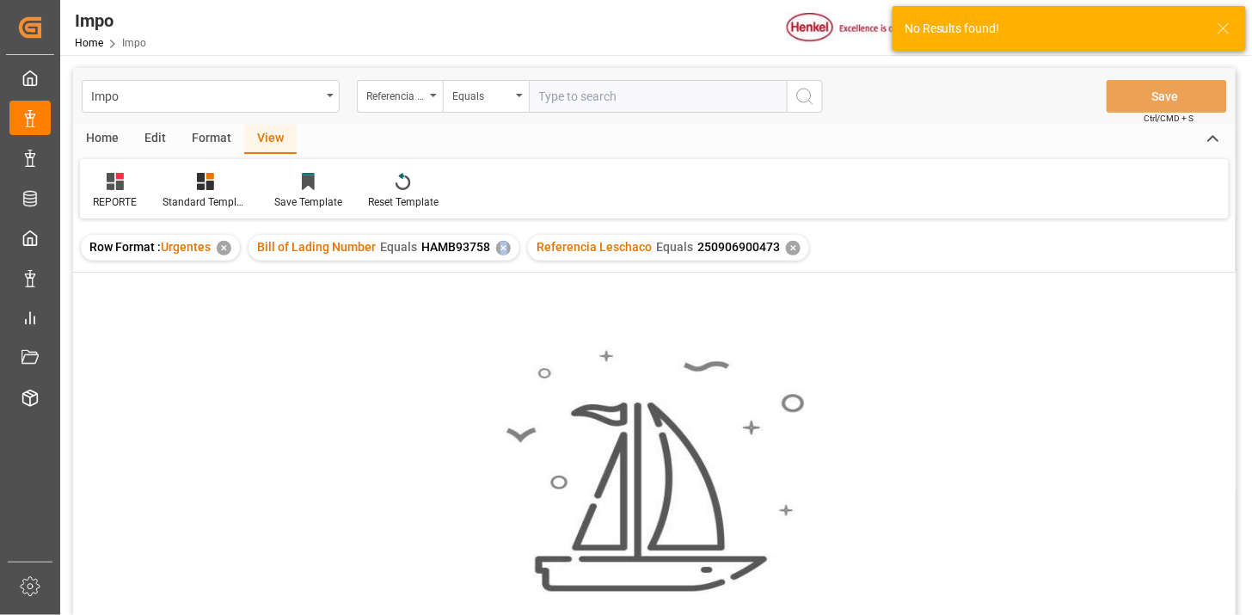
click at [505, 252] on div "✕" at bounding box center [503, 248] width 15 height 15
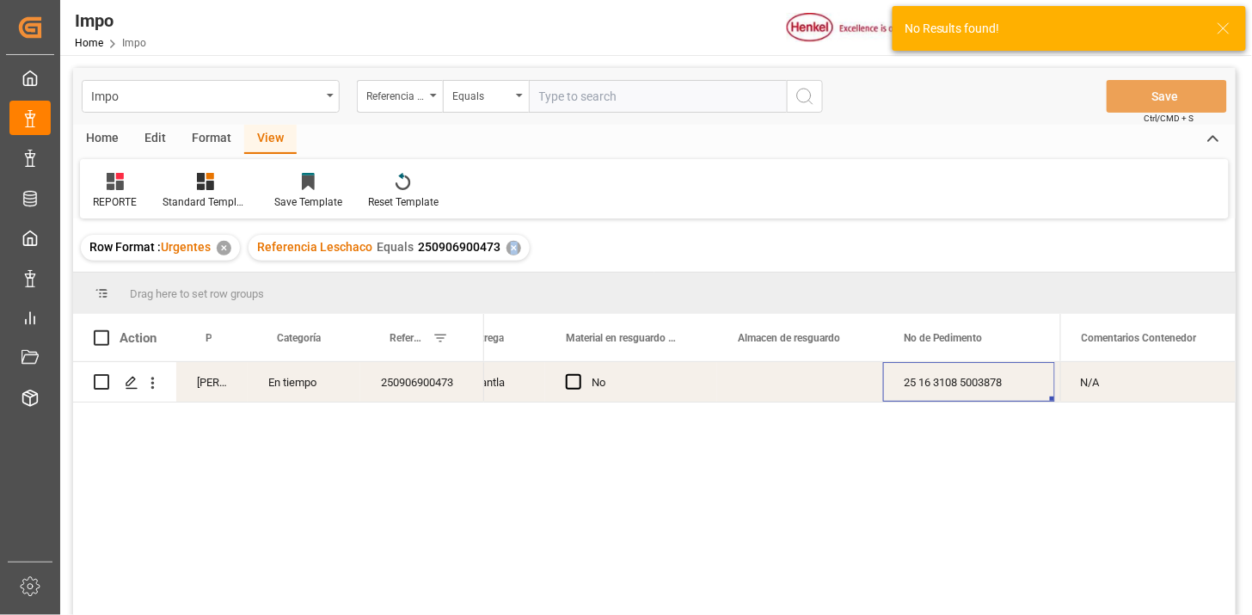
click at [433, 375] on div "250906900473" at bounding box center [422, 382] width 124 height 40
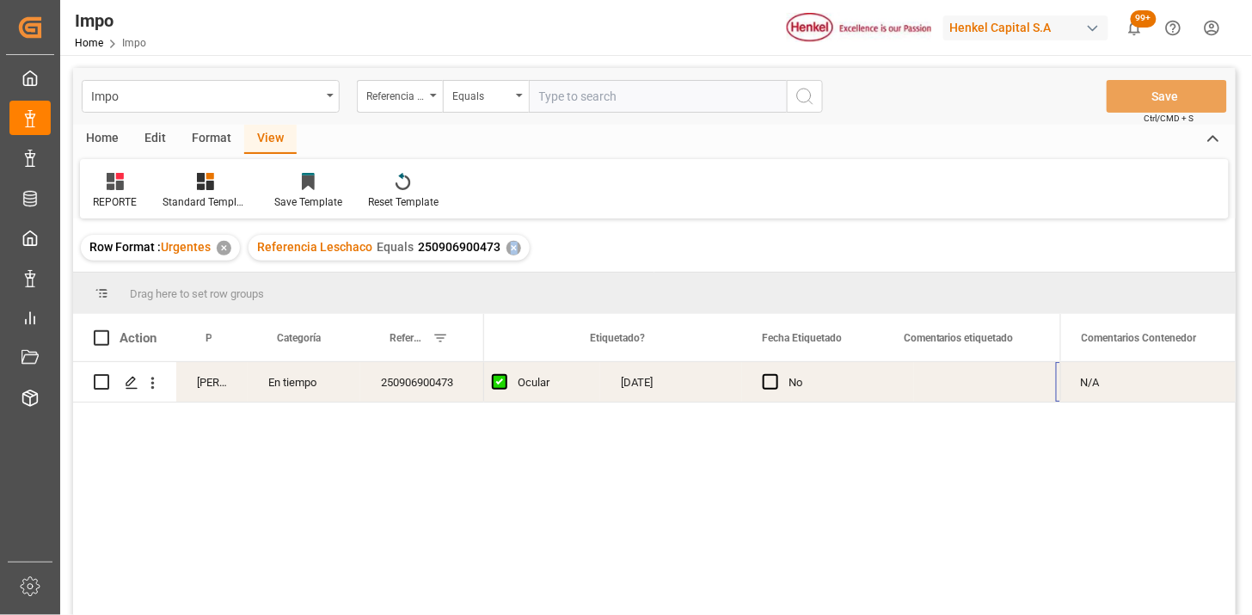
scroll to position [0, 2209]
click at [635, 384] on div "Press SPACE to select this row." at bounding box center [670, 382] width 142 height 40
click at [636, 384] on div "Press SPACE to select this row." at bounding box center [670, 382] width 142 height 40
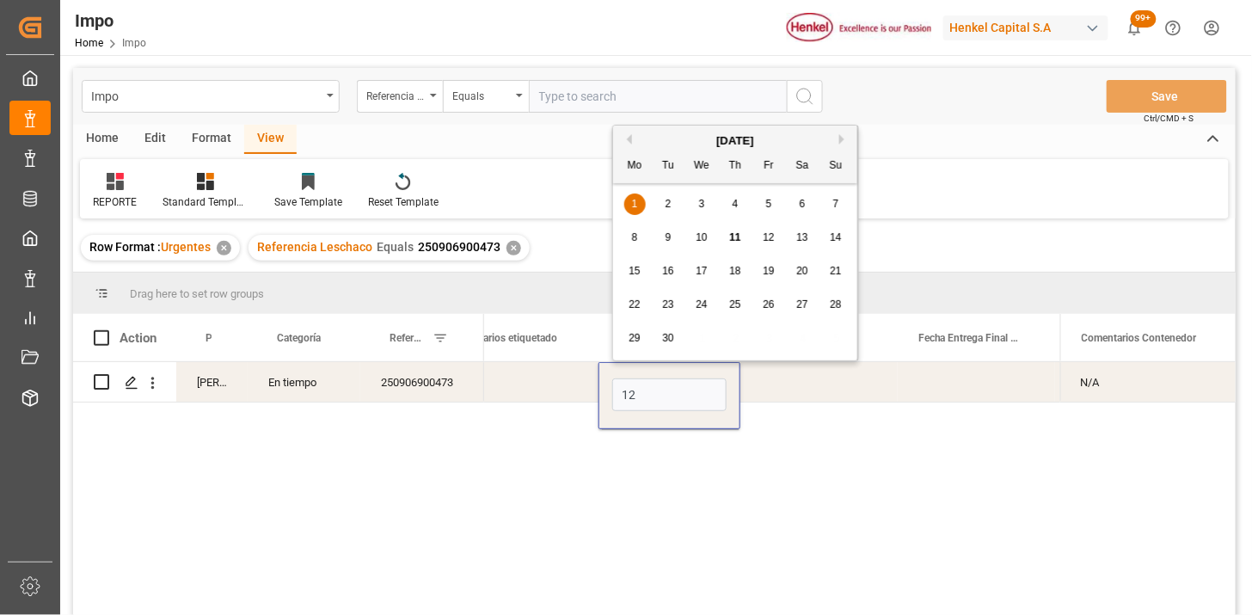
type input "12-09-2025"
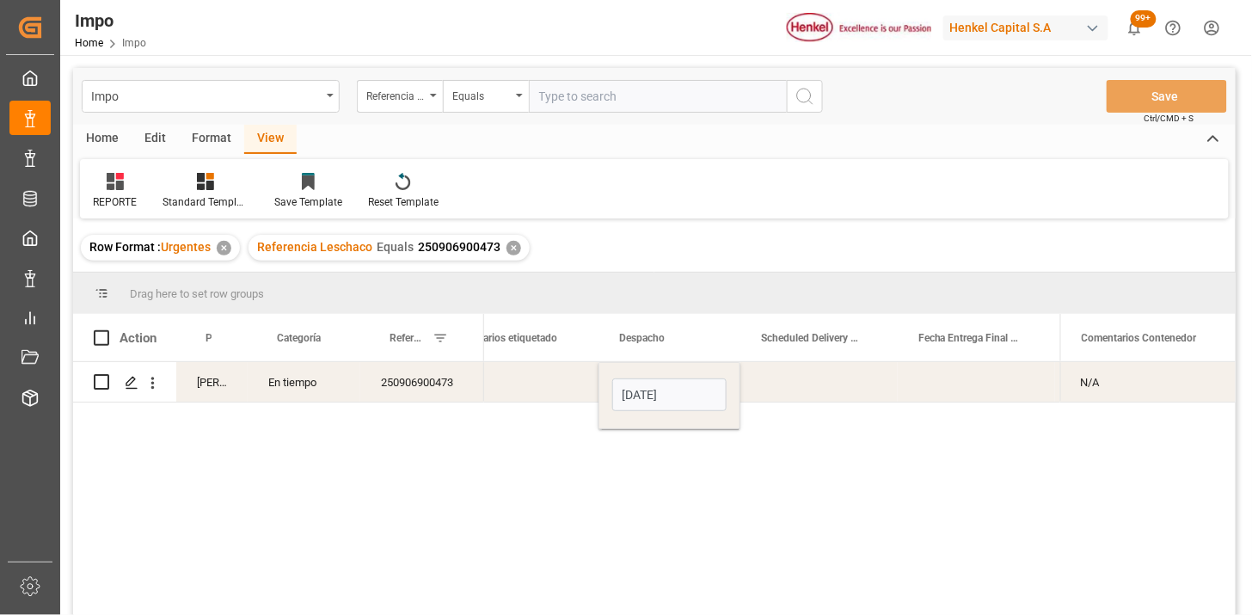
click at [785, 384] on div "Press SPACE to select this row." at bounding box center [819, 382] width 157 height 40
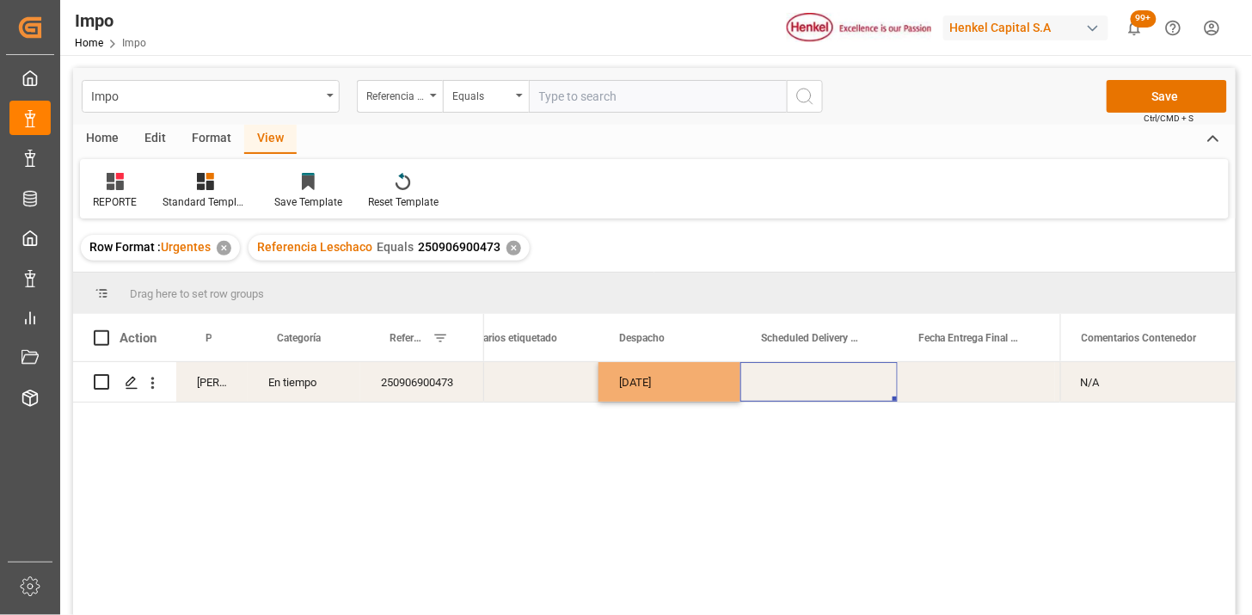
click at [785, 384] on div "Press SPACE to select this row." at bounding box center [819, 382] width 157 height 40
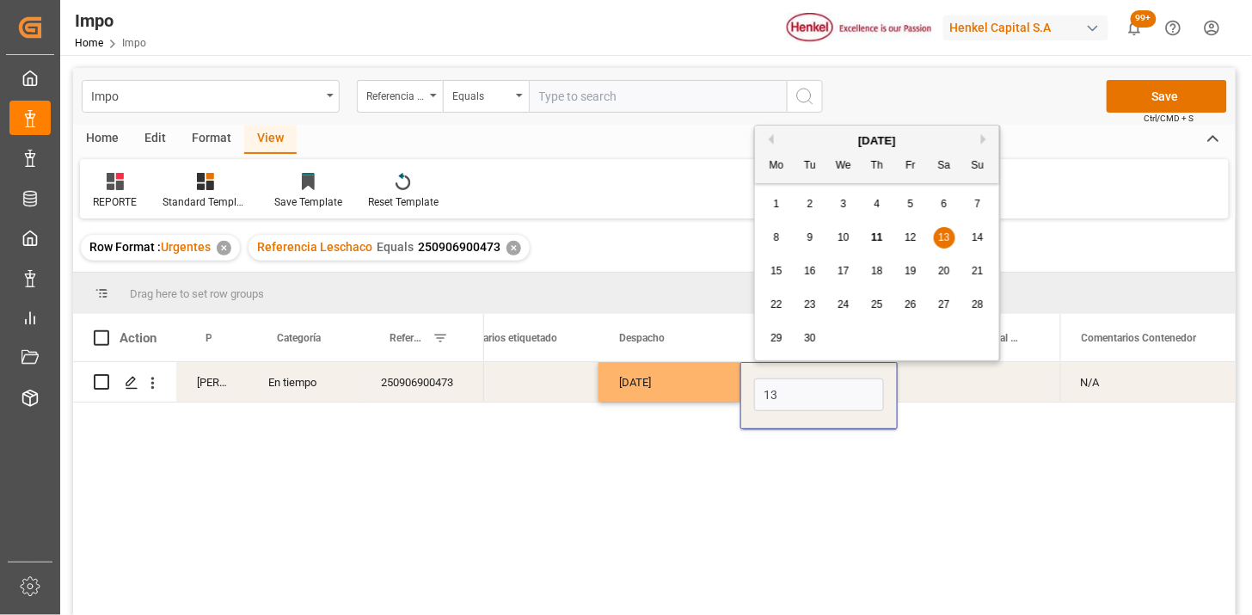
type input "13-09-2025"
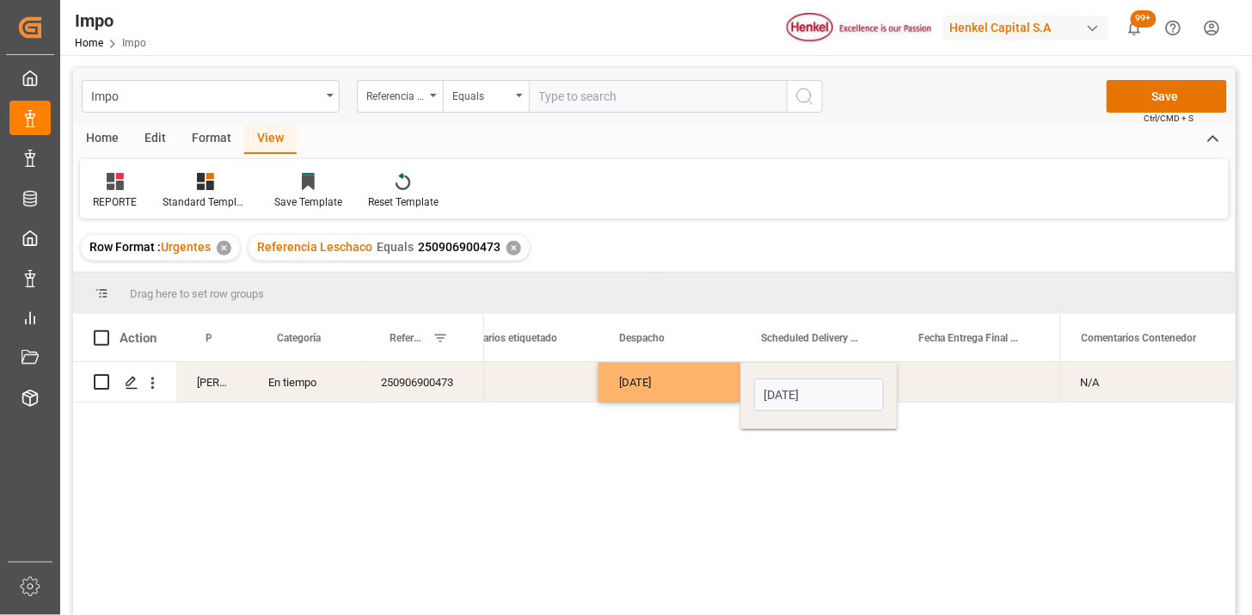
click at [636, 389] on div "12-09-2025" at bounding box center [670, 382] width 142 height 40
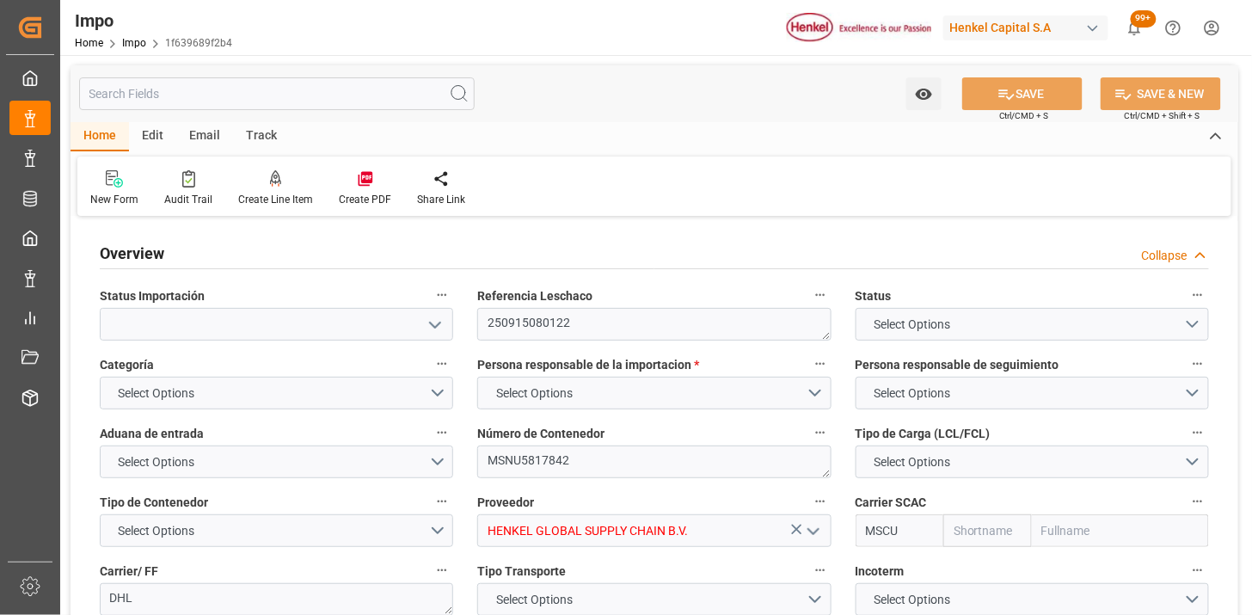
type input "MSC"
type input "Mediterranean Shipping Company"
type input "3"
type input "6.52"
type input "8"
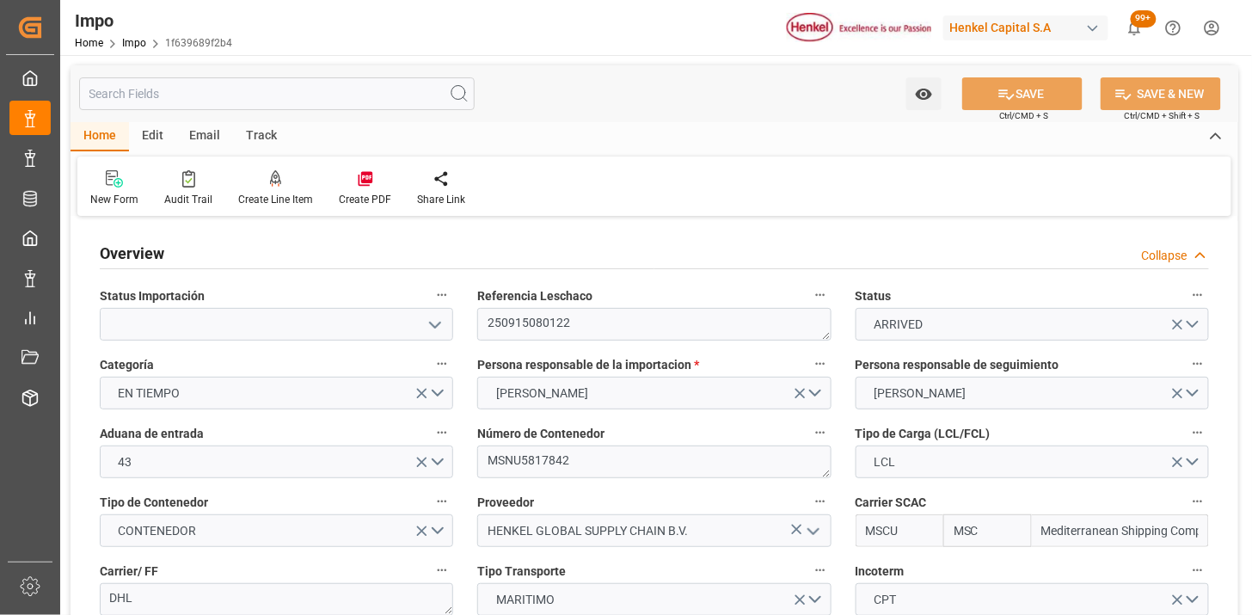
type input "28-08-2025"
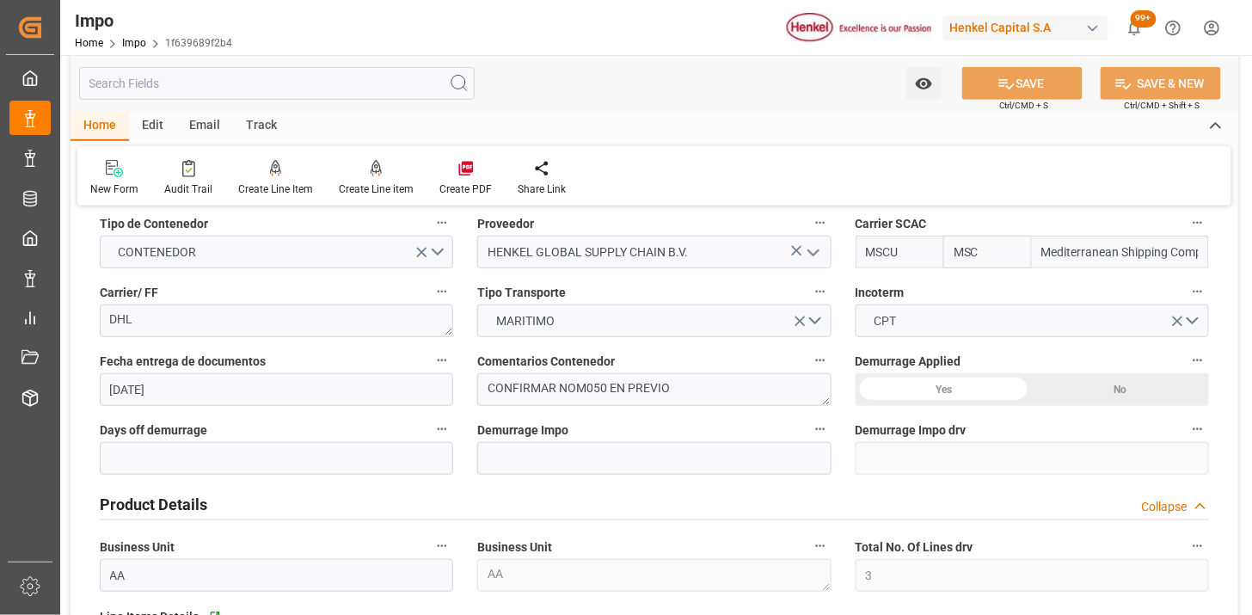
scroll to position [286, 0]
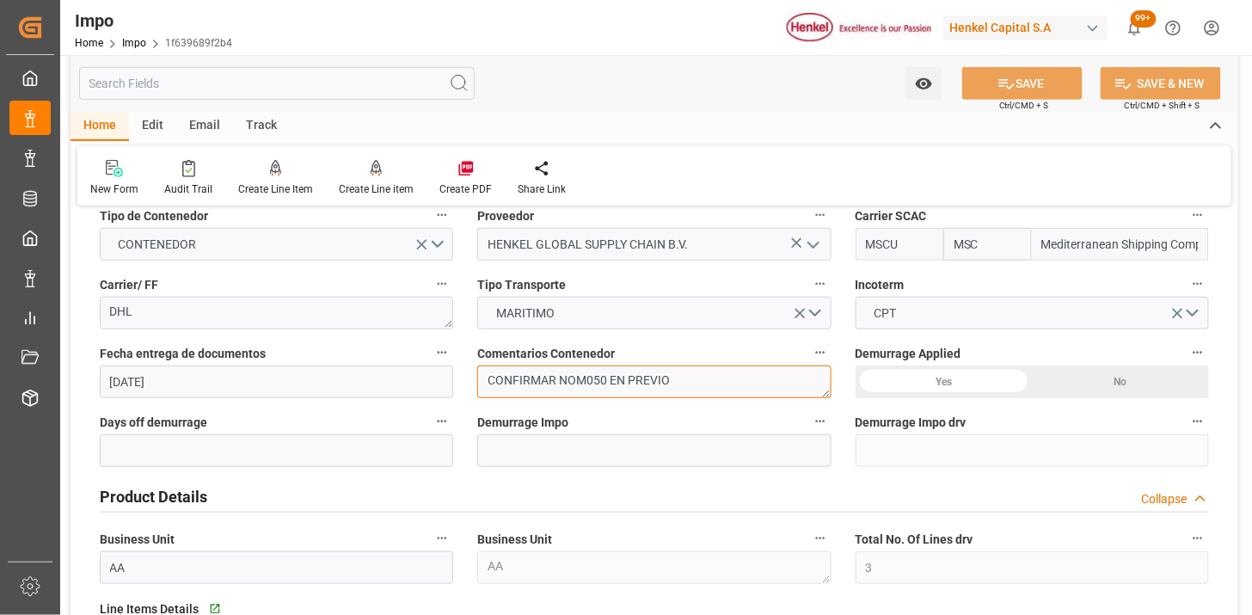
click at [494, 372] on textarea "CONFIRMAR NOM050 EN PREVIO" at bounding box center [654, 382] width 354 height 33
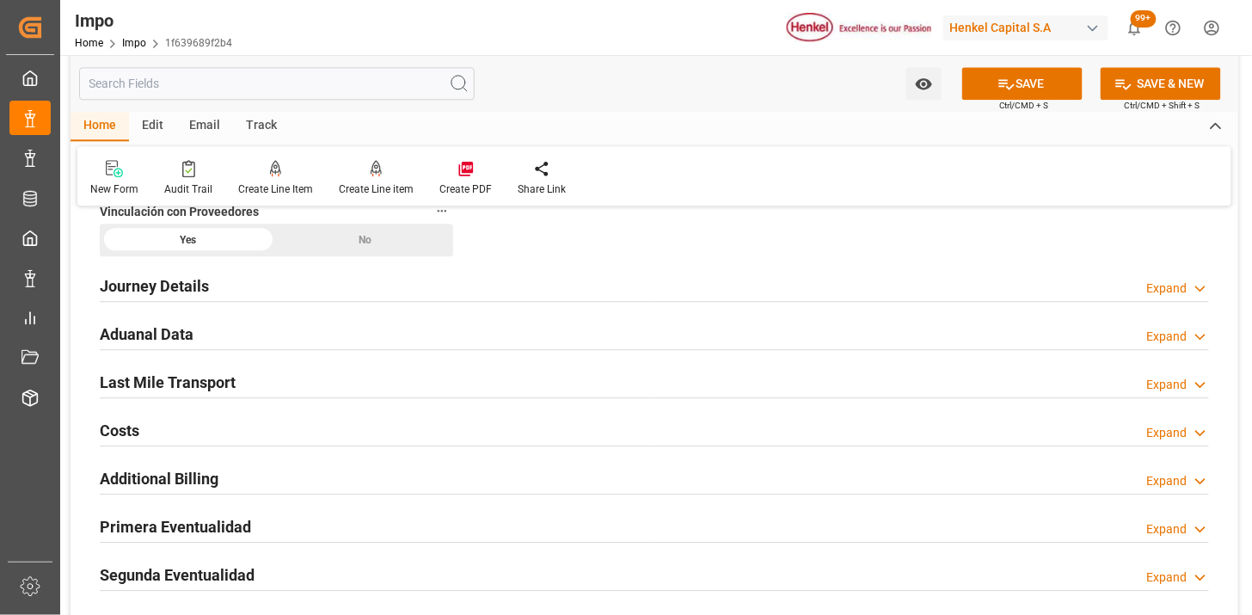
scroll to position [1242, 0]
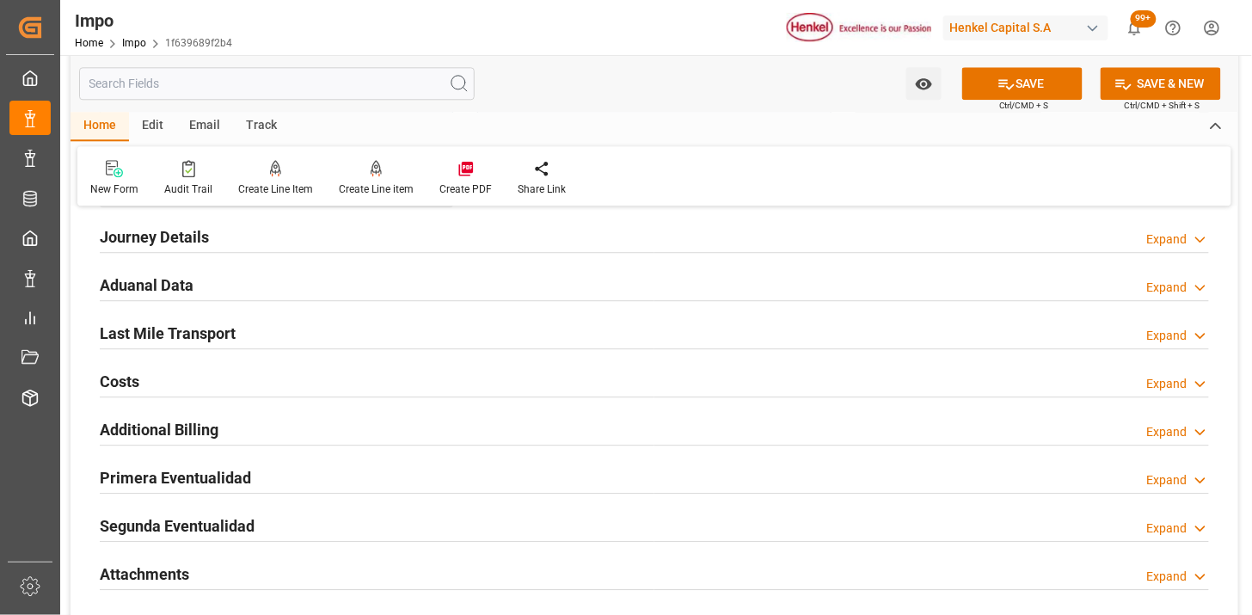
type textarea "N/A"
click at [361, 275] on div "Aduanal Data Expand" at bounding box center [655, 283] width 1110 height 33
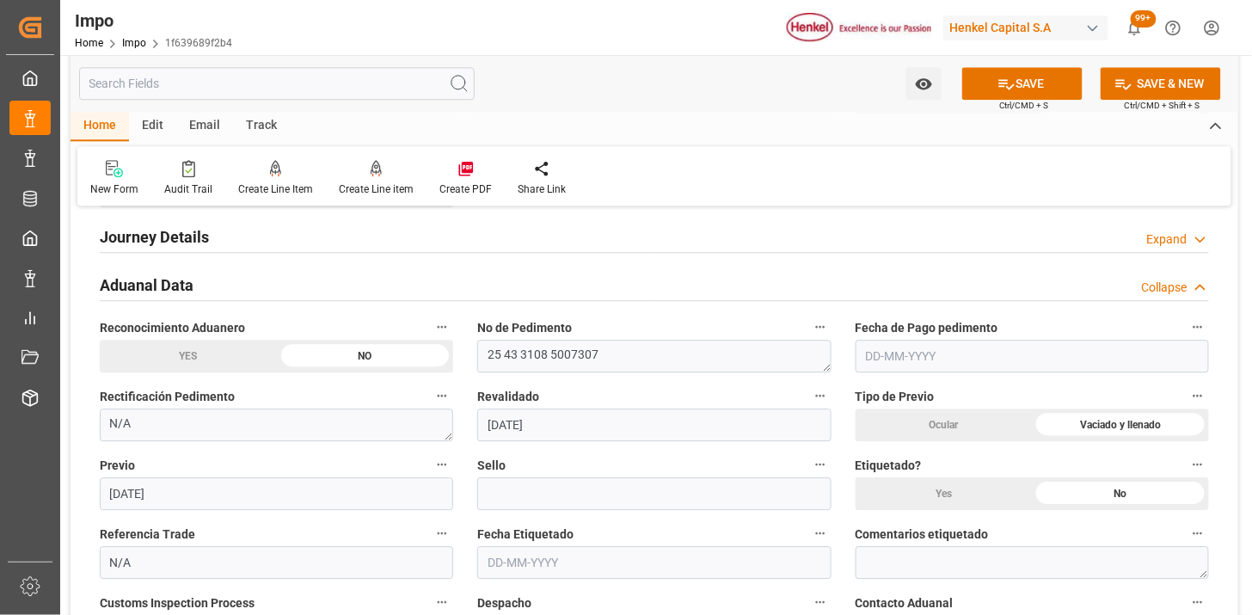
click at [871, 355] on input "text" at bounding box center [1033, 356] width 354 height 33
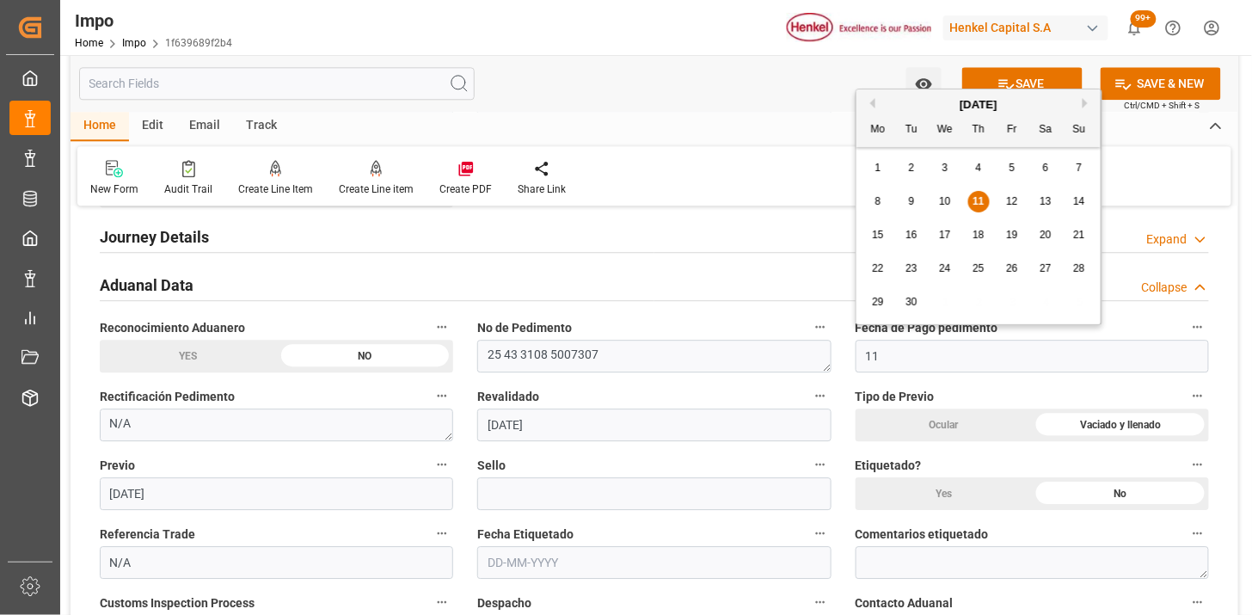
type input "11-09-2025"
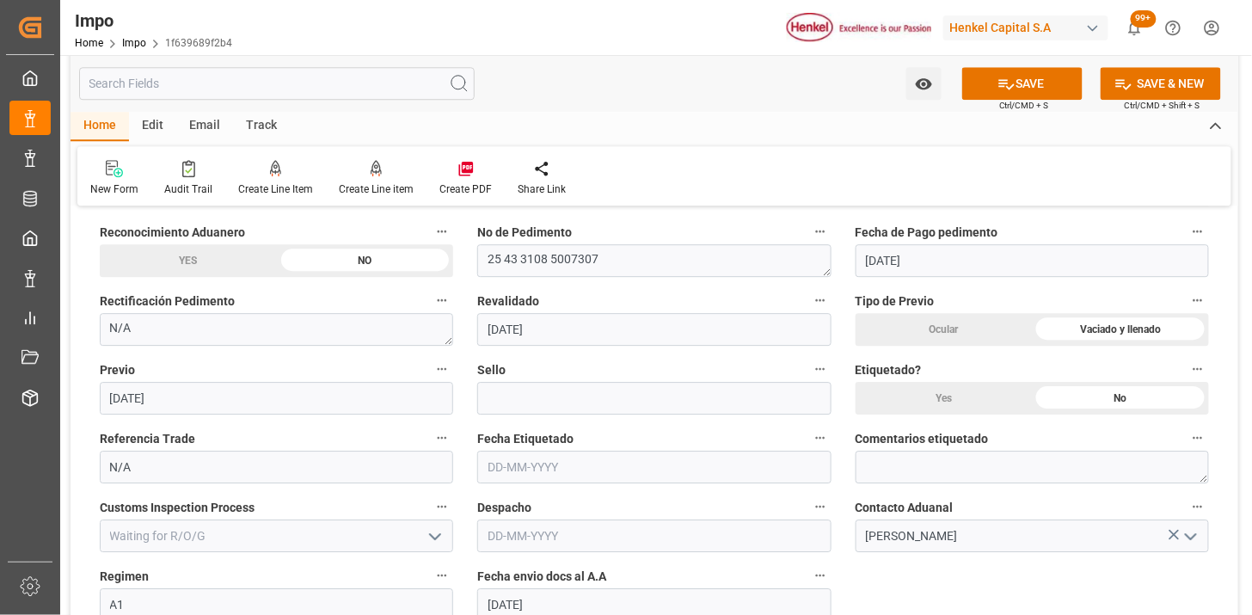
scroll to position [1433, 0]
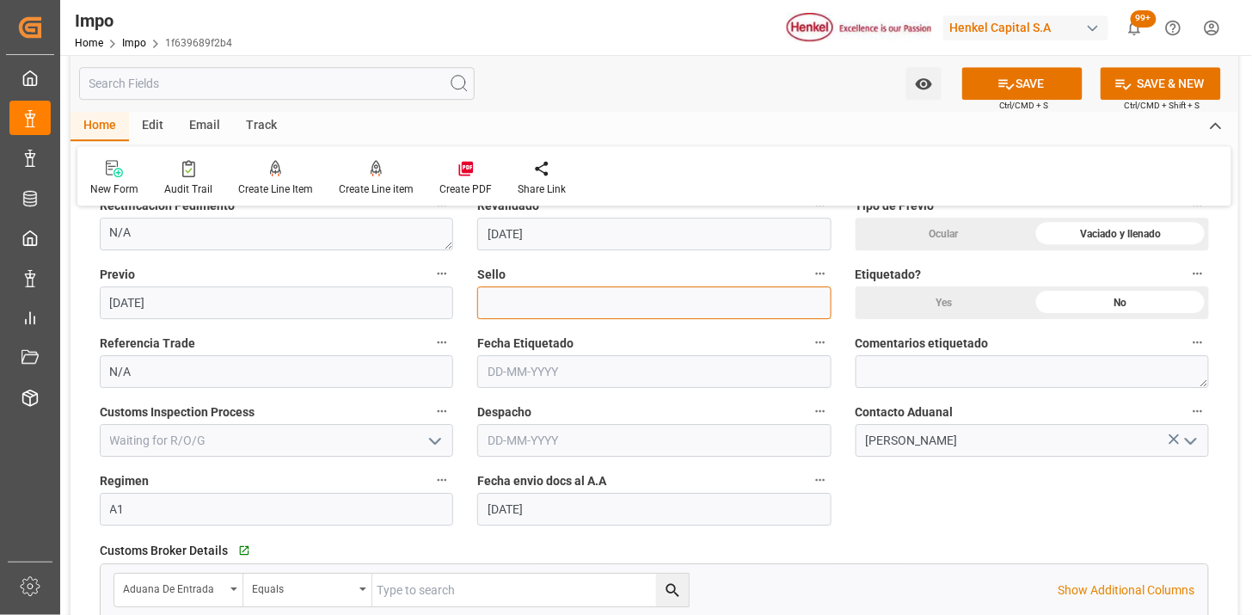
click at [546, 308] on input at bounding box center [654, 302] width 354 height 33
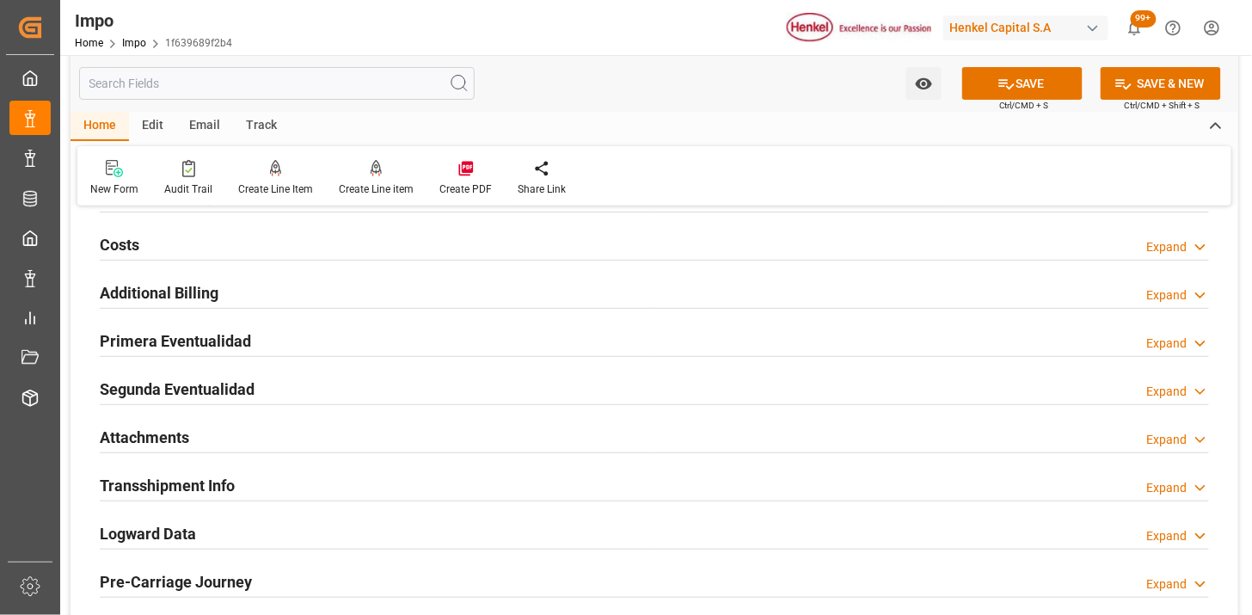
scroll to position [2007, 0]
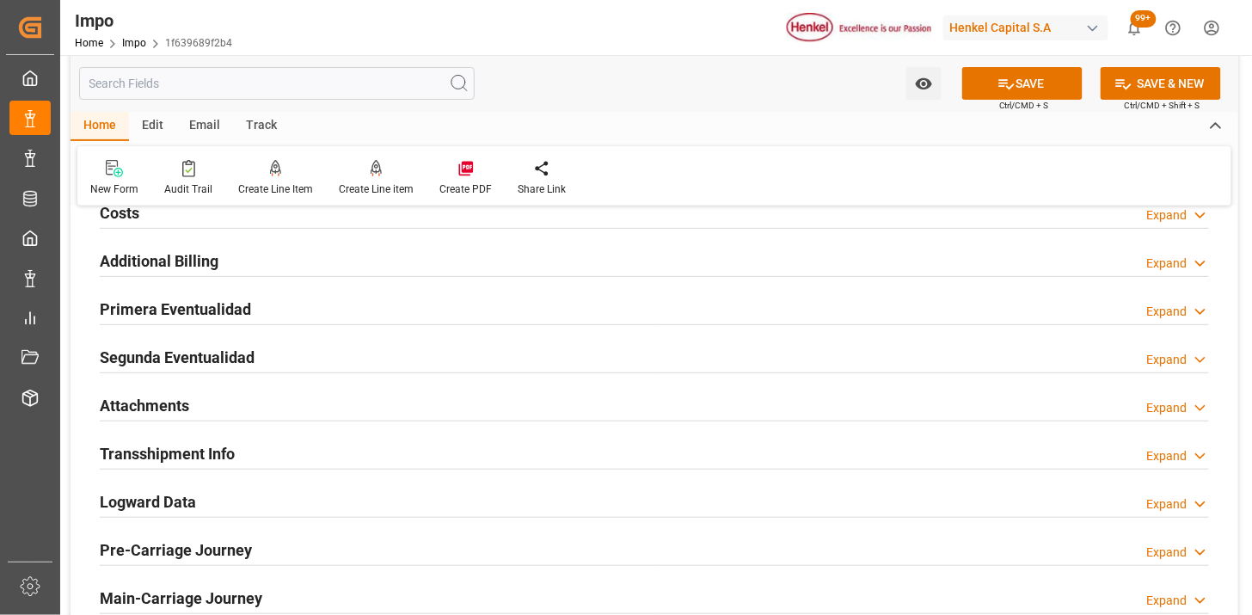
click at [428, 312] on div "Primera Eventualidad Expand" at bounding box center [655, 308] width 1110 height 33
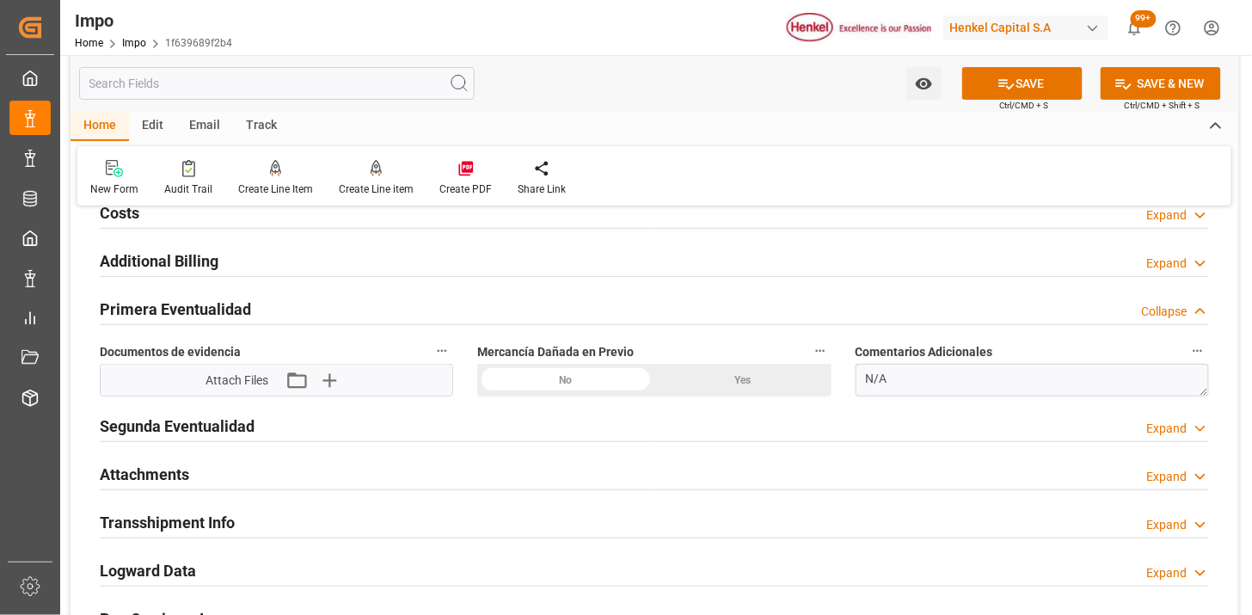
click at [621, 376] on div "No" at bounding box center [565, 380] width 177 height 33
click at [763, 385] on div "Yes" at bounding box center [743, 380] width 177 height 33
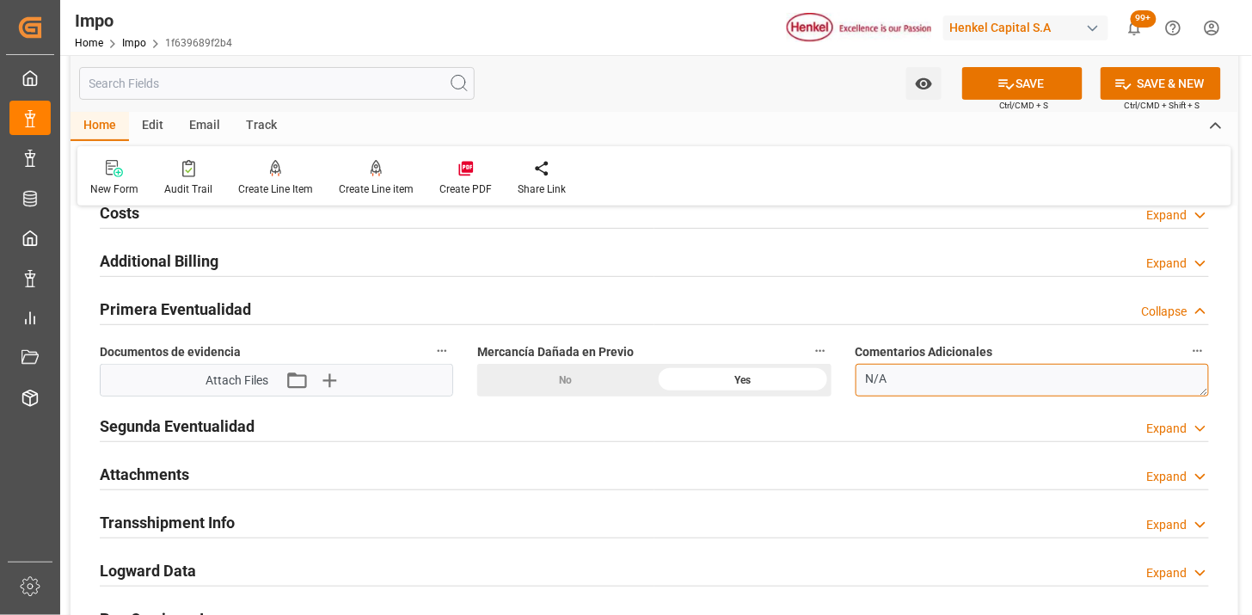
click at [1004, 378] on textarea "N/A" at bounding box center [1033, 380] width 354 height 33
paste textarea "SE DETECTARON 6 CAJAS ROTAS DE ORIGEN, SIN DERRAME. LOTE D751973768"
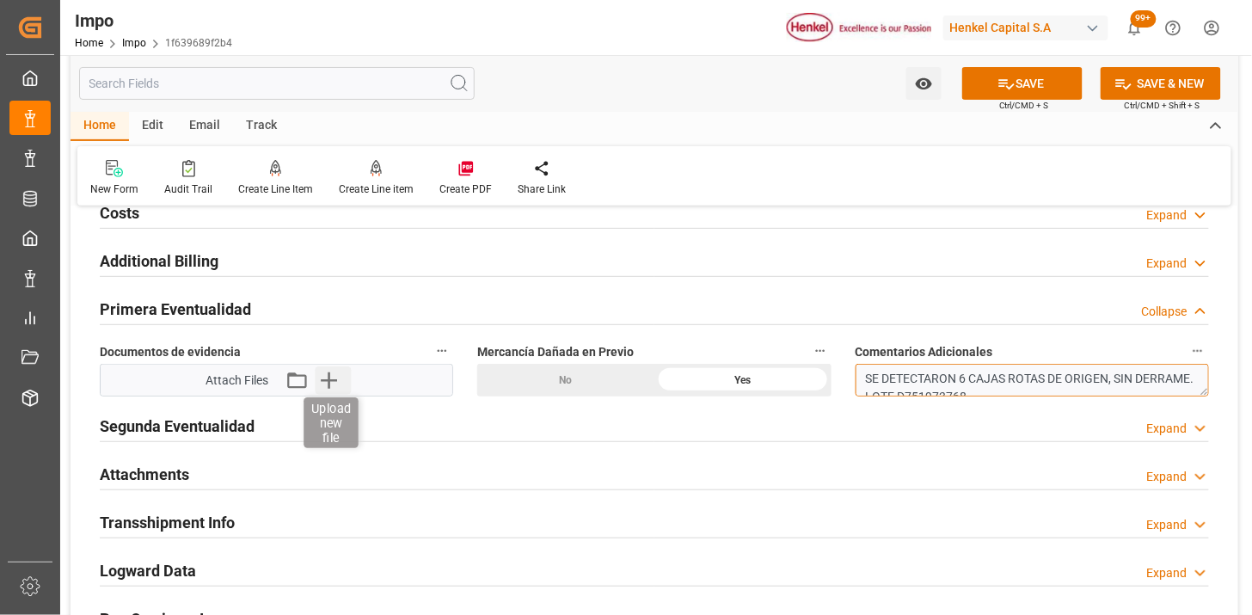
type textarea "SE DETECTARON 6 CAJAS ROTAS DE ORIGEN, SIN DERRAME. LOTE D751973768"
click at [332, 385] on icon "button" at bounding box center [329, 380] width 28 height 28
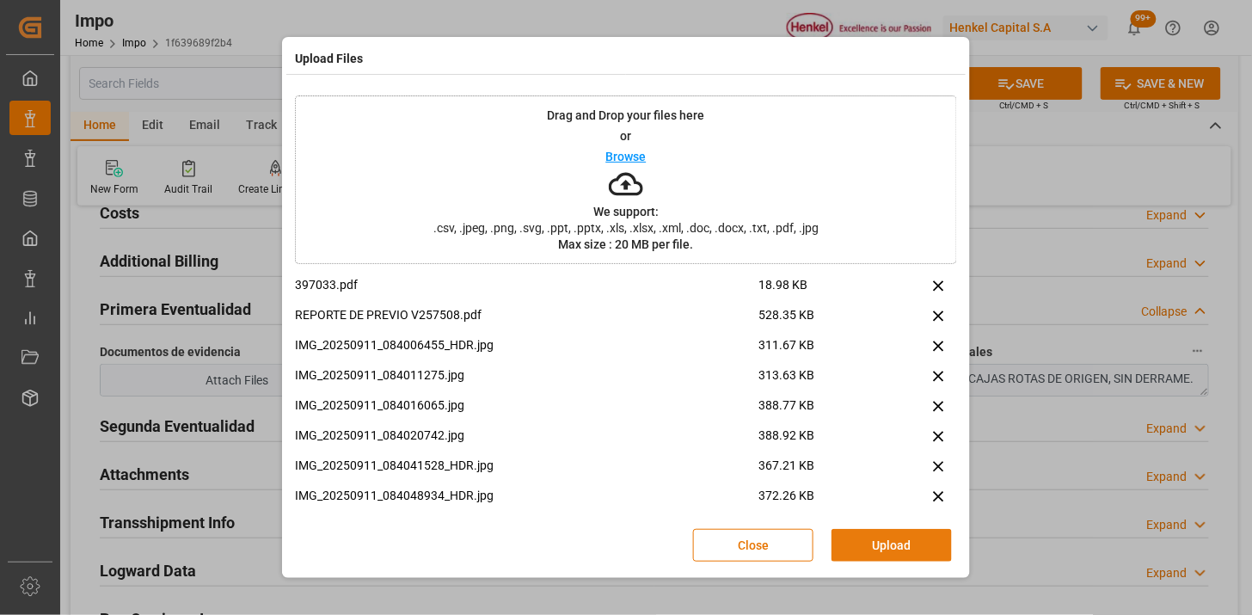
click at [950, 543] on button "Upload" at bounding box center [892, 545] width 120 height 33
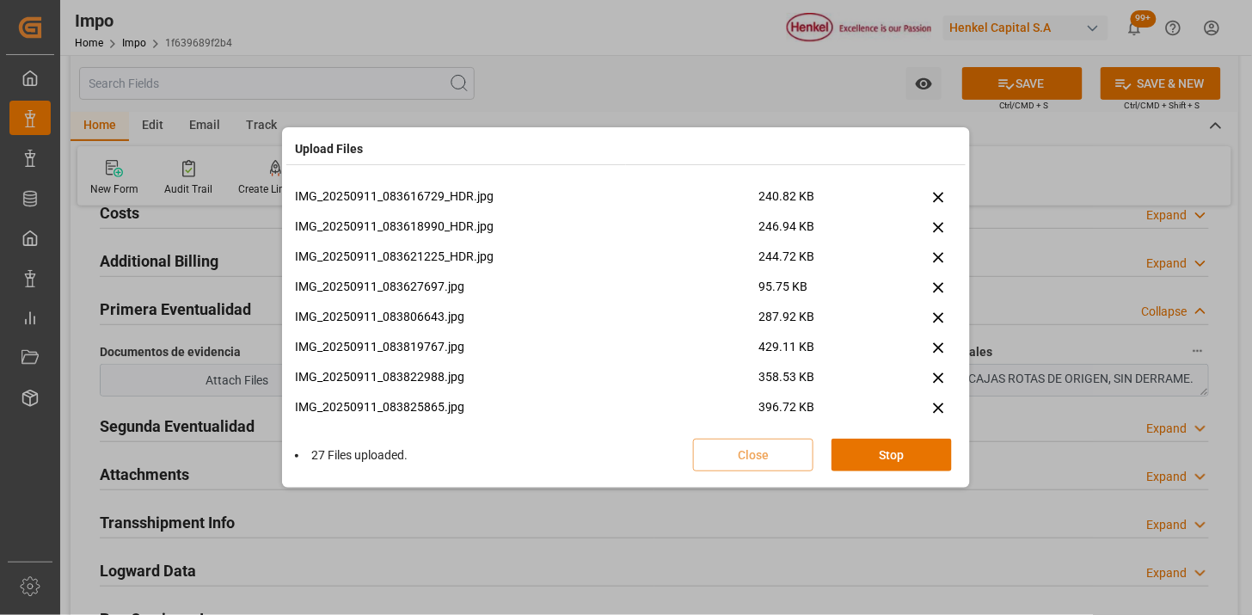
scroll to position [1937, 0]
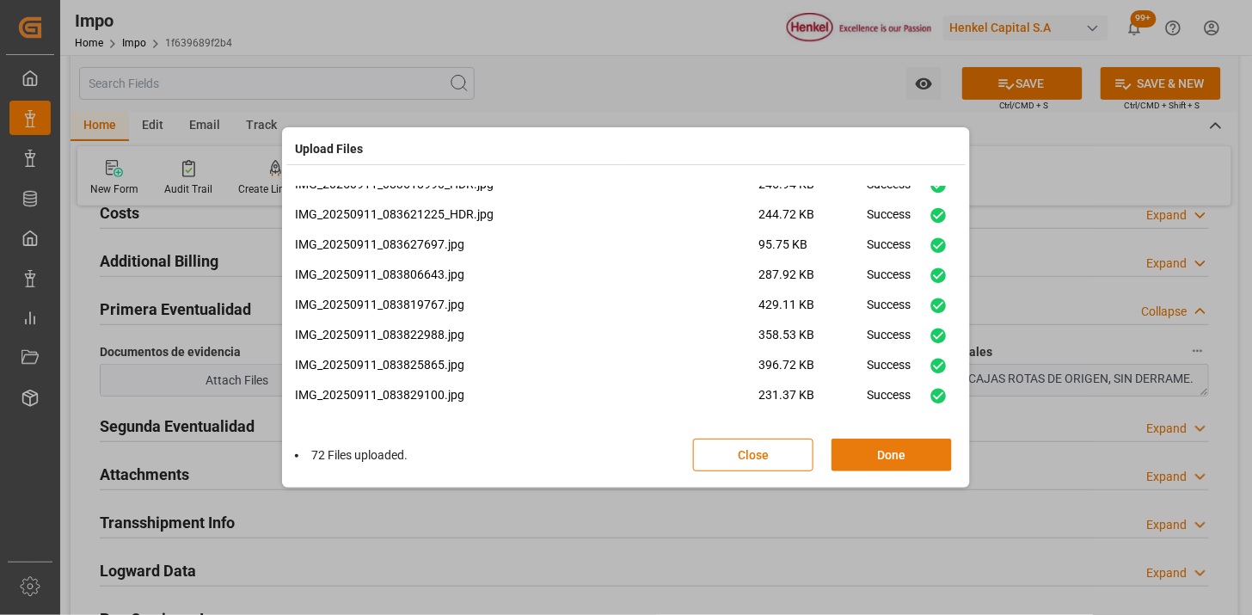
click at [881, 465] on button "Done" at bounding box center [892, 455] width 120 height 33
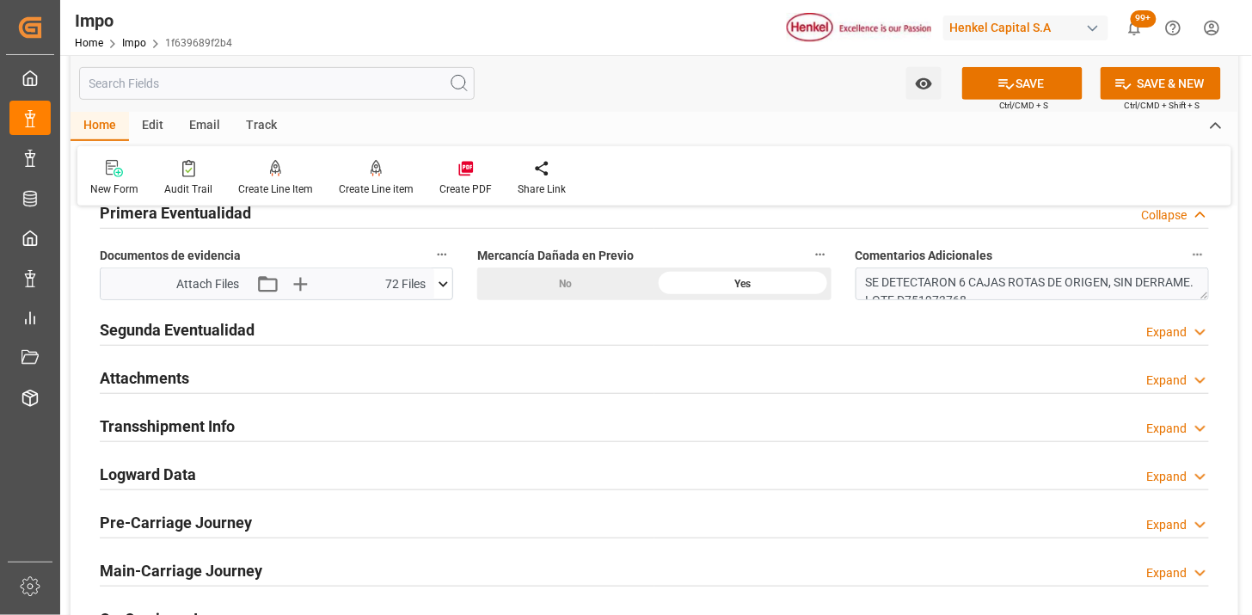
scroll to position [2198, 0]
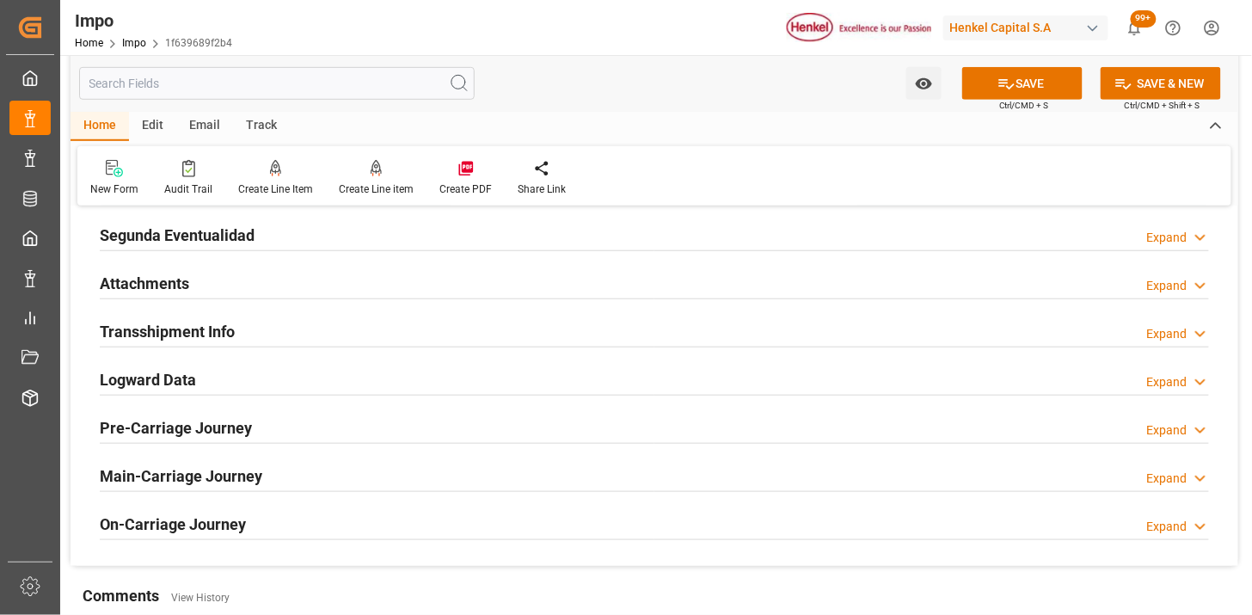
click at [274, 291] on div "Attachments Expand" at bounding box center [655, 282] width 1110 height 33
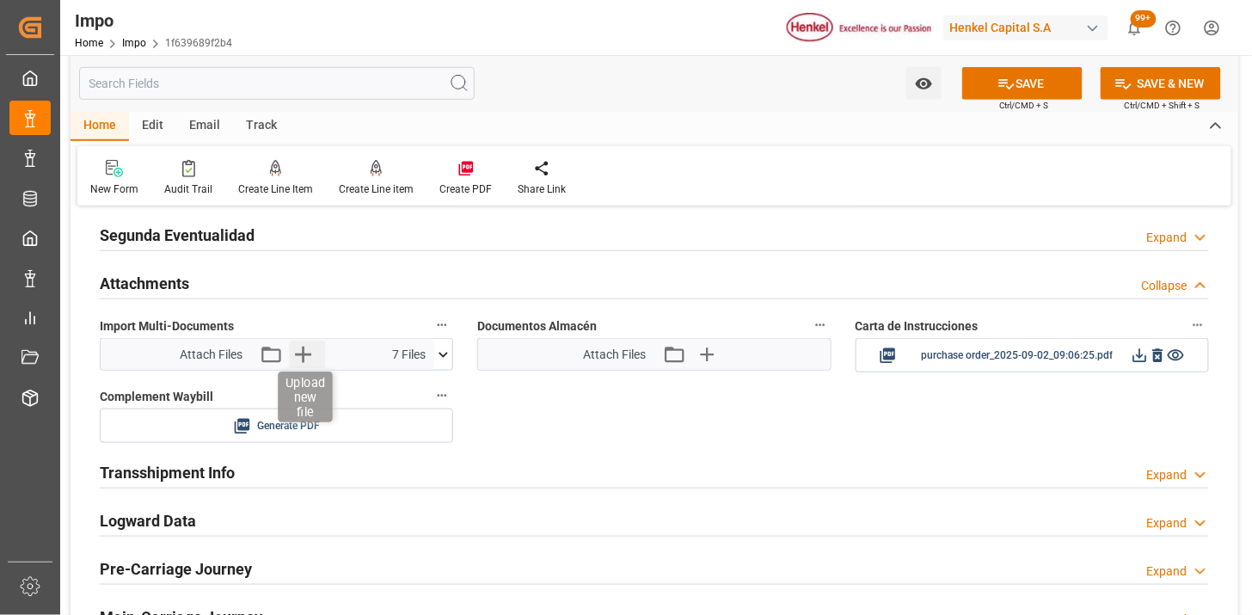
click at [310, 357] on icon "button" at bounding box center [303, 355] width 28 height 28
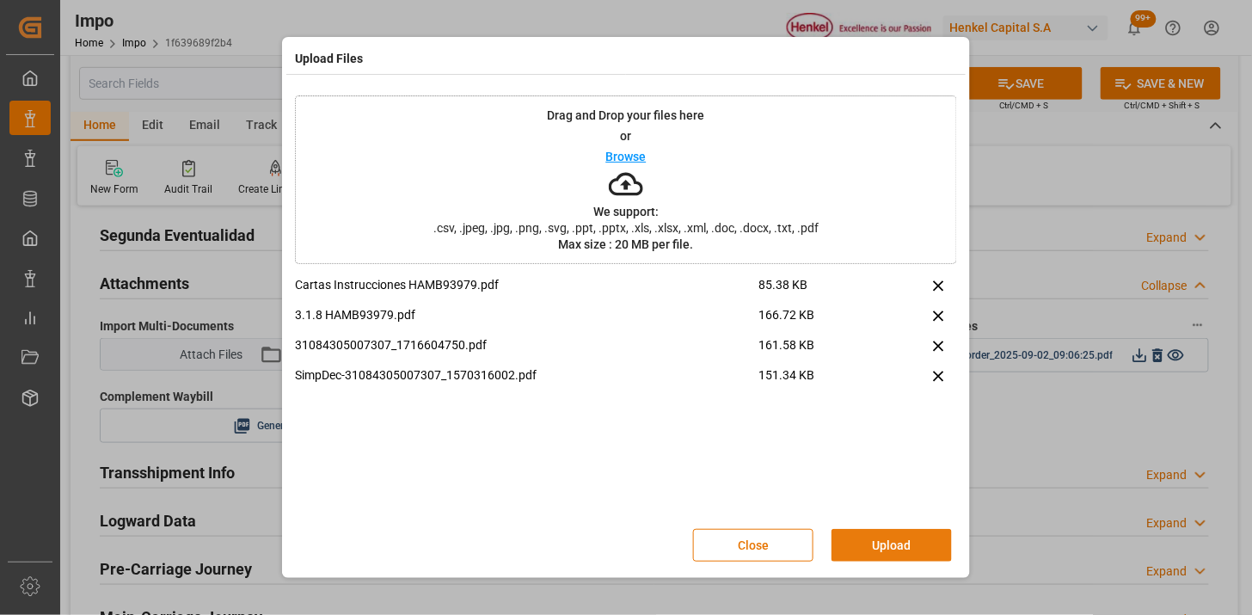
click at [862, 542] on button "Upload" at bounding box center [892, 545] width 120 height 33
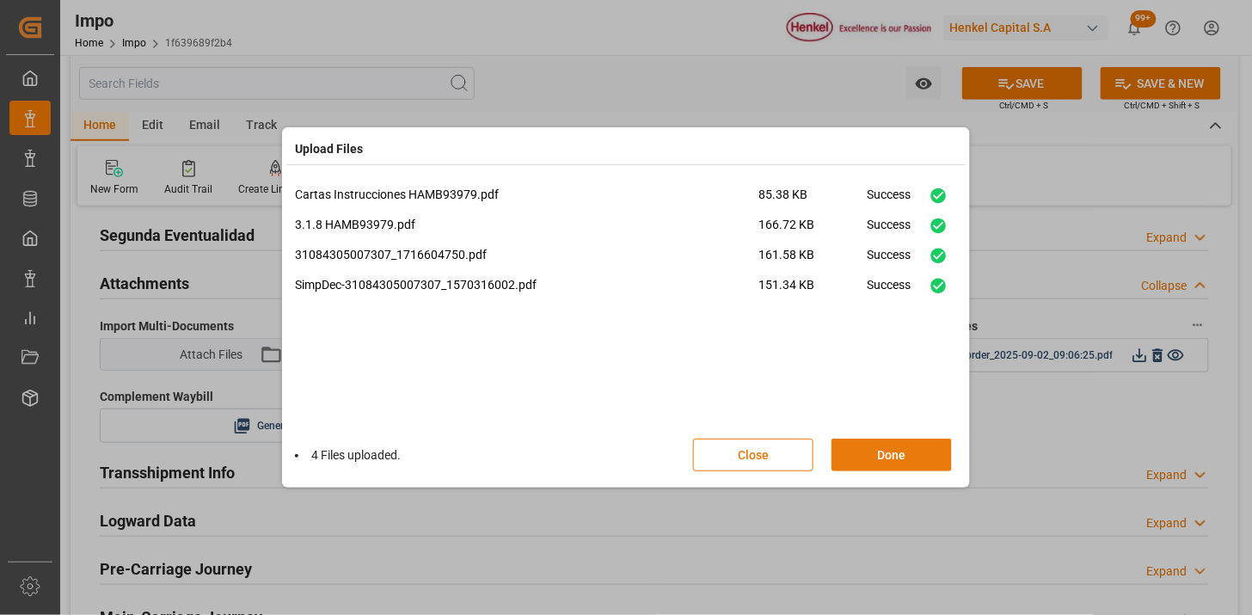
click at [877, 467] on button "Done" at bounding box center [892, 455] width 120 height 33
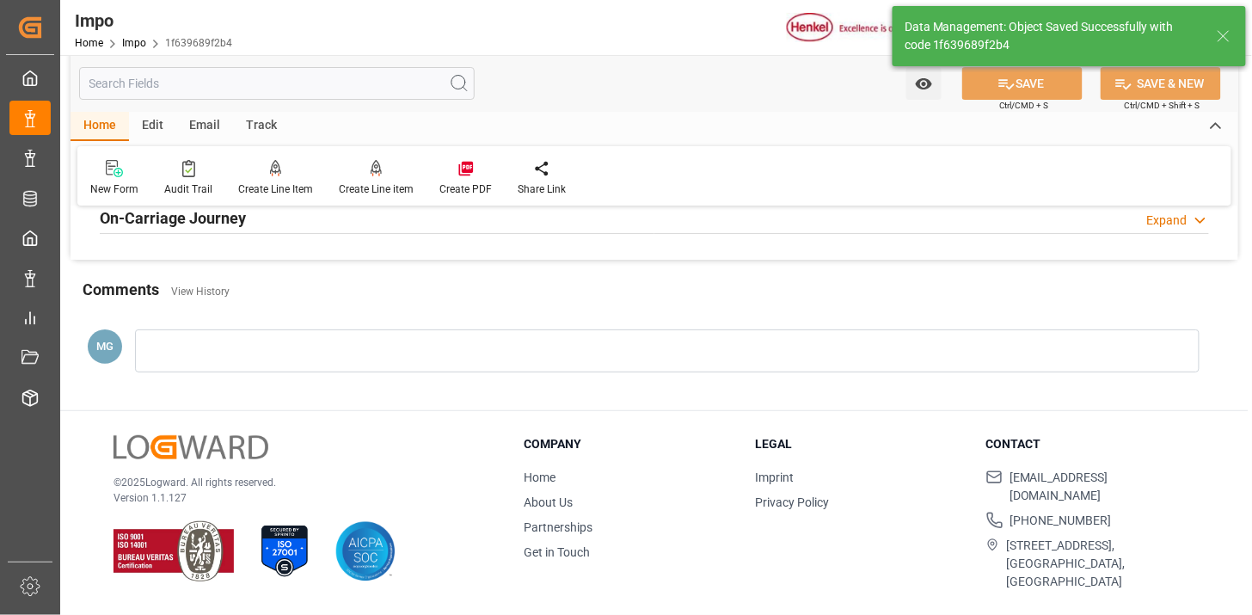
scroll to position [1602, 0]
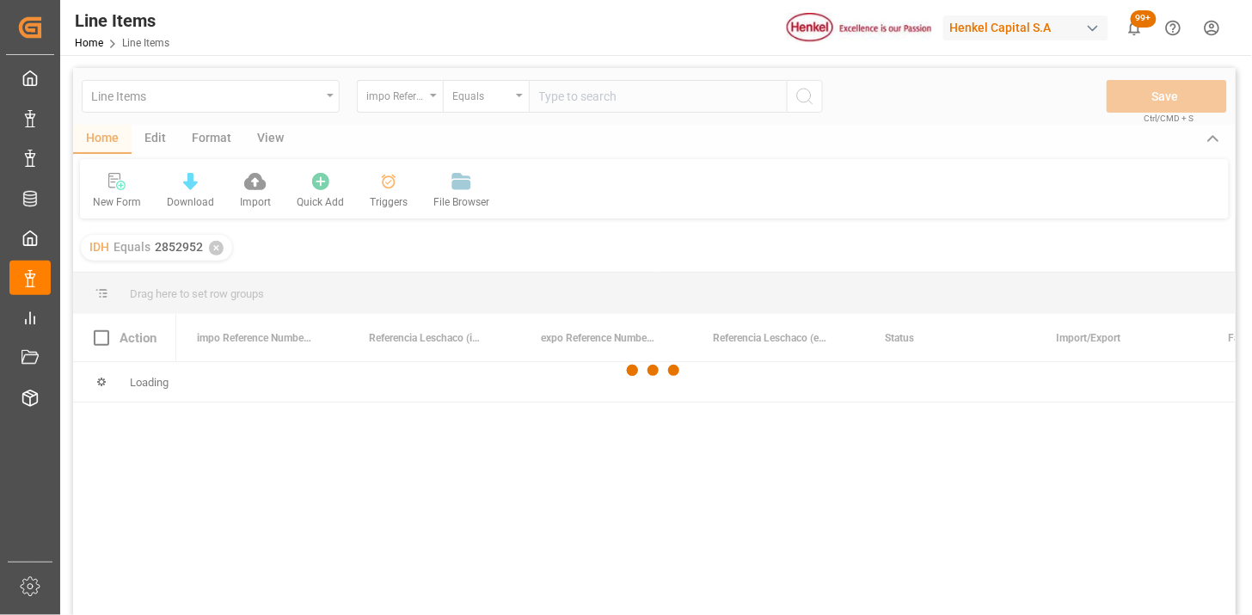
click at [420, 104] on div at bounding box center [654, 370] width 1163 height 605
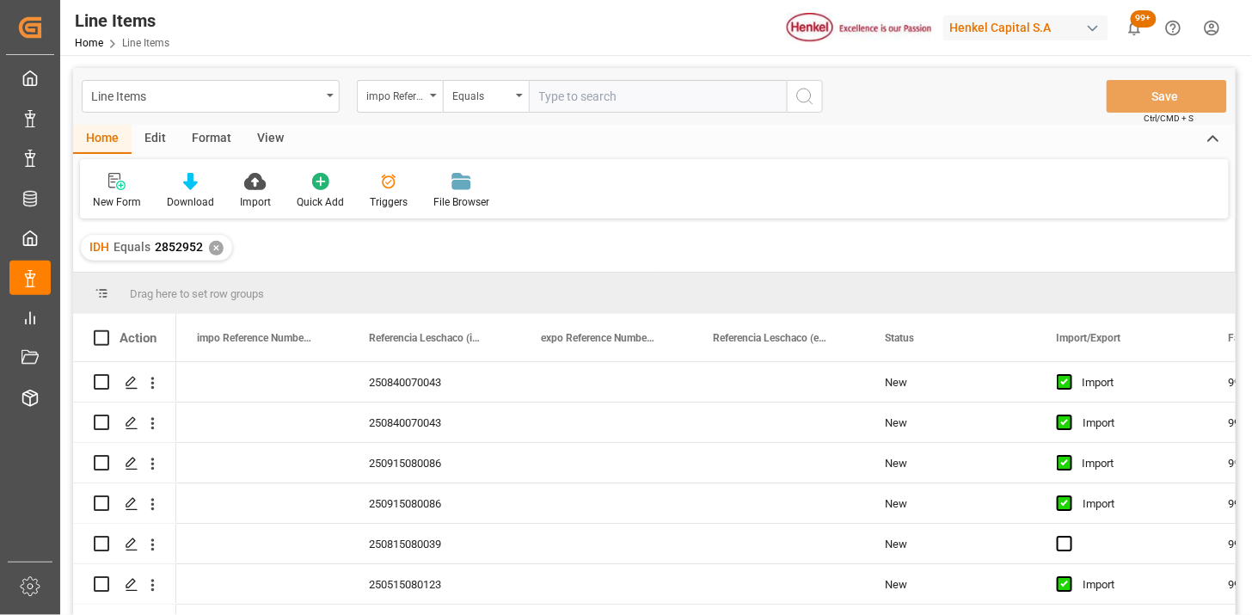
click at [420, 104] on div "impo Reference Number WF" at bounding box center [400, 96] width 86 height 33
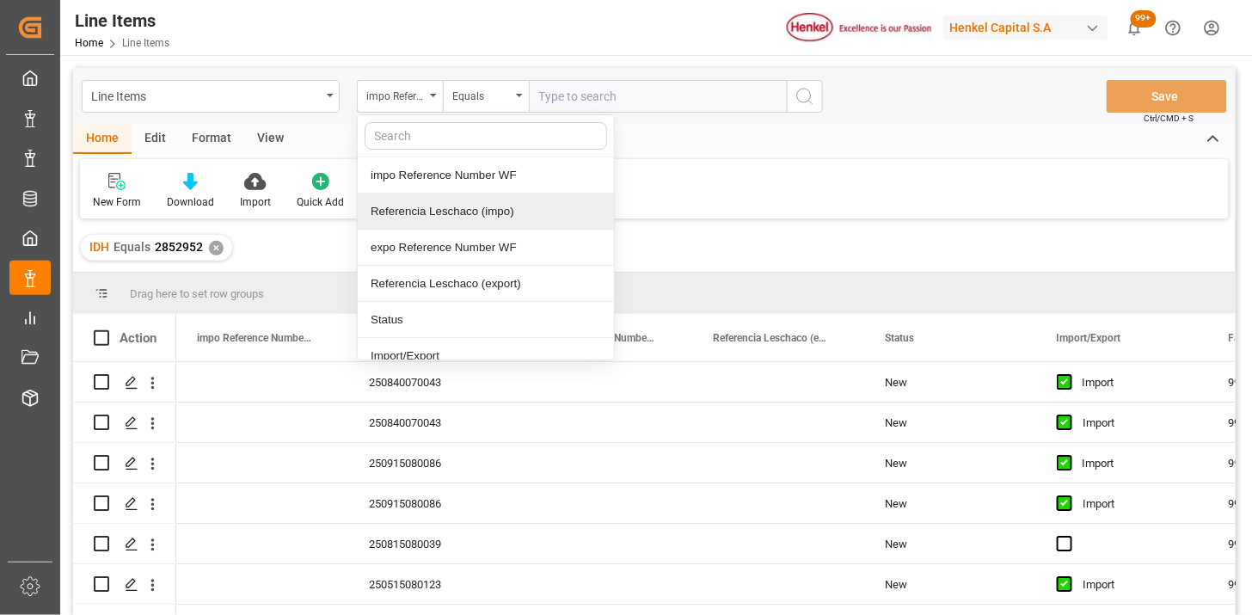
click at [426, 217] on div "Referencia Leschaco (impo)" at bounding box center [486, 212] width 256 height 36
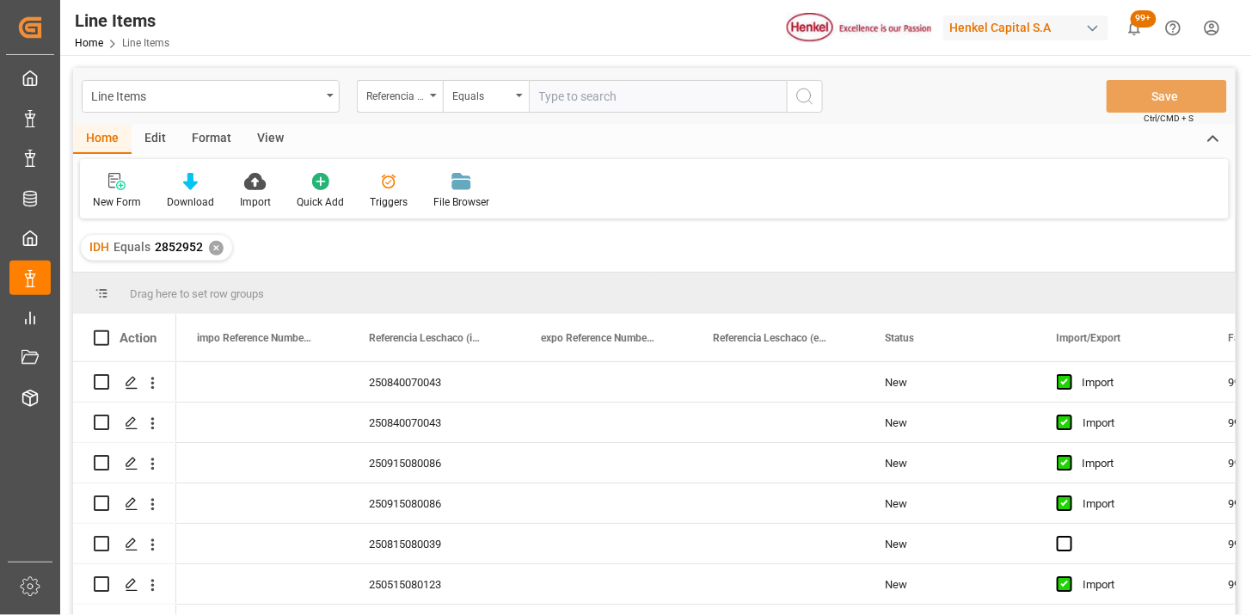
click at [550, 125] on div "Home Edit Format View" at bounding box center [654, 139] width 1163 height 29
click at [564, 105] on input "text" at bounding box center [658, 96] width 258 height 33
paste input "250915080122"
paste input "2"
type input "250915080122"
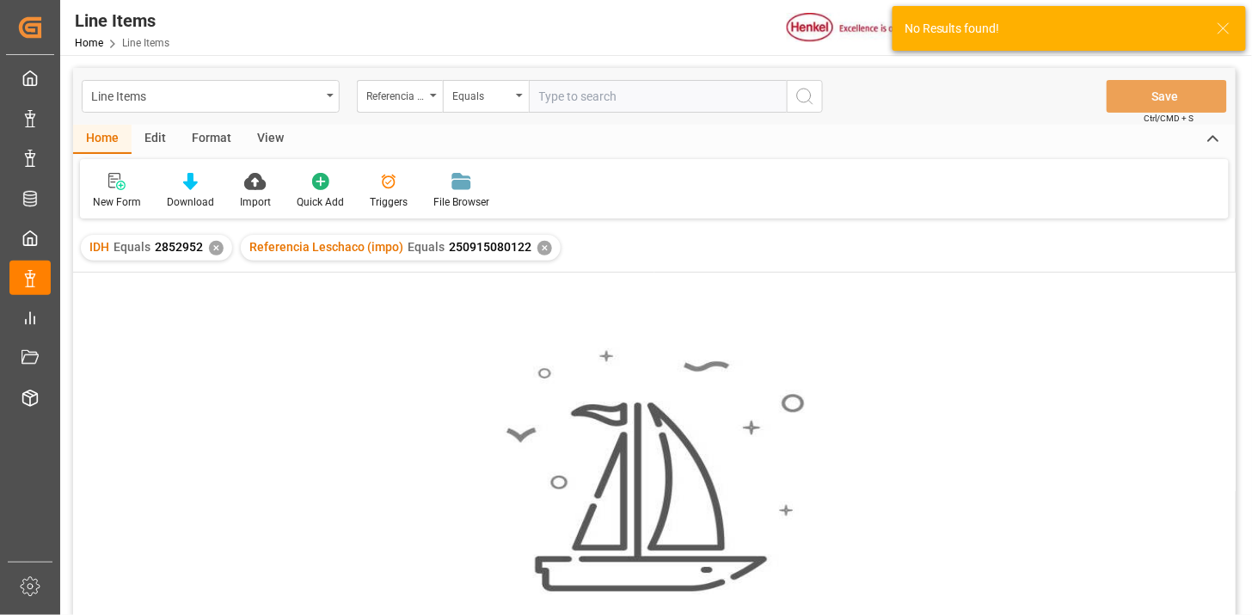
click at [224, 253] on div "IDH Equals 2852952 ✕" at bounding box center [156, 248] width 151 height 26
click at [218, 253] on div "✕" at bounding box center [216, 248] width 15 height 15
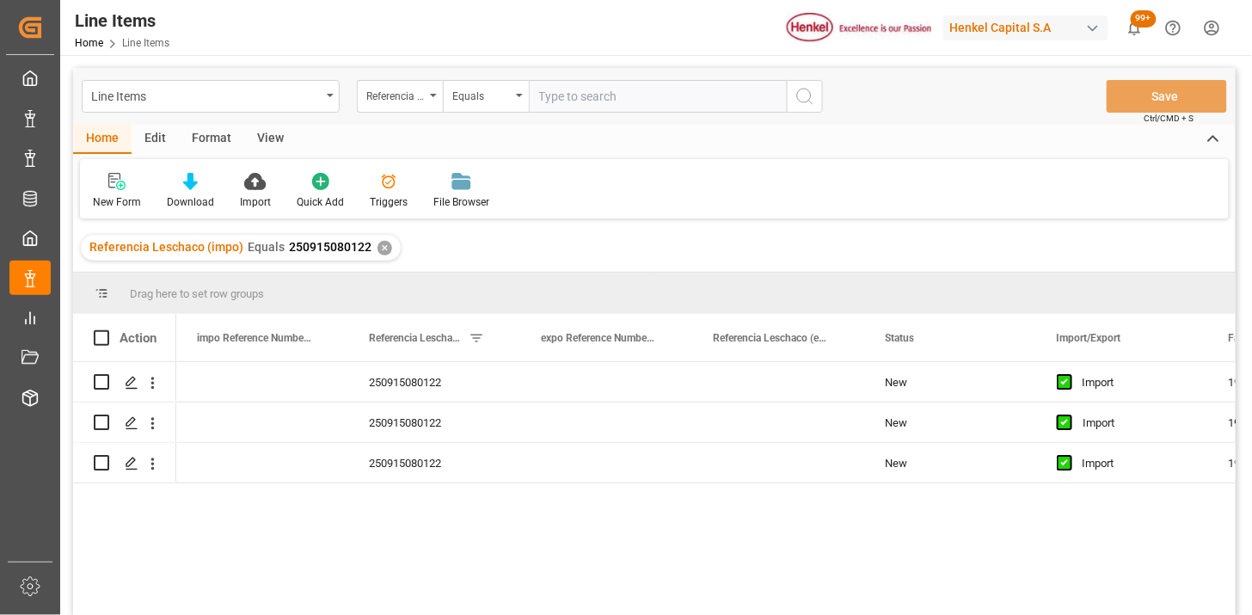
click at [275, 143] on div "View" at bounding box center [270, 139] width 52 height 29
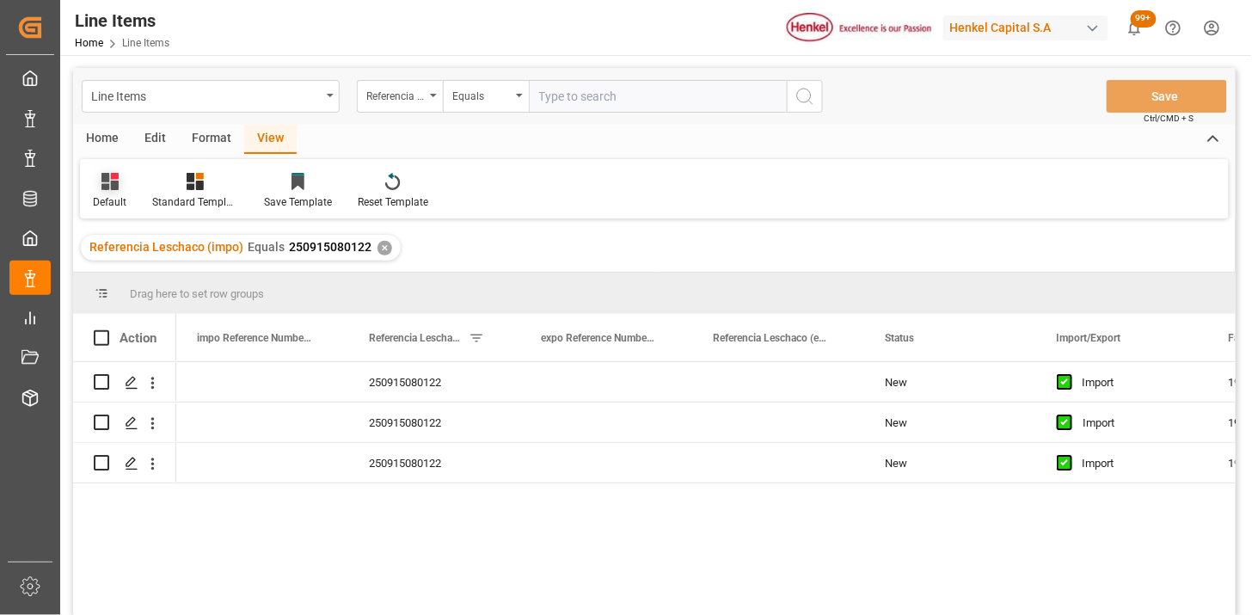
click at [108, 182] on icon at bounding box center [109, 181] width 17 height 17
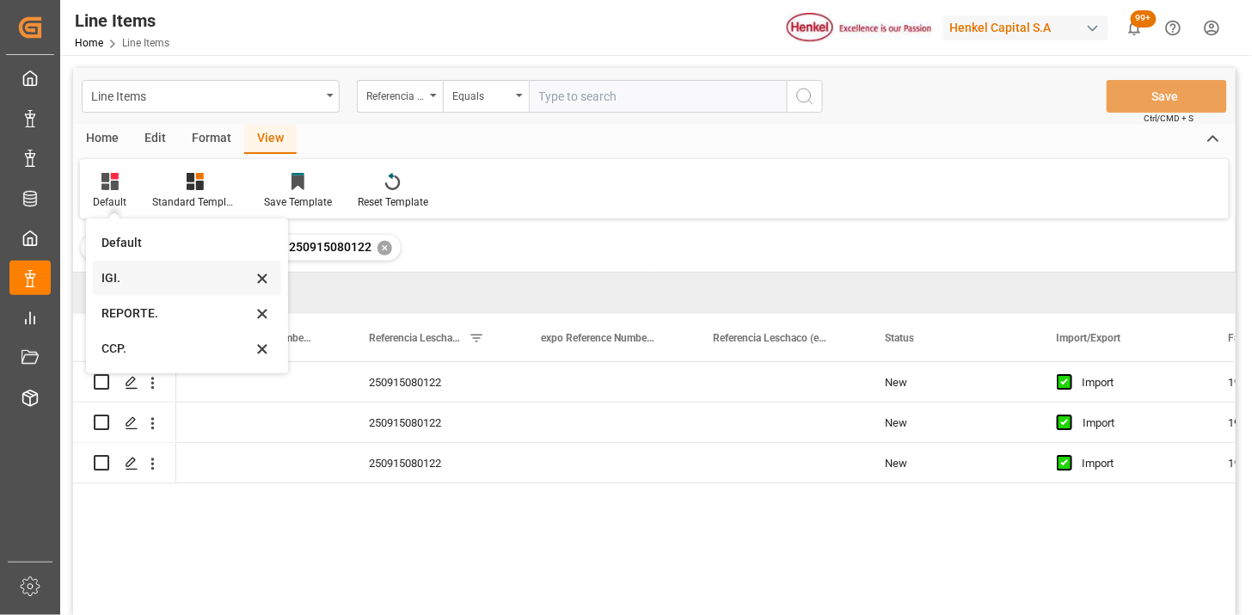
click at [153, 276] on div "IGI." at bounding box center [176, 278] width 151 height 18
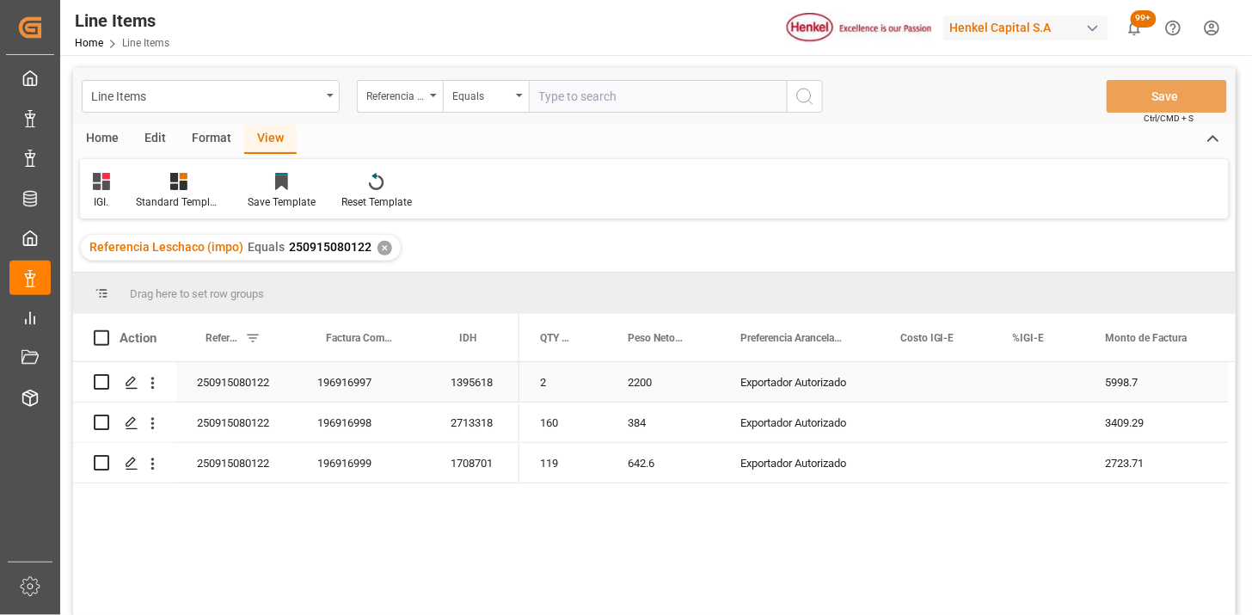
click at [1013, 387] on div "Press SPACE to select this row." at bounding box center [1039, 382] width 93 height 40
click at [1015, 387] on div "Press SPACE to select this row." at bounding box center [1039, 382] width 93 height 40
click at [1015, 387] on input "Press SPACE to select this row." at bounding box center [1038, 392] width 65 height 33
type input "0"
click at [388, 92] on div "Referencia Leschaco (impo)" at bounding box center [395, 94] width 58 height 20
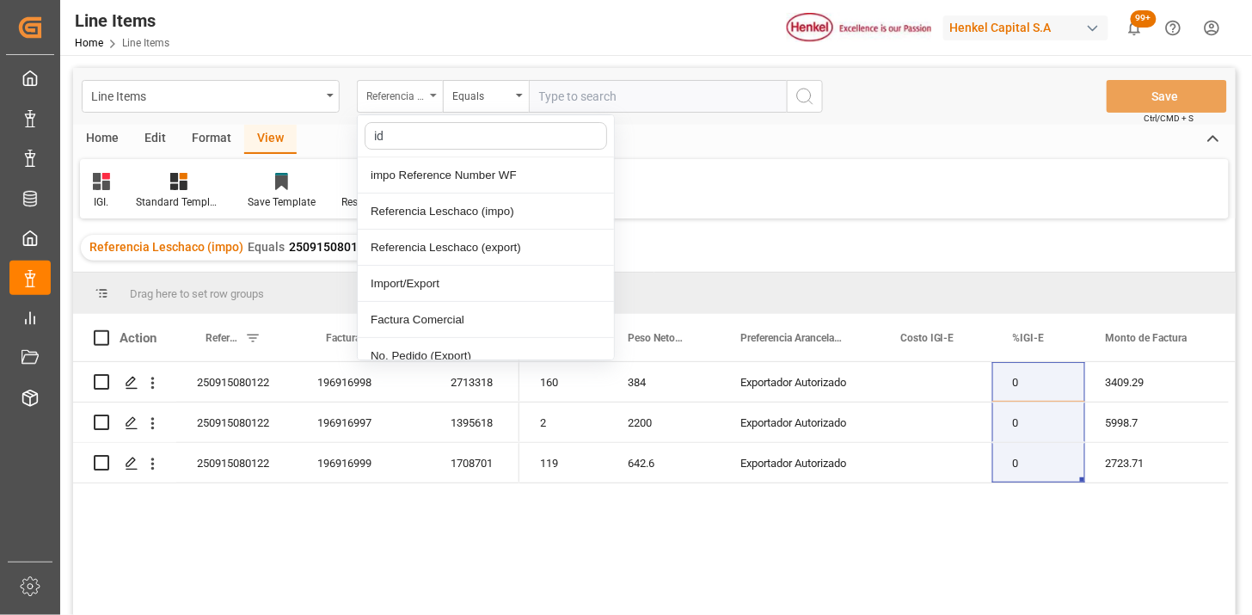
type input "idh"
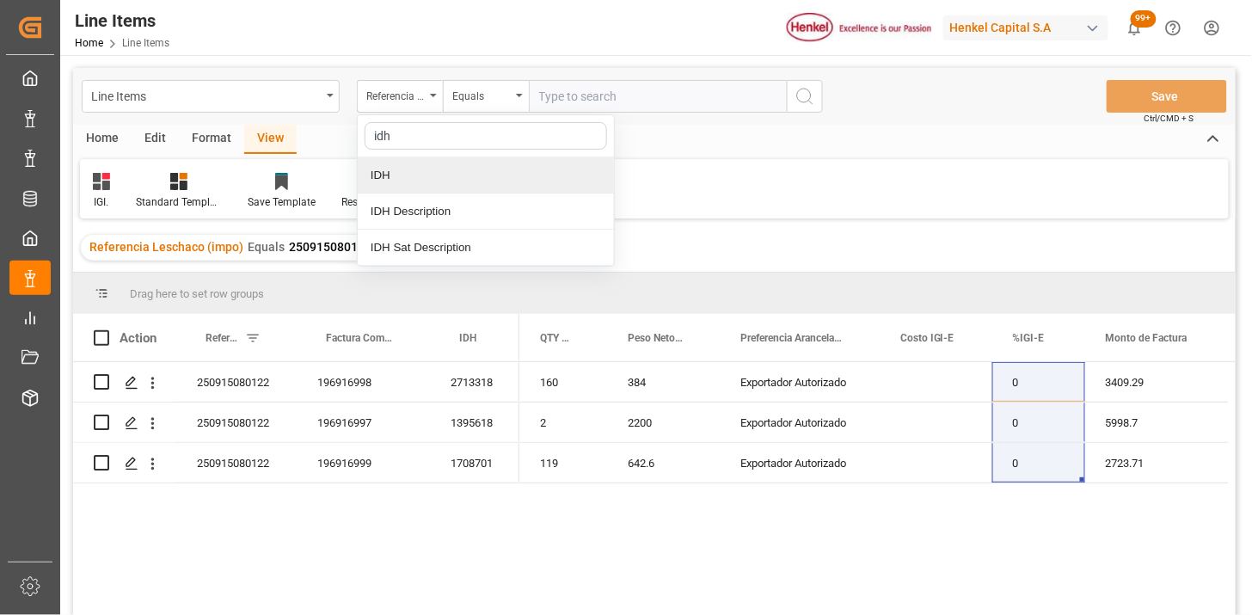
click at [399, 185] on div "IDH" at bounding box center [486, 175] width 256 height 36
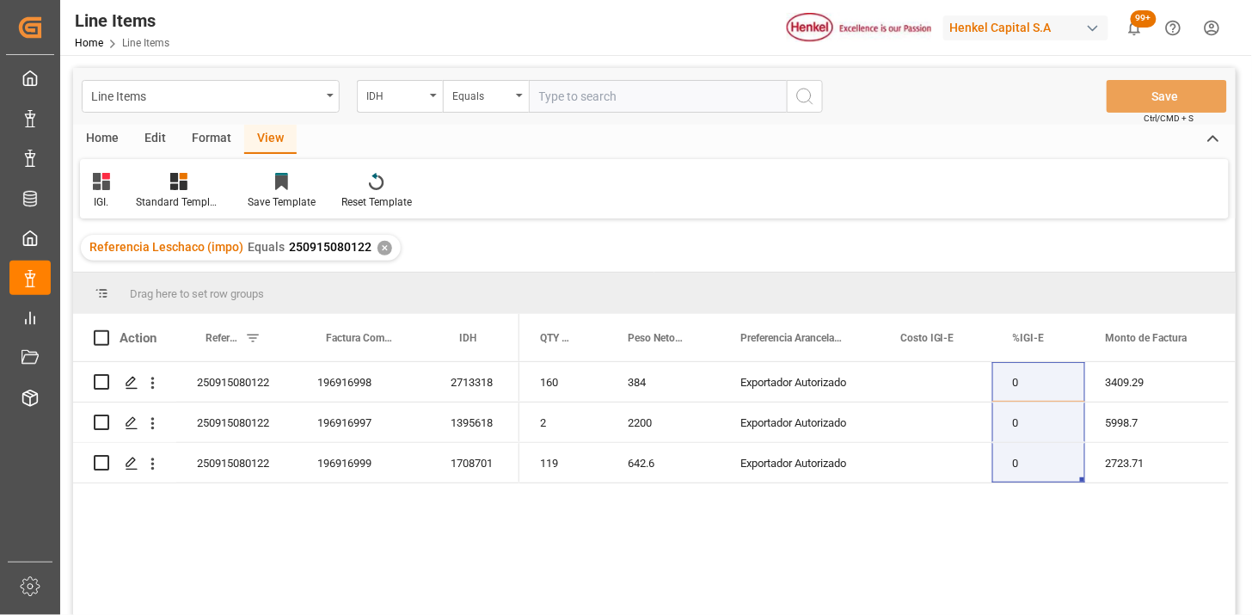
click at [559, 107] on input "text" at bounding box center [658, 96] width 258 height 33
paste input "2852952"
type input "2852952"
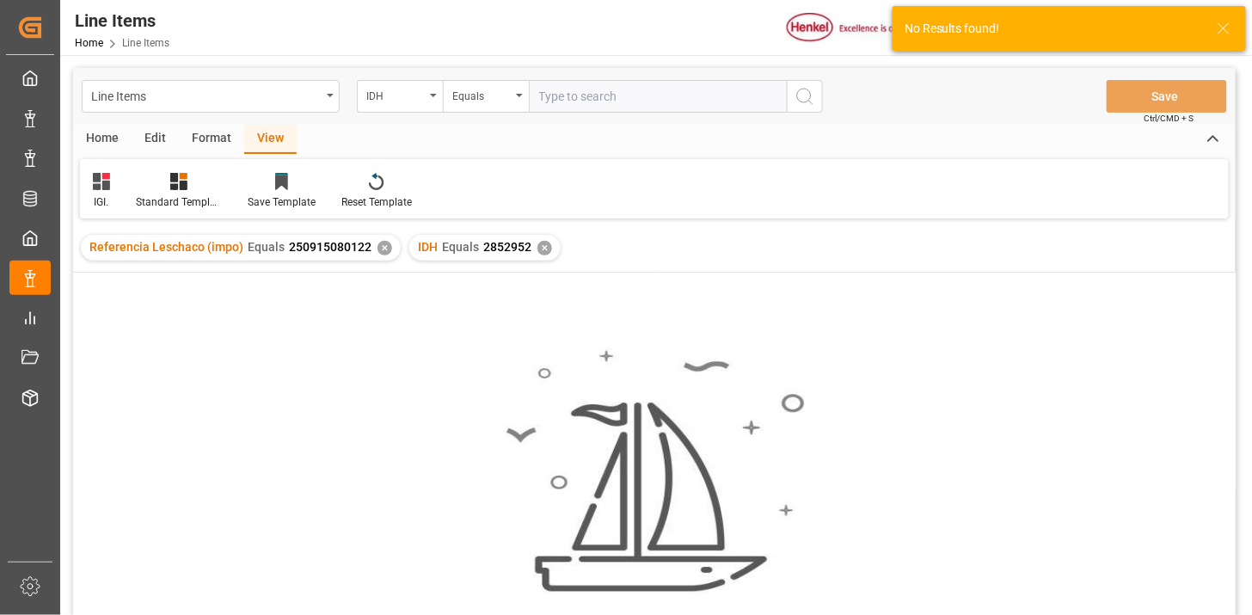
click at [381, 248] on div "✕" at bounding box center [385, 248] width 15 height 15
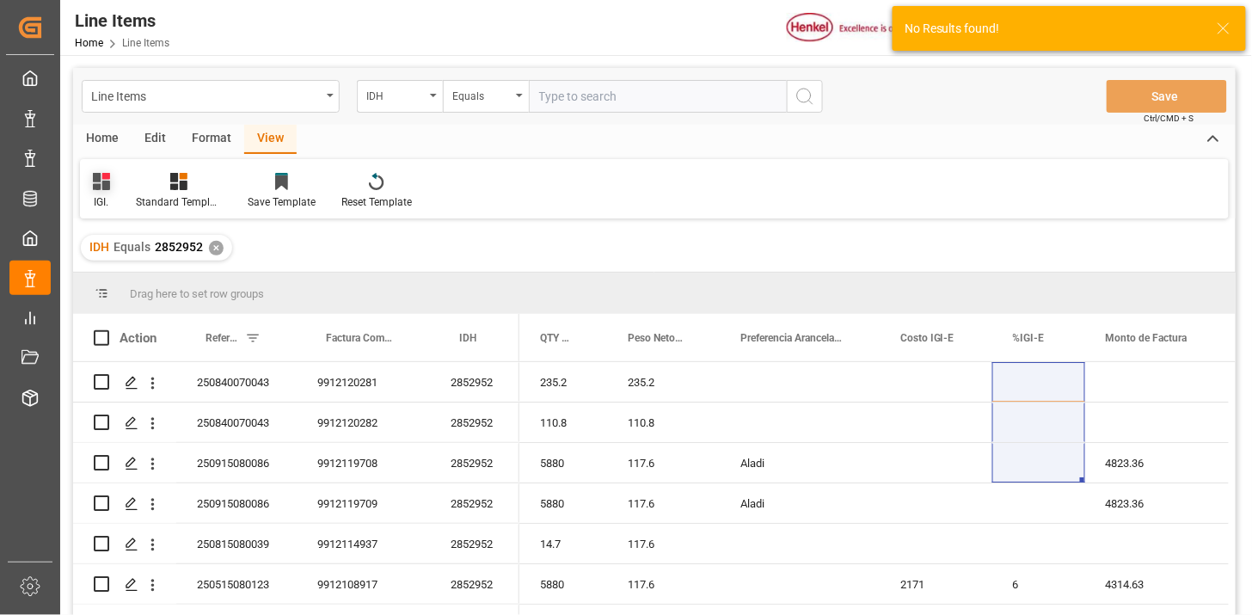
click at [112, 185] on div "IGI." at bounding box center [101, 191] width 43 height 38
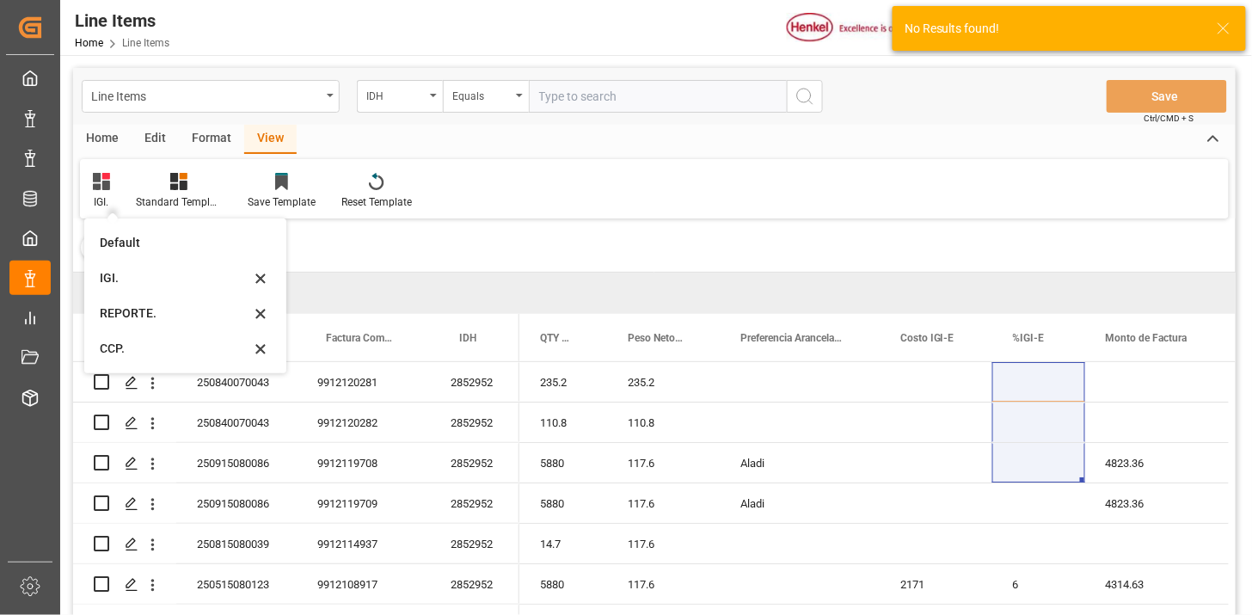
drag, startPoint x: 132, startPoint y: 308, endPoint x: 506, endPoint y: 162, distance: 401.7
click at [132, 310] on div "REPORTE." at bounding box center [175, 313] width 151 height 18
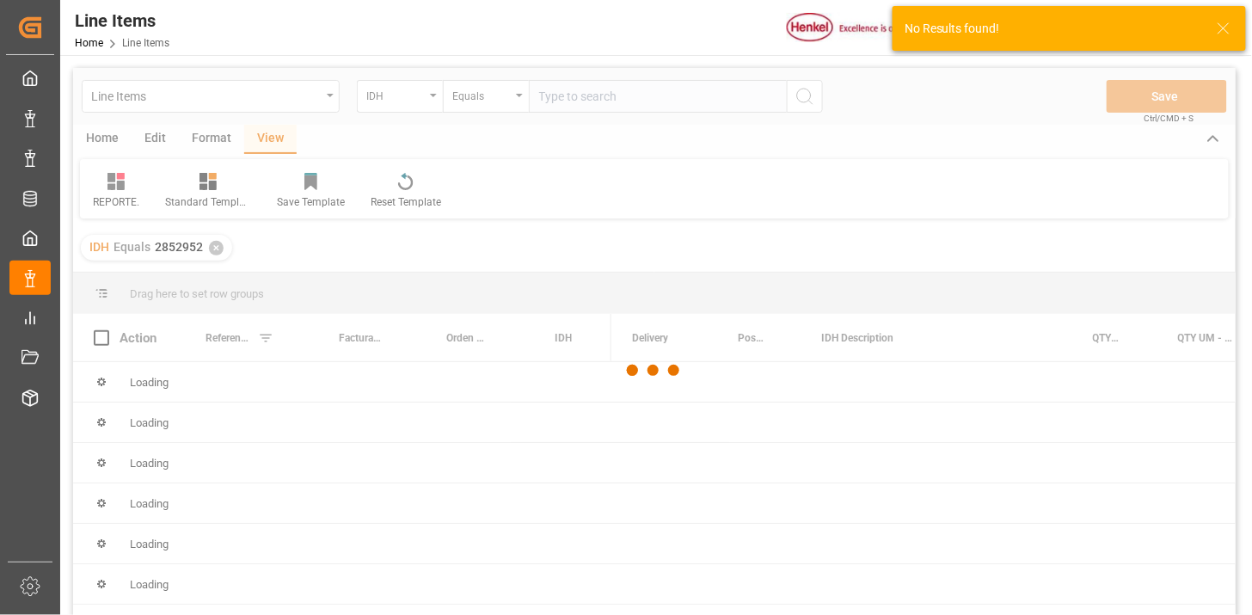
scroll to position [95, 0]
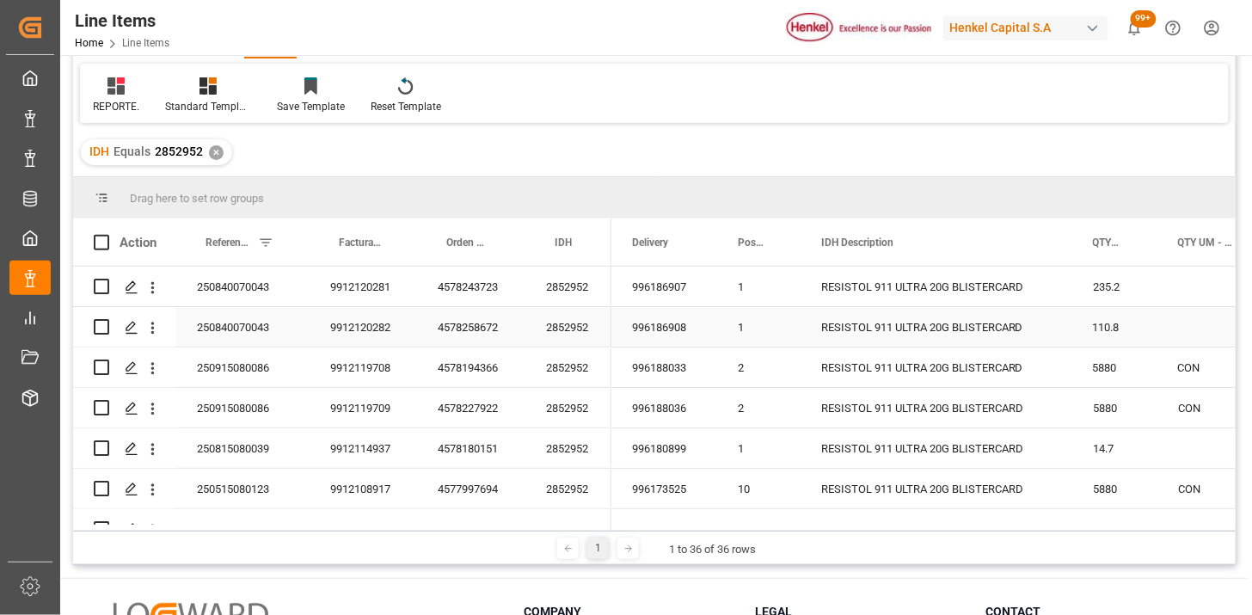
click at [559, 334] on div "2852952" at bounding box center [569, 327] width 86 height 40
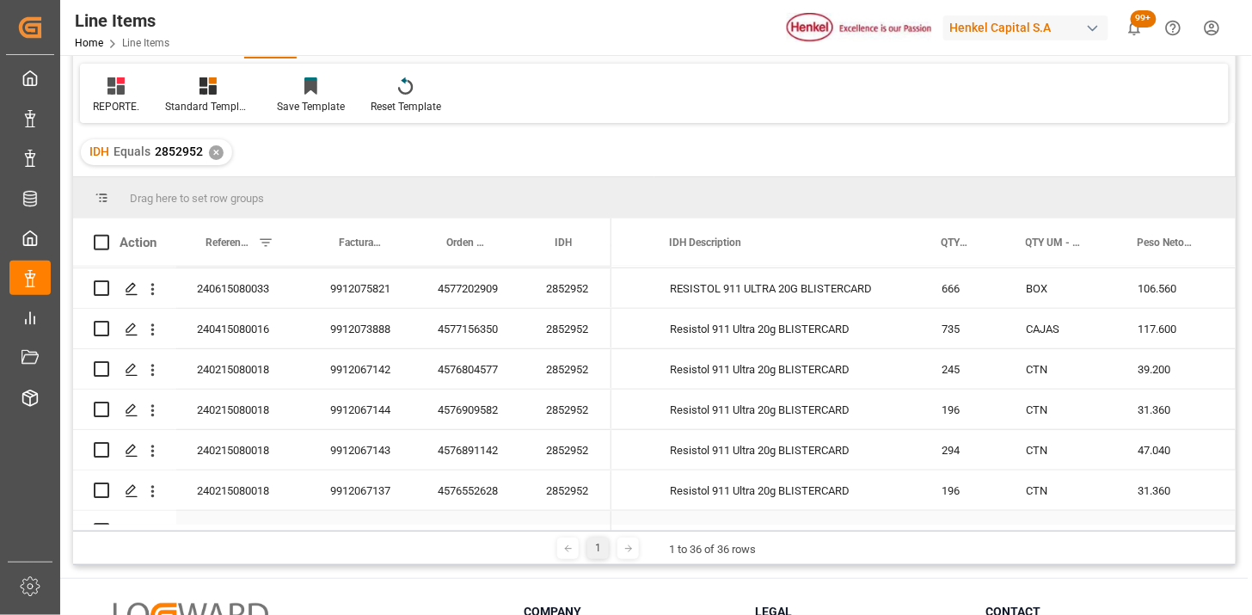
scroll to position [437, 0]
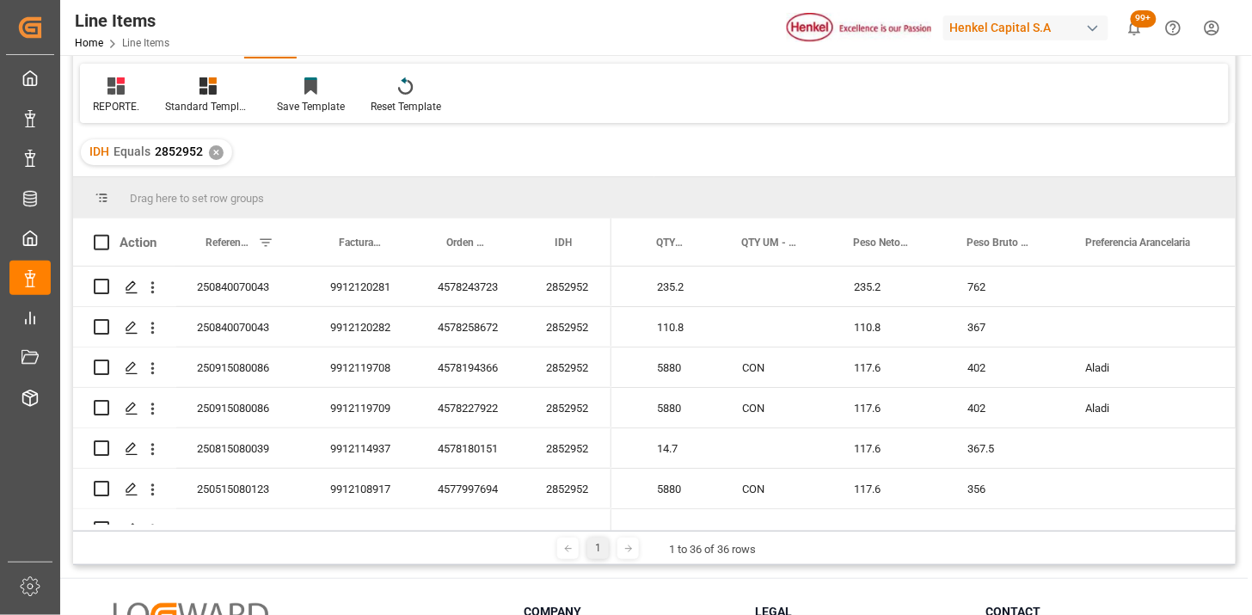
scroll to position [191, 0]
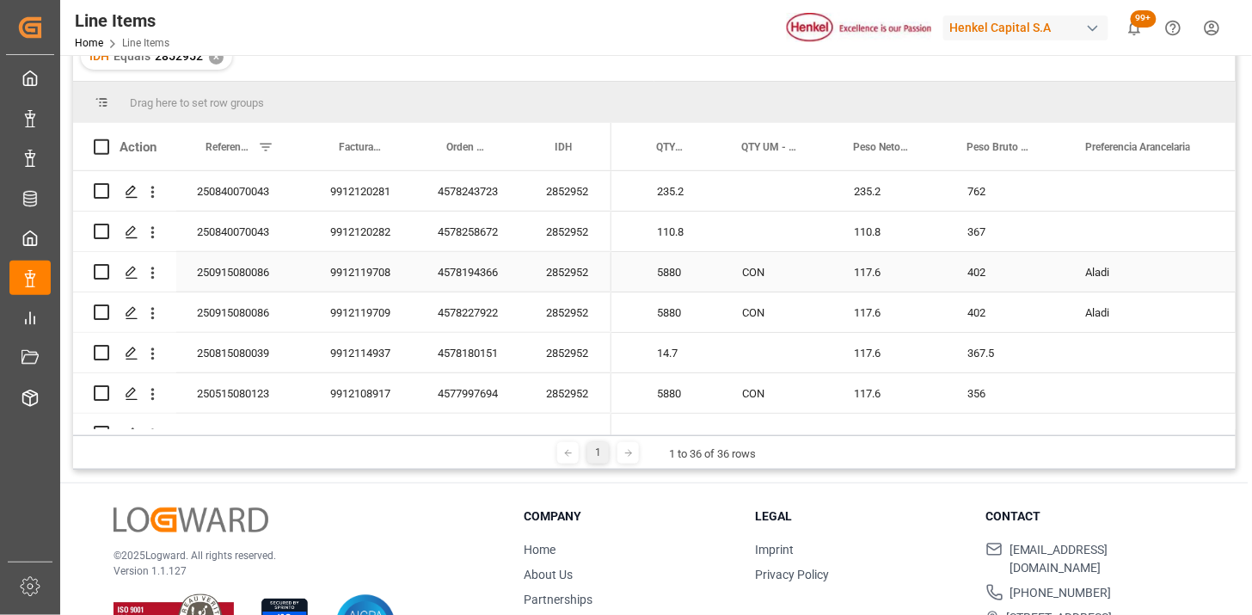
click at [882, 272] on div "117.6" at bounding box center [890, 272] width 114 height 40
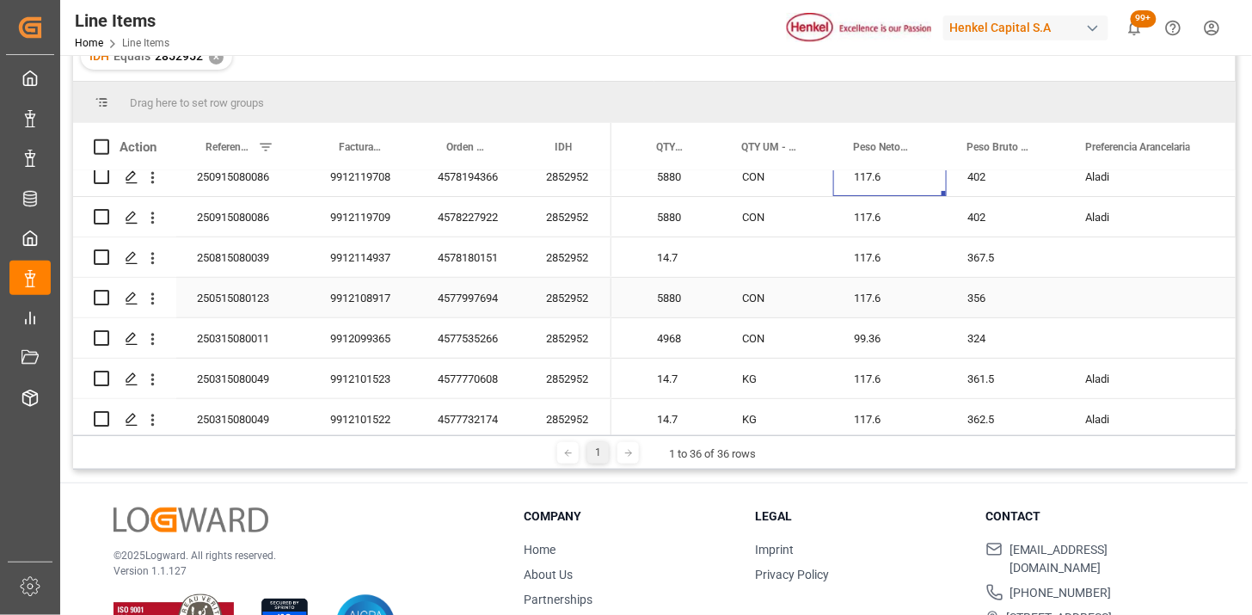
scroll to position [0, 0]
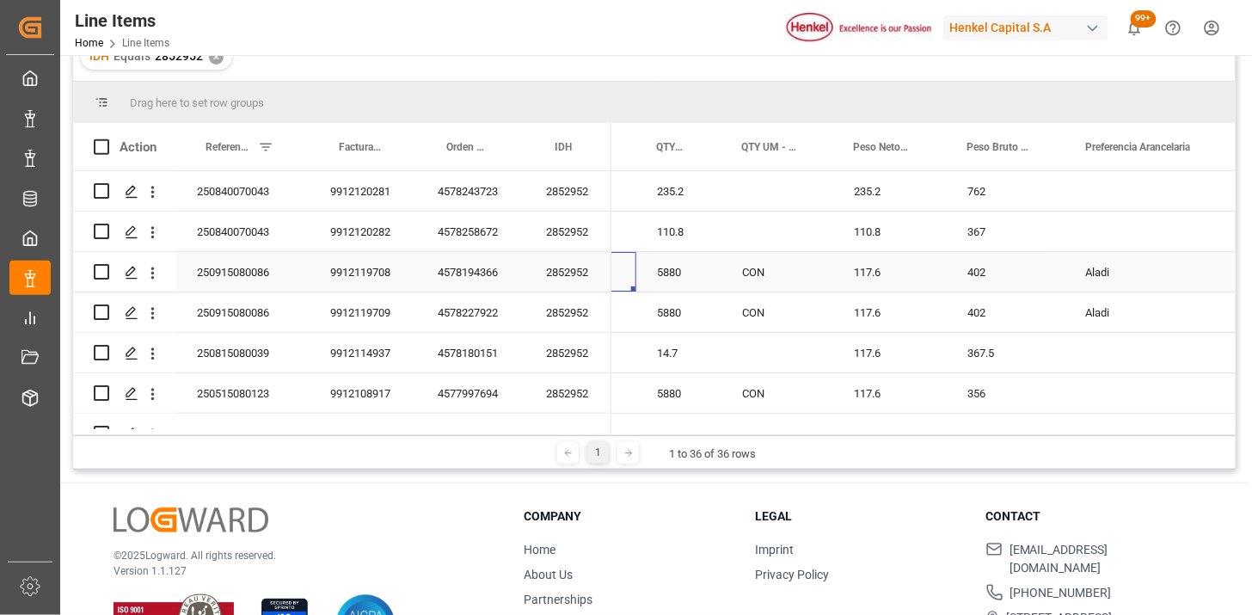
click at [612, 286] on div "RESISTOL 911 ULTRA 20G BLISTERCARD" at bounding box center [501, 272] width 272 height 40
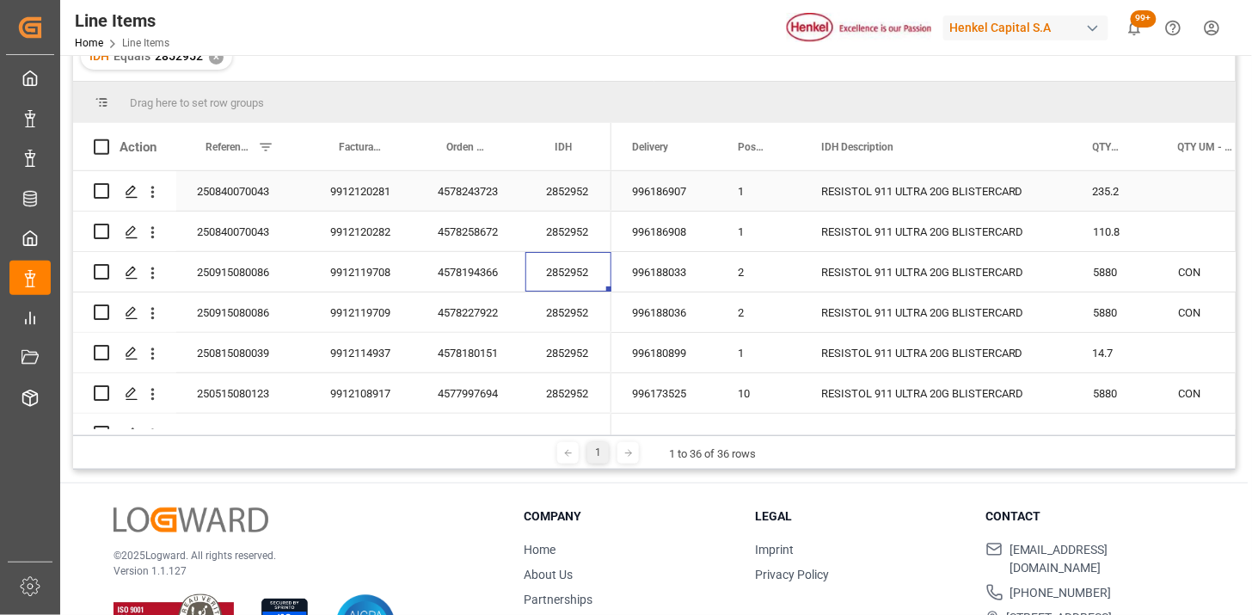
drag, startPoint x: 230, startPoint y: 194, endPoint x: 269, endPoint y: 218, distance: 45.9
click at [229, 195] on div "250840070043" at bounding box center [242, 191] width 133 height 40
click at [378, 199] on div "9912120281" at bounding box center [364, 191] width 108 height 40
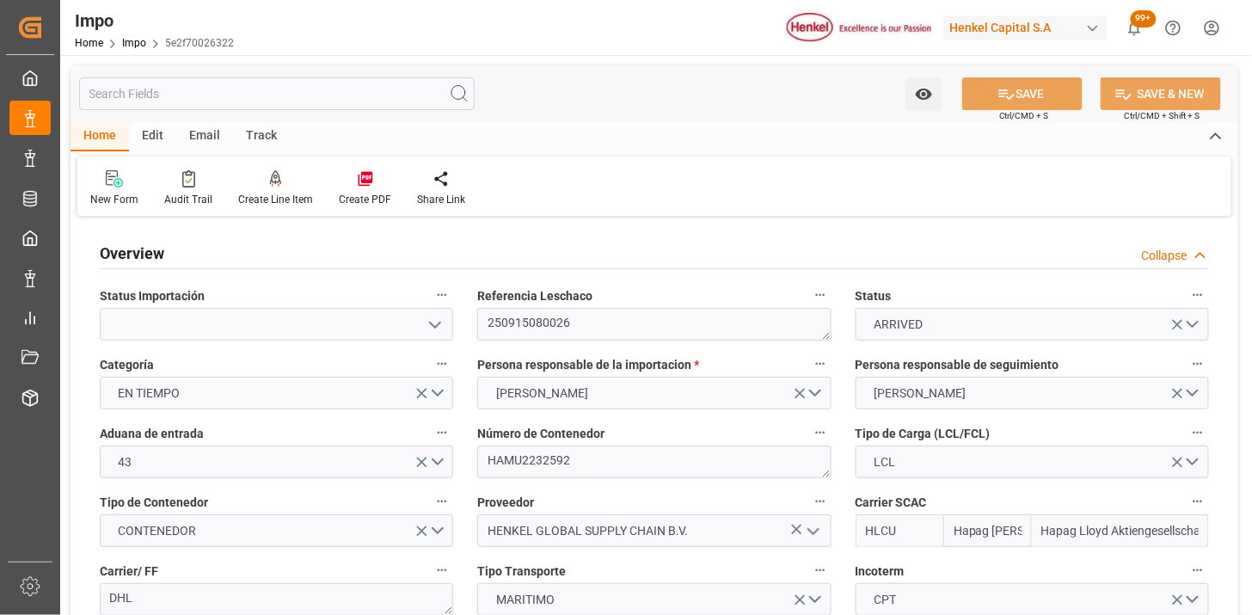
type input "Hapag Lloyd"
type input "Hapag Lloyd Aktiengesellschaft"
type input "5"
type input "4.874"
type input "5"
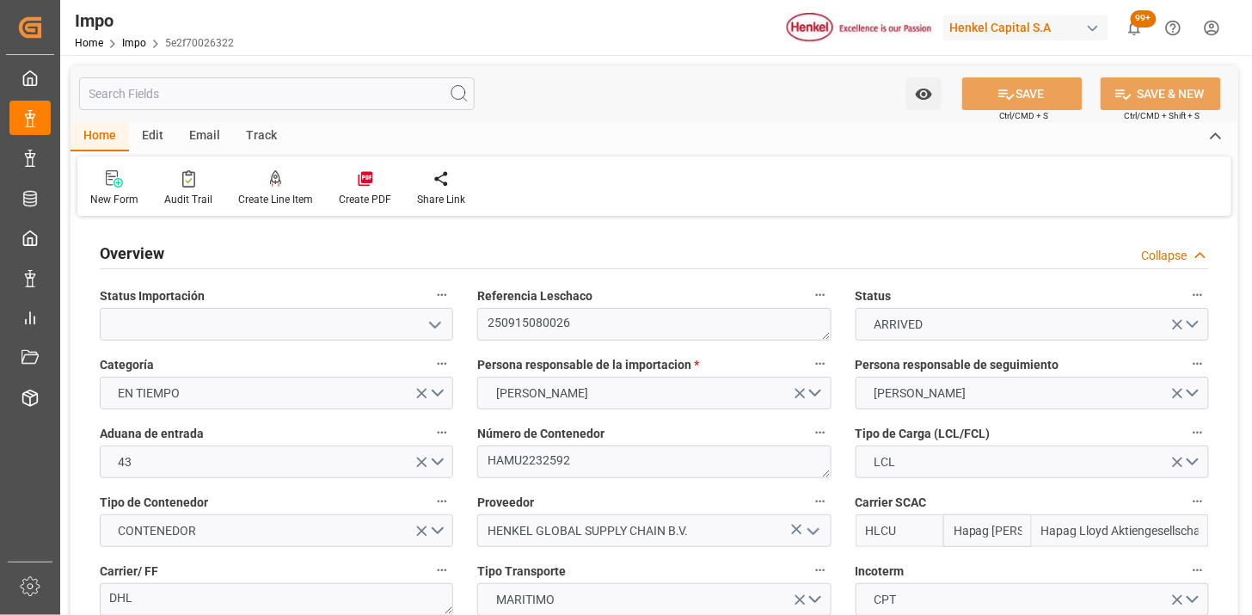
type input "[DATE]"
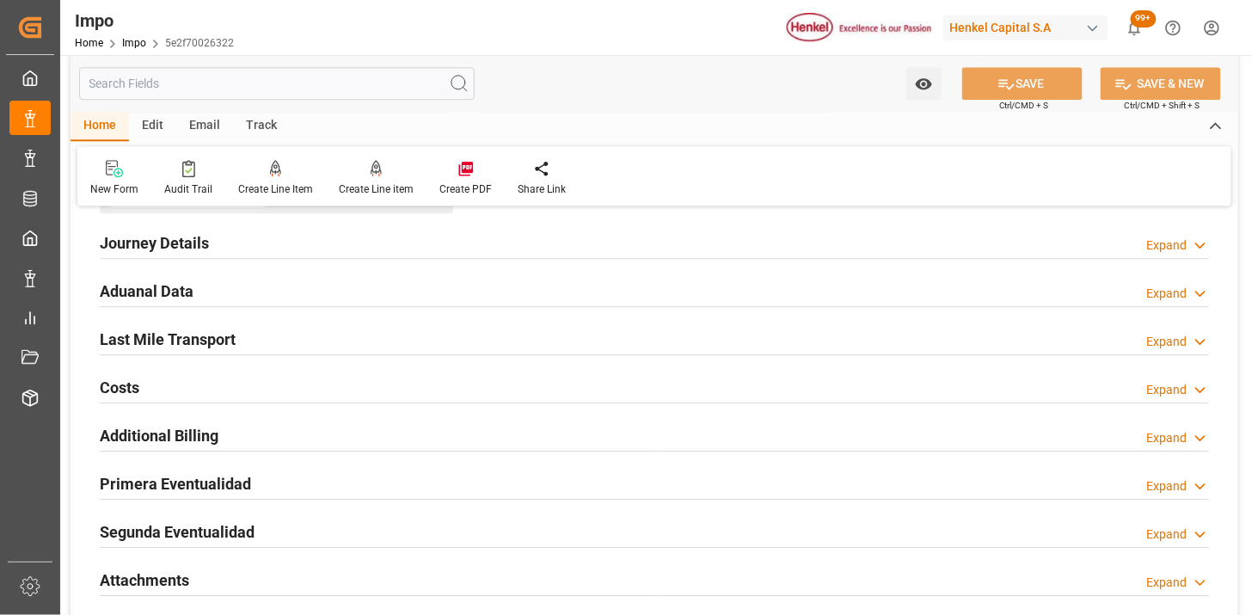
scroll to position [1337, 0]
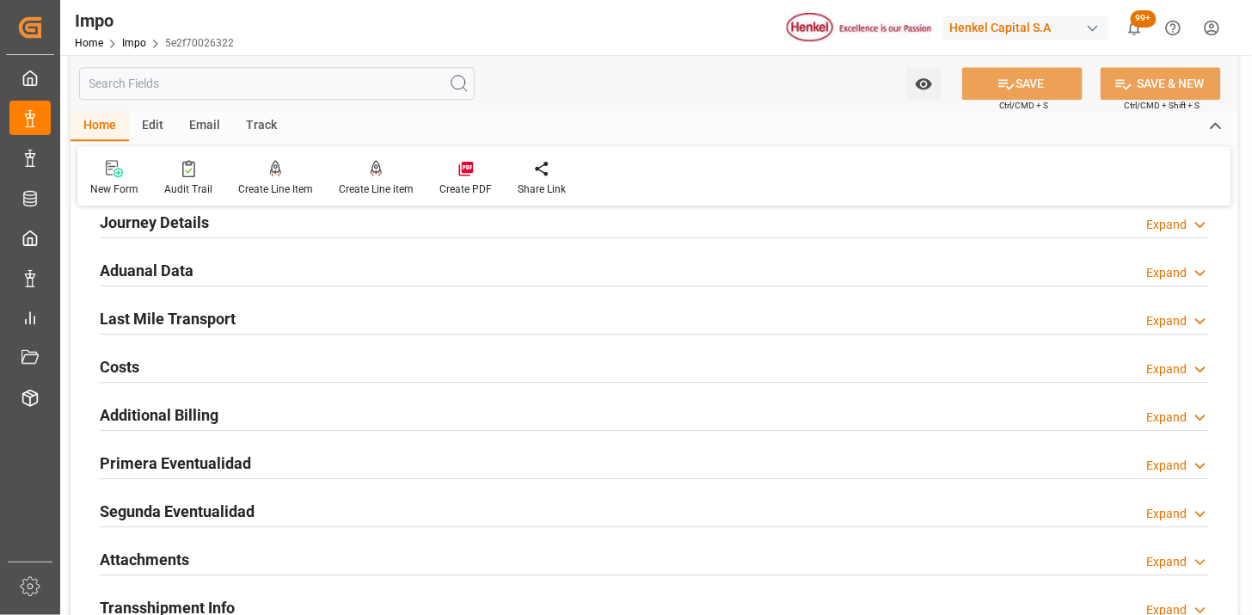
click at [384, 274] on div "Aduanal Data Expand" at bounding box center [655, 269] width 1110 height 33
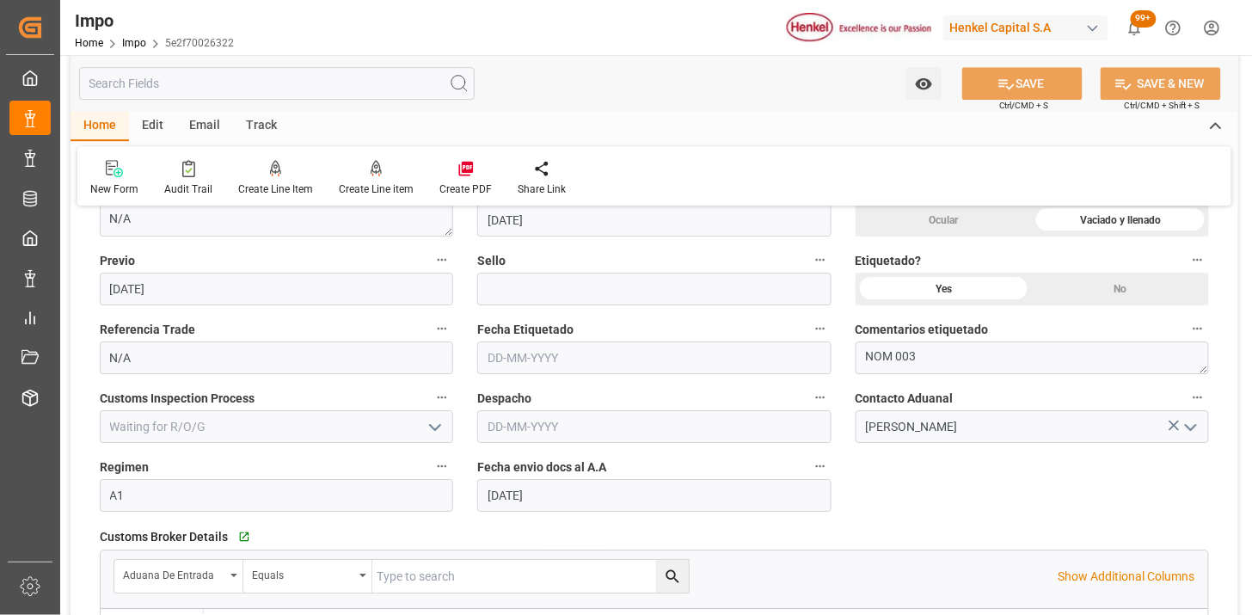
scroll to position [1528, 0]
click at [964, 358] on textarea "NOM 003" at bounding box center [1033, 357] width 354 height 33
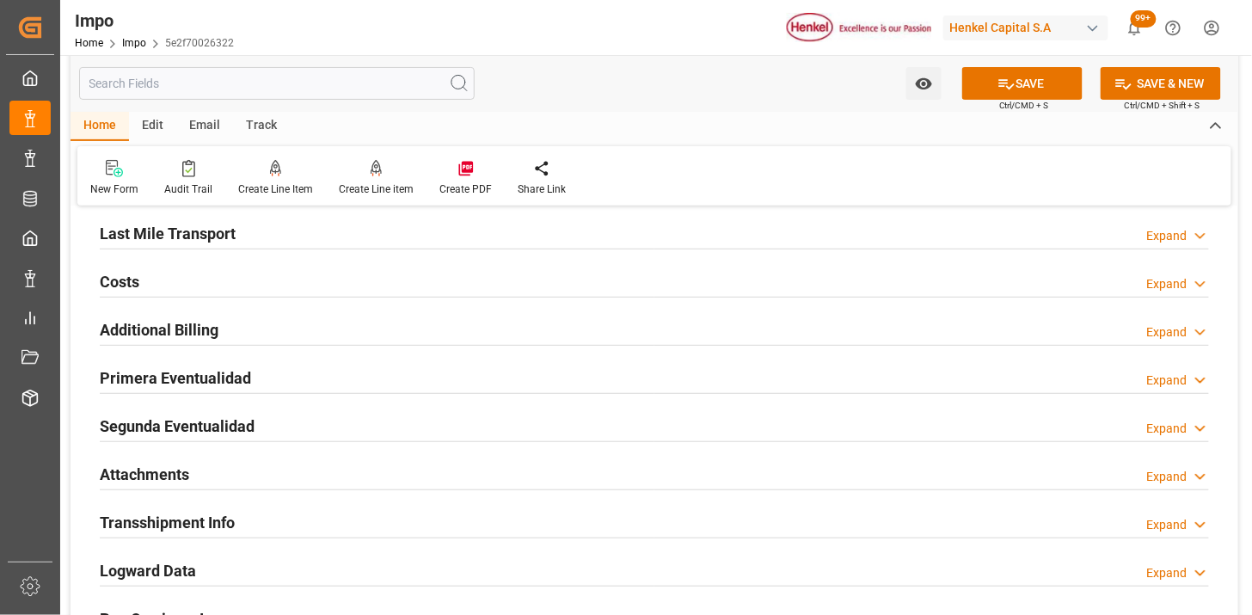
scroll to position [2102, 0]
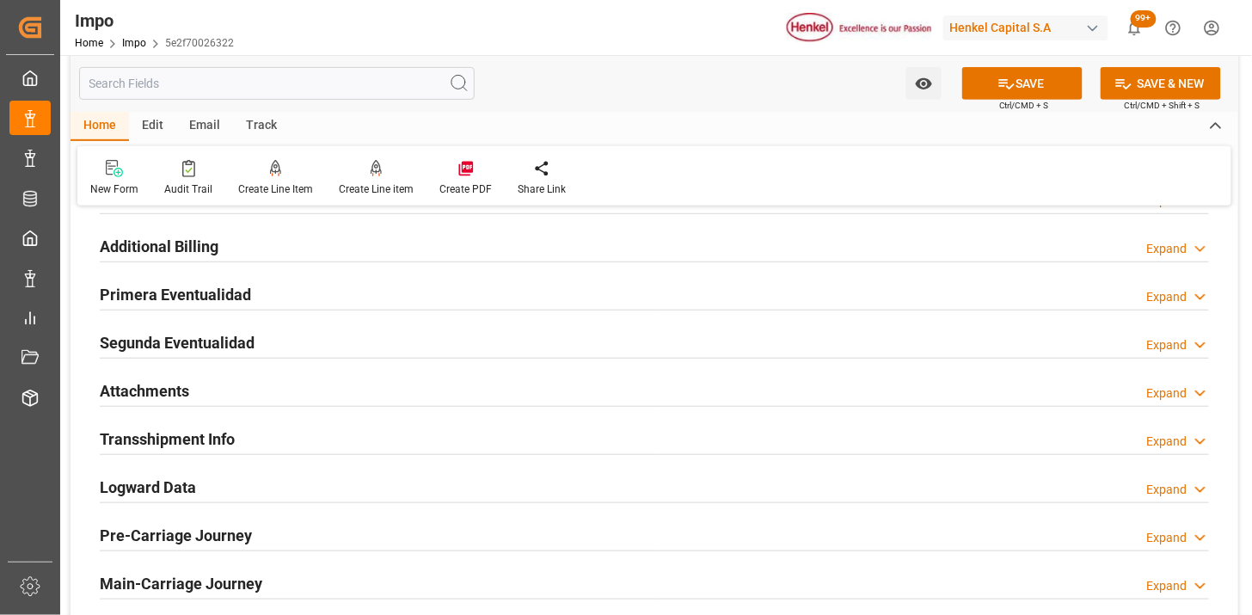
type textarea "NOM 003 || SE REALIZA ETIQUETA CON MES Y AÑO POR DIFERENCIA FÍSICA VS SISTEMA"
click at [189, 286] on h2 "Primera Eventualidad" at bounding box center [175, 294] width 151 height 23
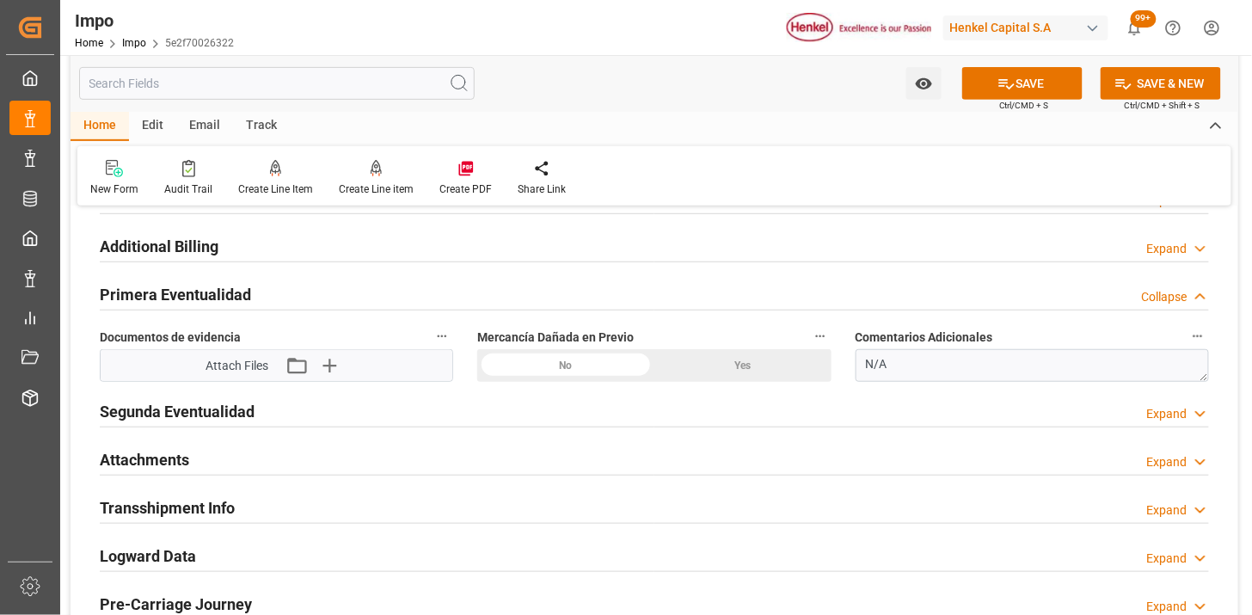
click at [716, 370] on div "Yes" at bounding box center [743, 365] width 177 height 33
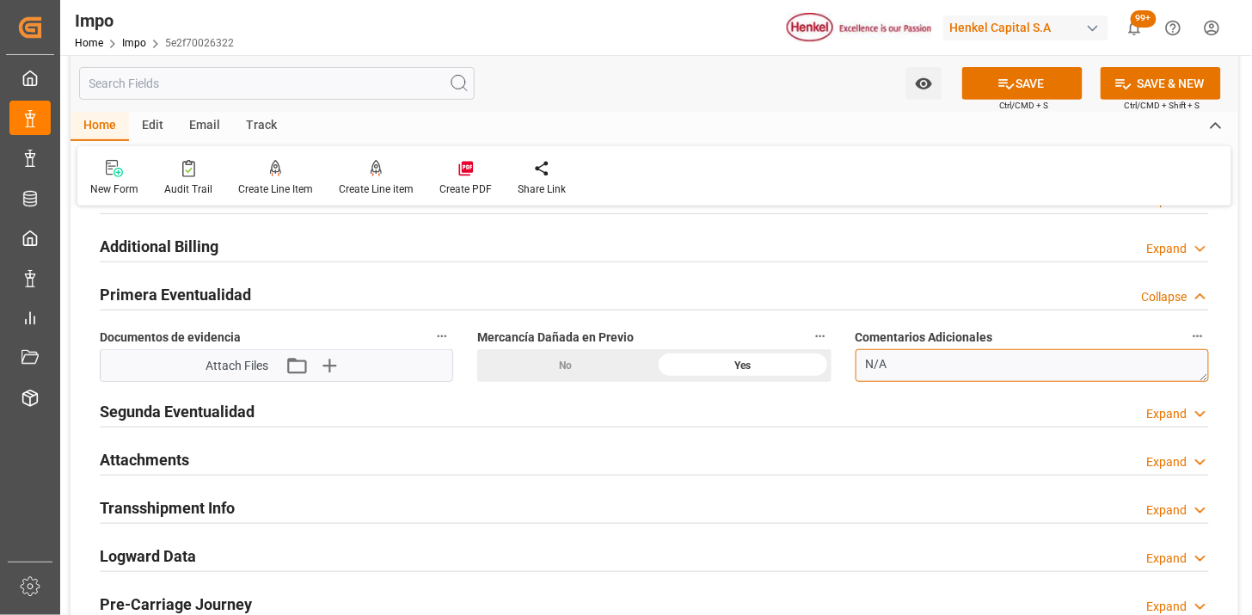
click at [1036, 366] on textarea "N/A" at bounding box center [1033, 365] width 354 height 33
paste textarea "SE DETECTAN CAJAS DE EMBALAJE DE LAS CUBETAS RASGADAS Y APLASTADAS, Y TAMBORES …"
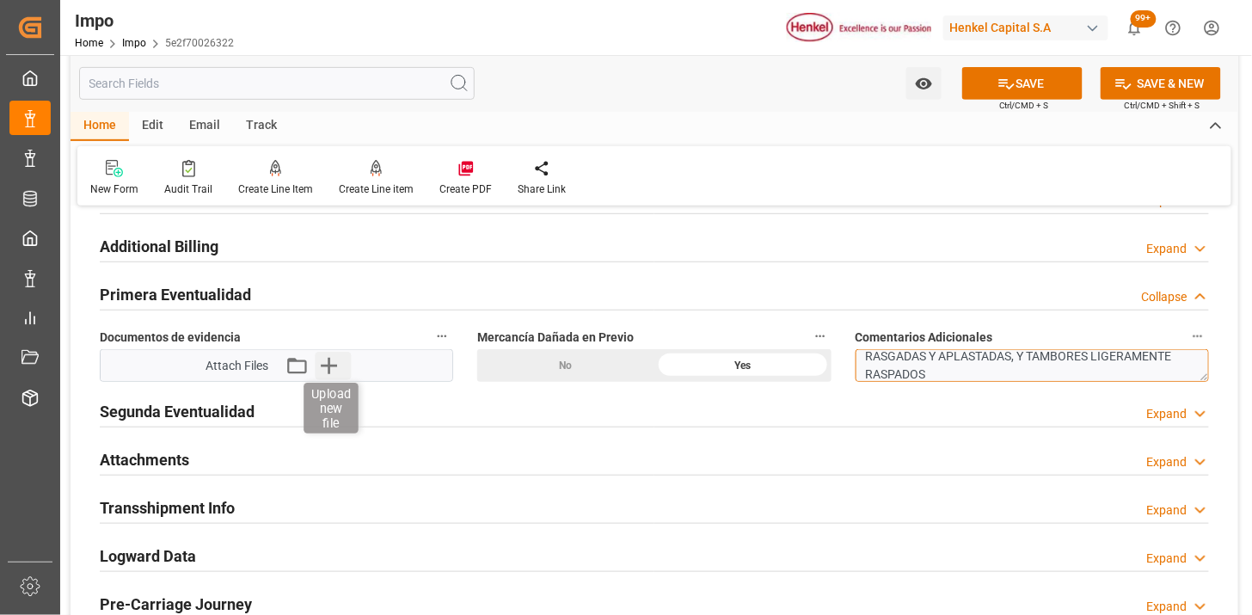
type textarea "SE DETECTAN CAJAS DE EMBALAJE DE LAS CUBETAS RASGADAS Y APLASTADAS, Y TAMBORES …"
click at [325, 365] on icon "button" at bounding box center [329, 366] width 16 height 16
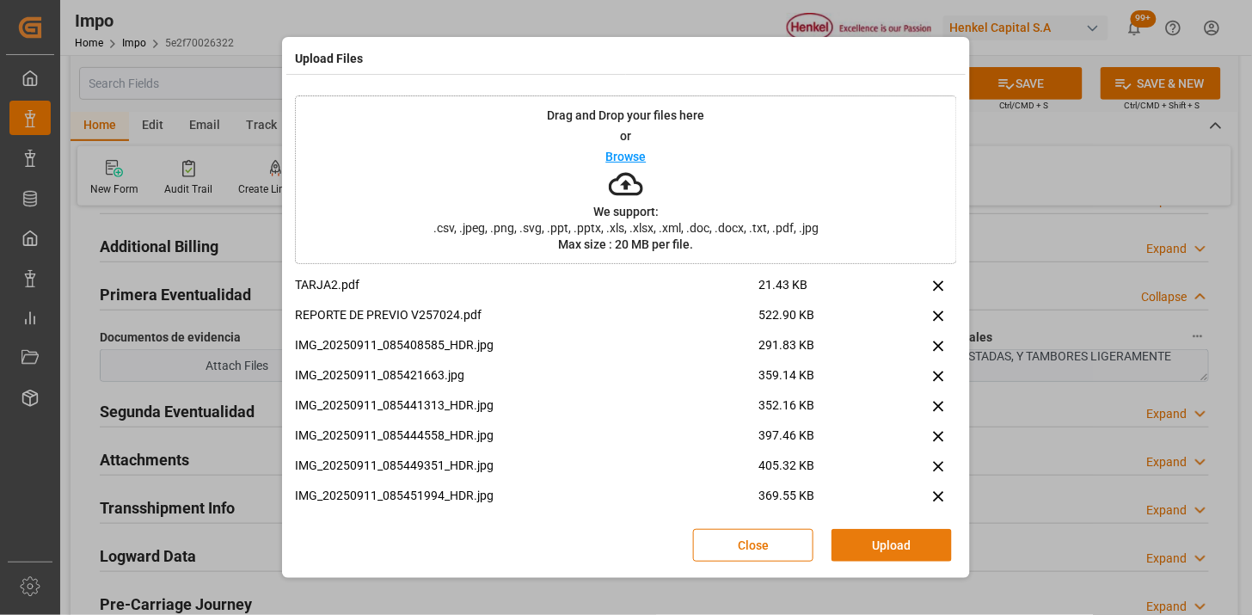
click at [865, 547] on button "Upload" at bounding box center [892, 545] width 120 height 33
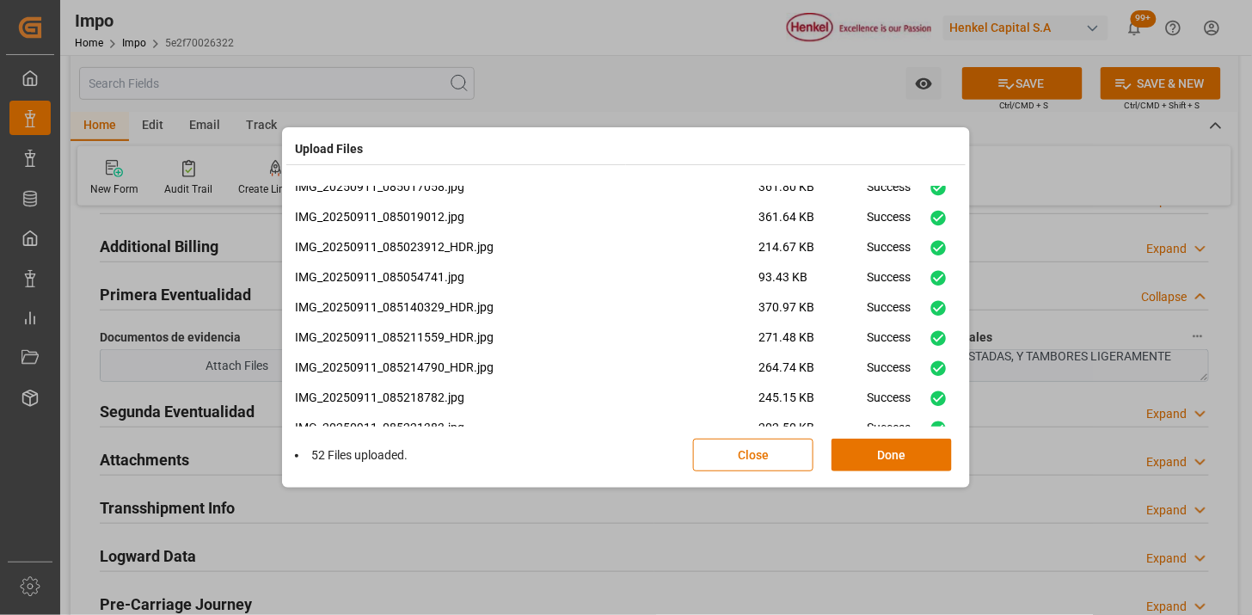
scroll to position [1335, 0]
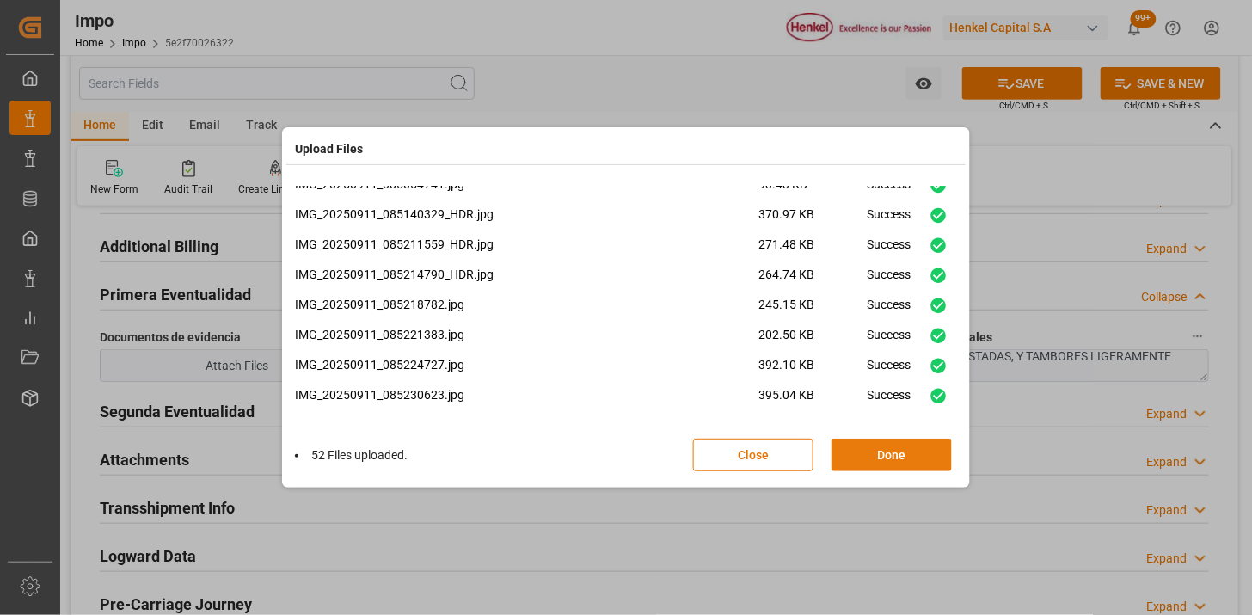
click at [907, 452] on button "Done" at bounding box center [892, 455] width 120 height 33
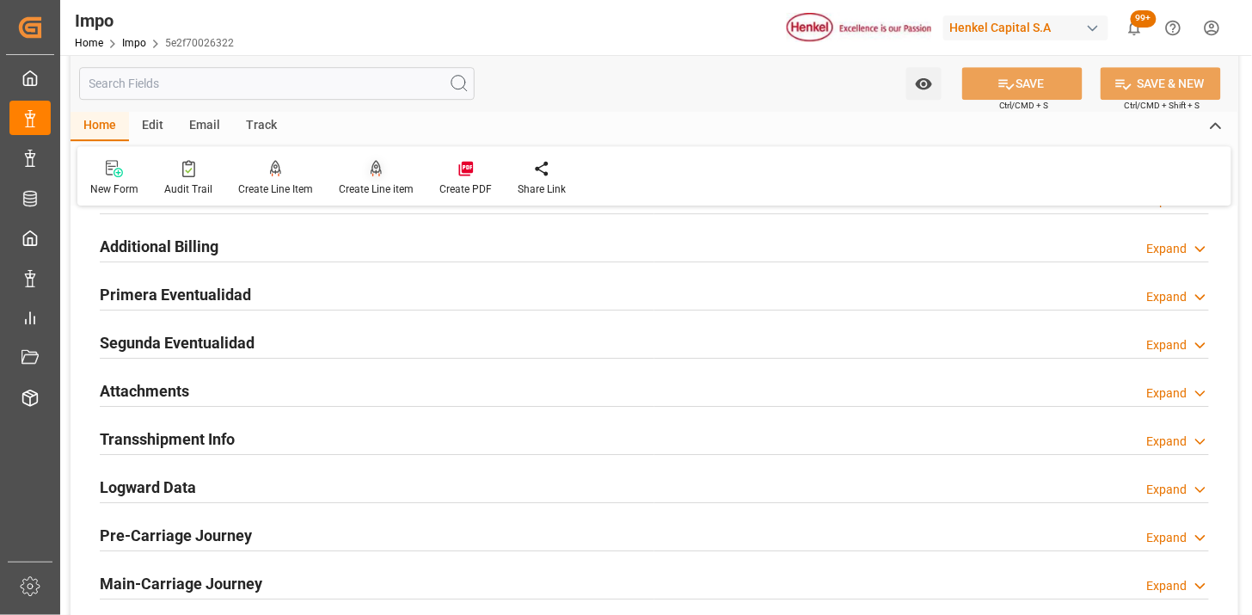
scroll to position [932, 0]
